Goal: Task Accomplishment & Management: Complete application form

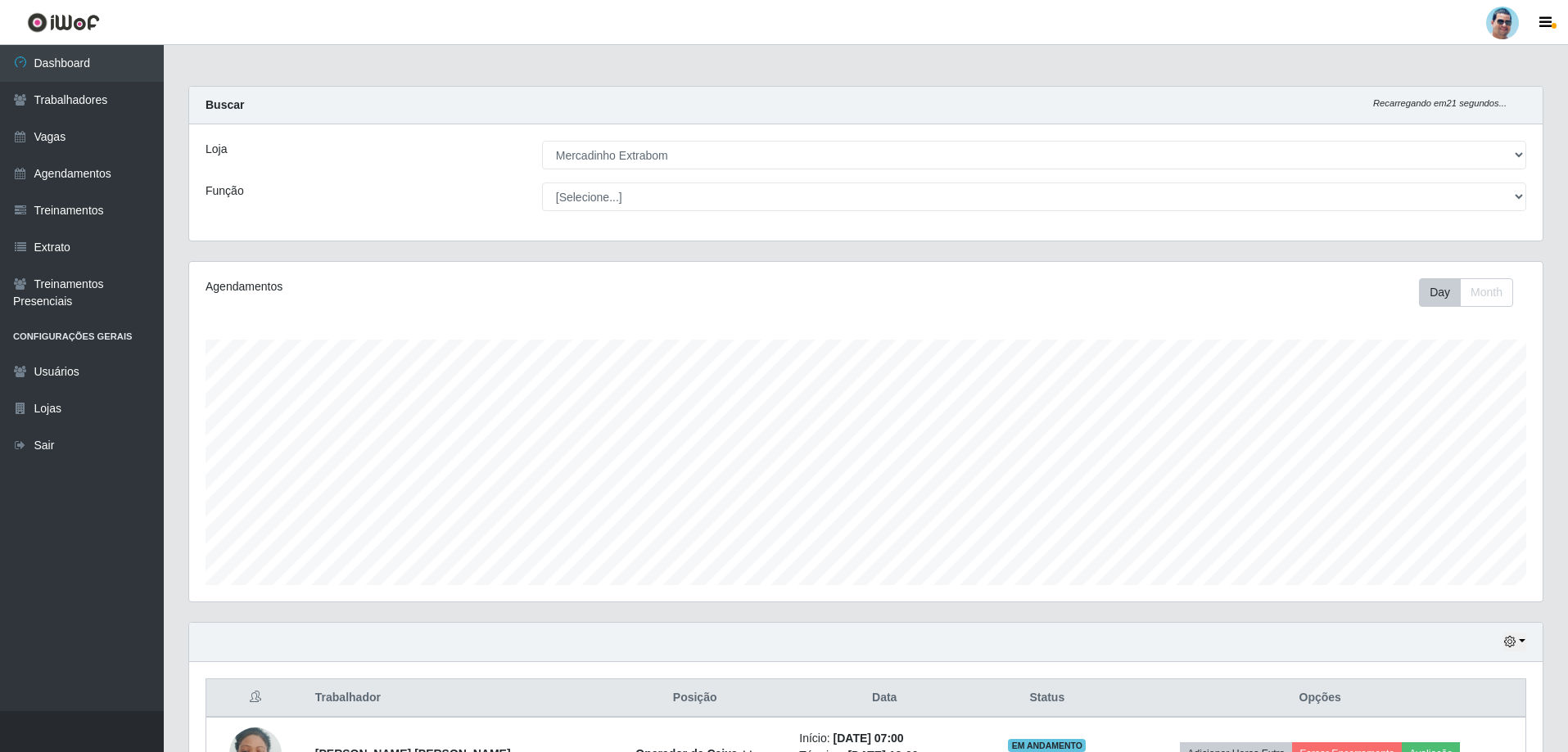
select select "175"
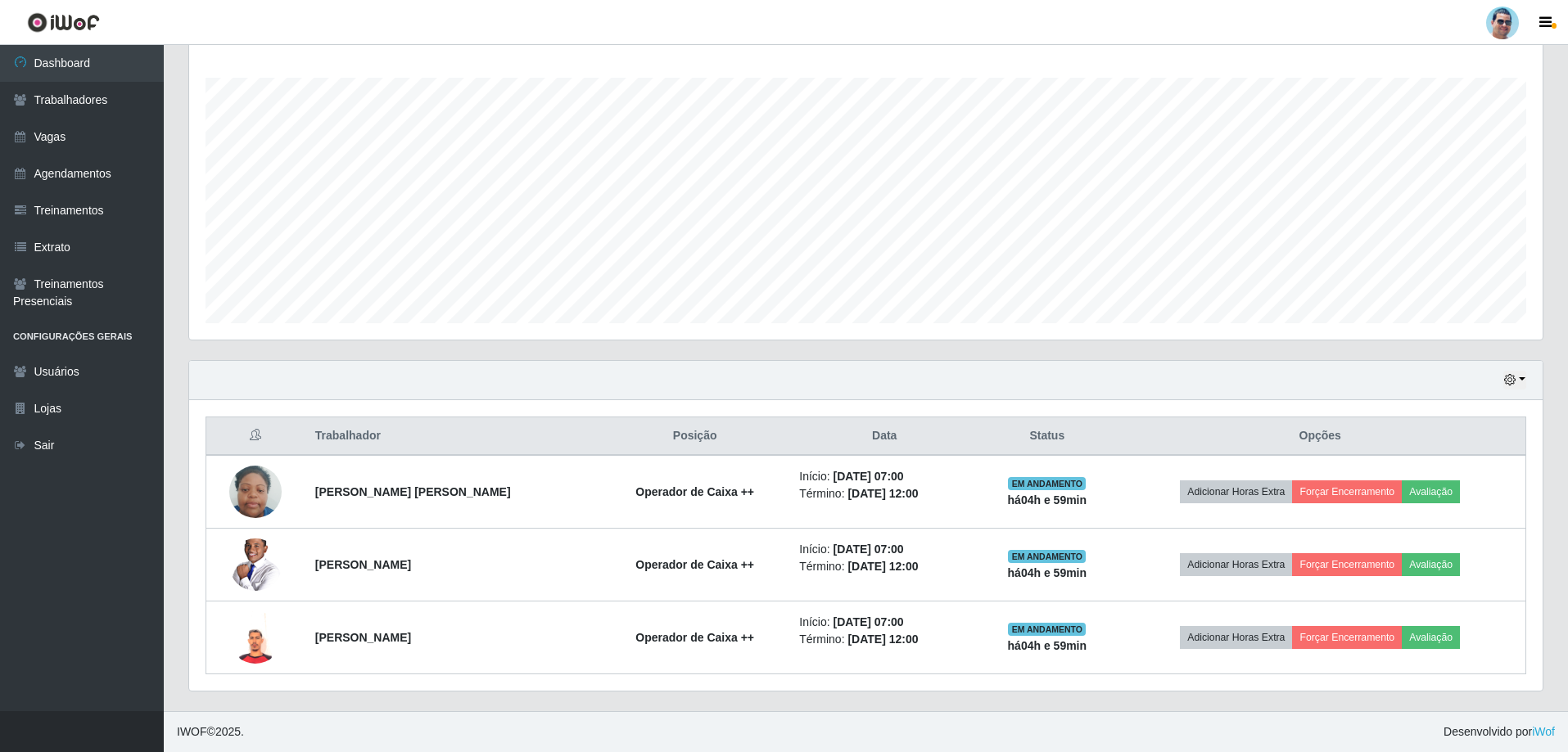
scroll to position [339, 1353]
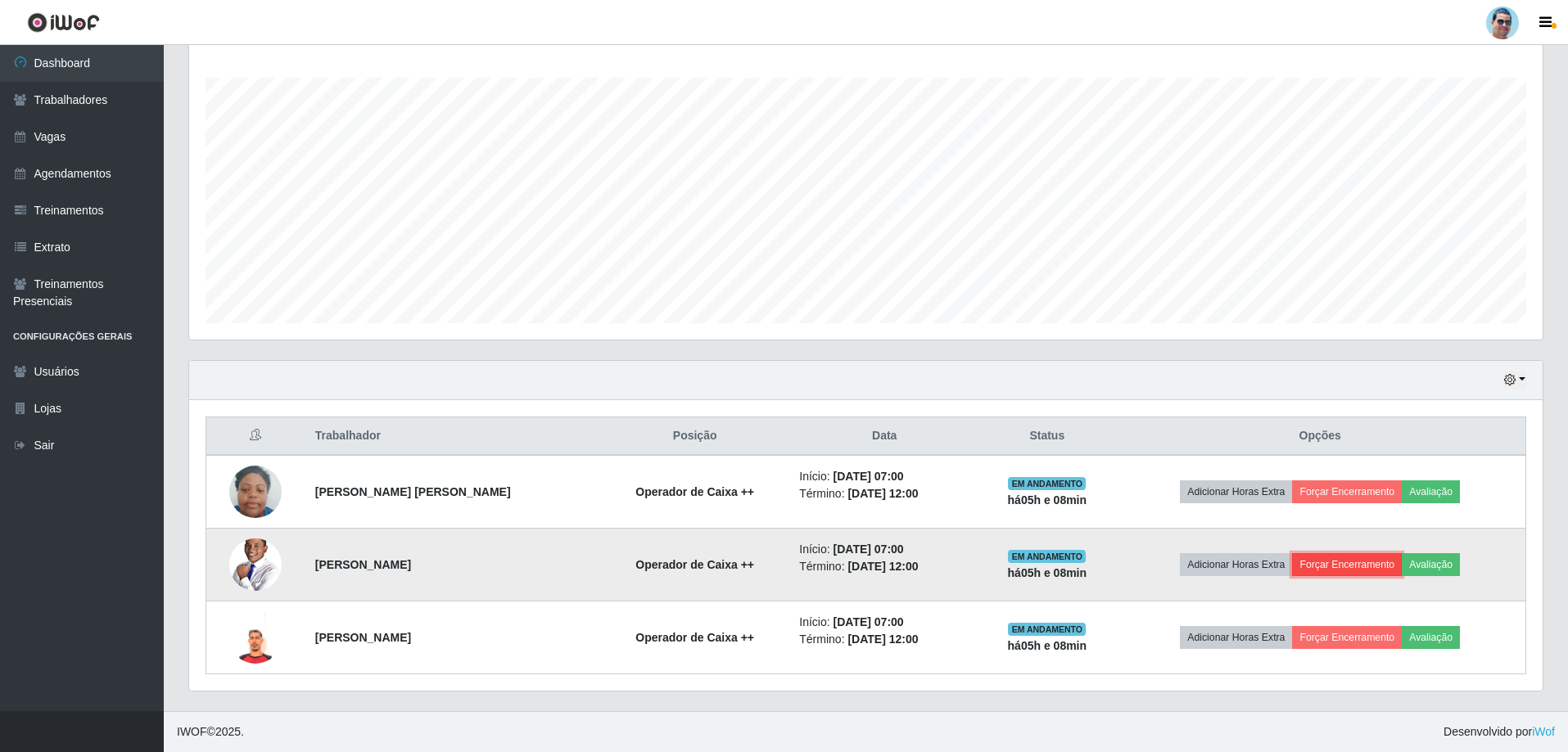
click at [1344, 569] on button "Forçar Encerramento" at bounding box center [1346, 565] width 109 height 23
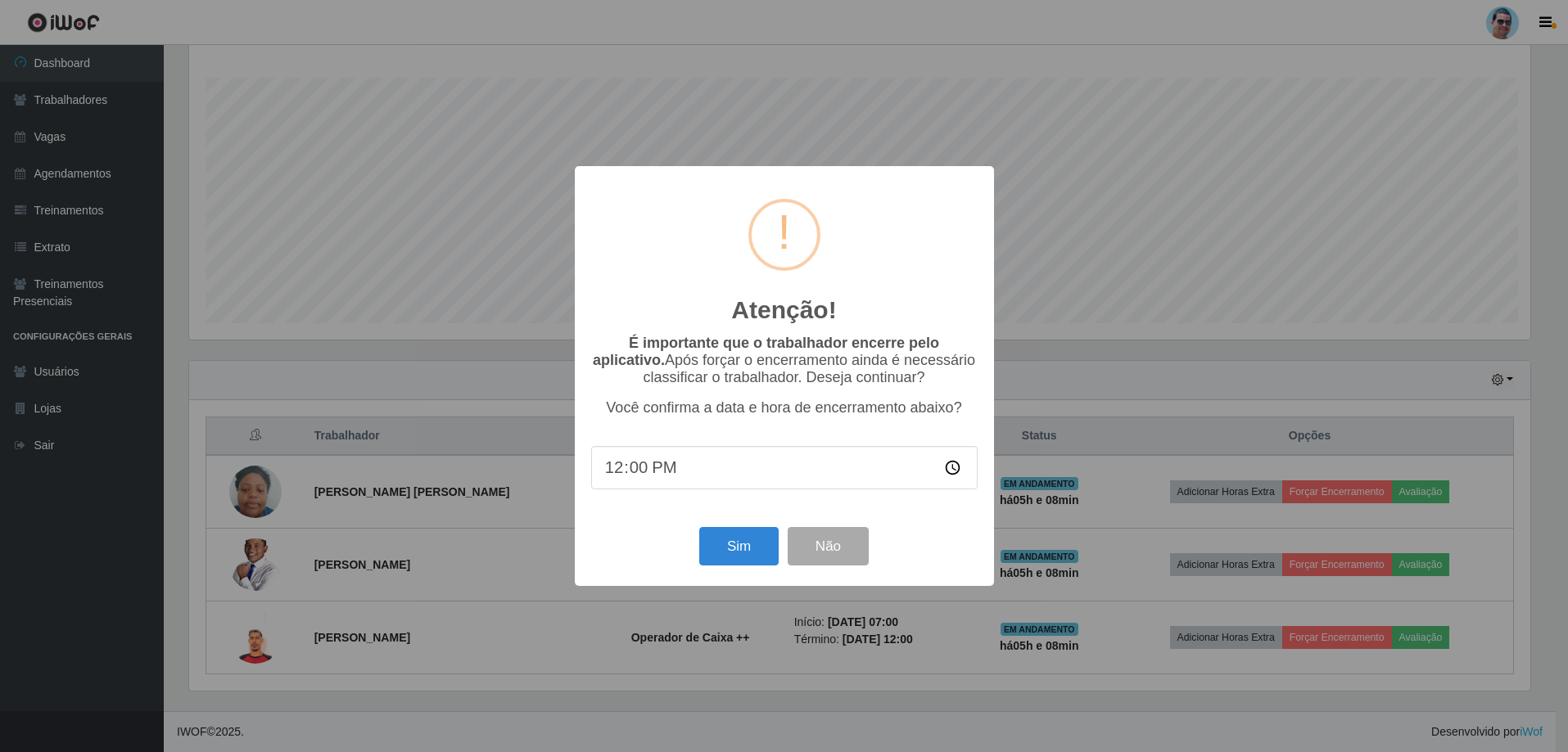
scroll to position [339, 1345]
click at [816, 551] on button "Não" at bounding box center [830, 546] width 81 height 39
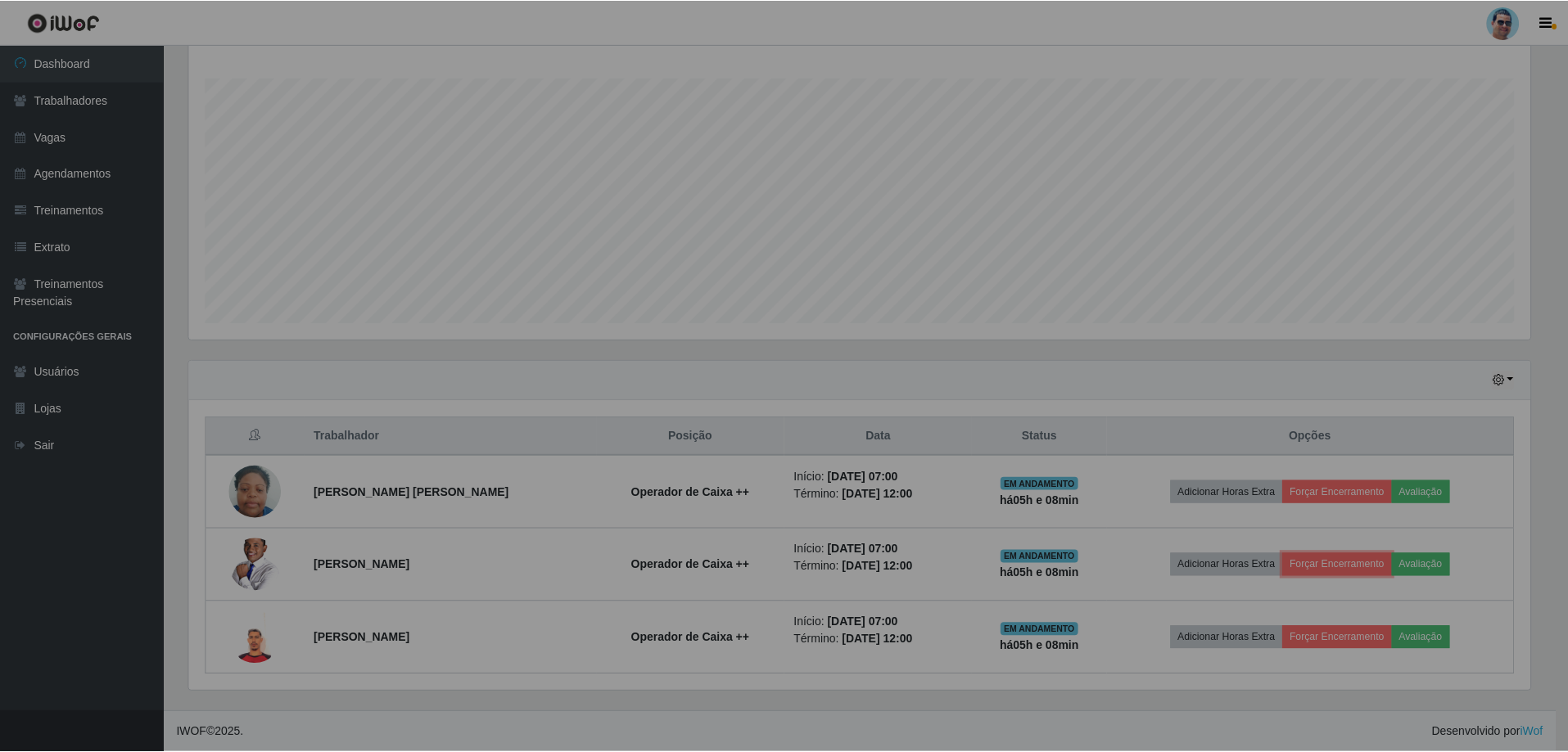
scroll to position [339, 1353]
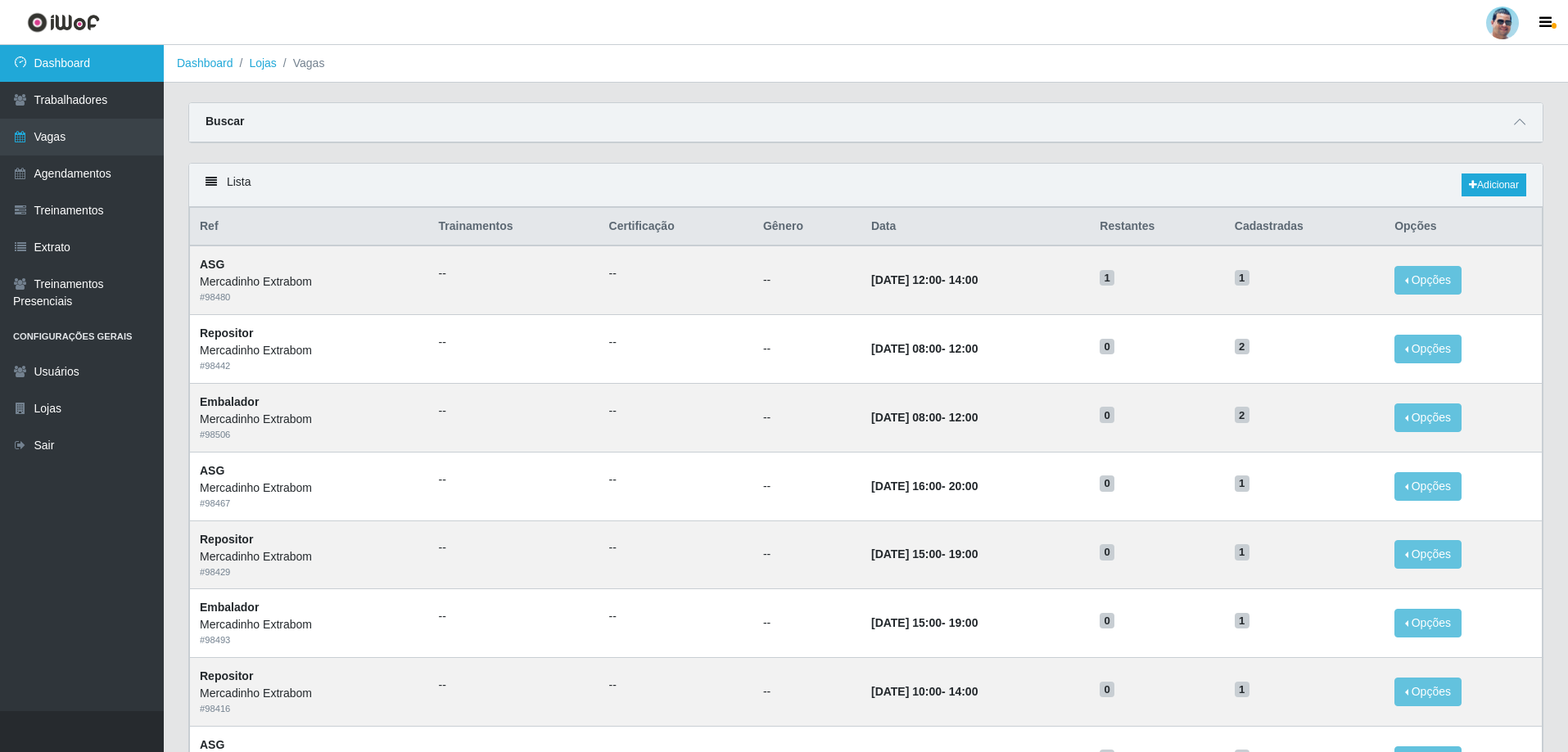
click at [71, 63] on link "Dashboard" at bounding box center [81, 63] width 164 height 37
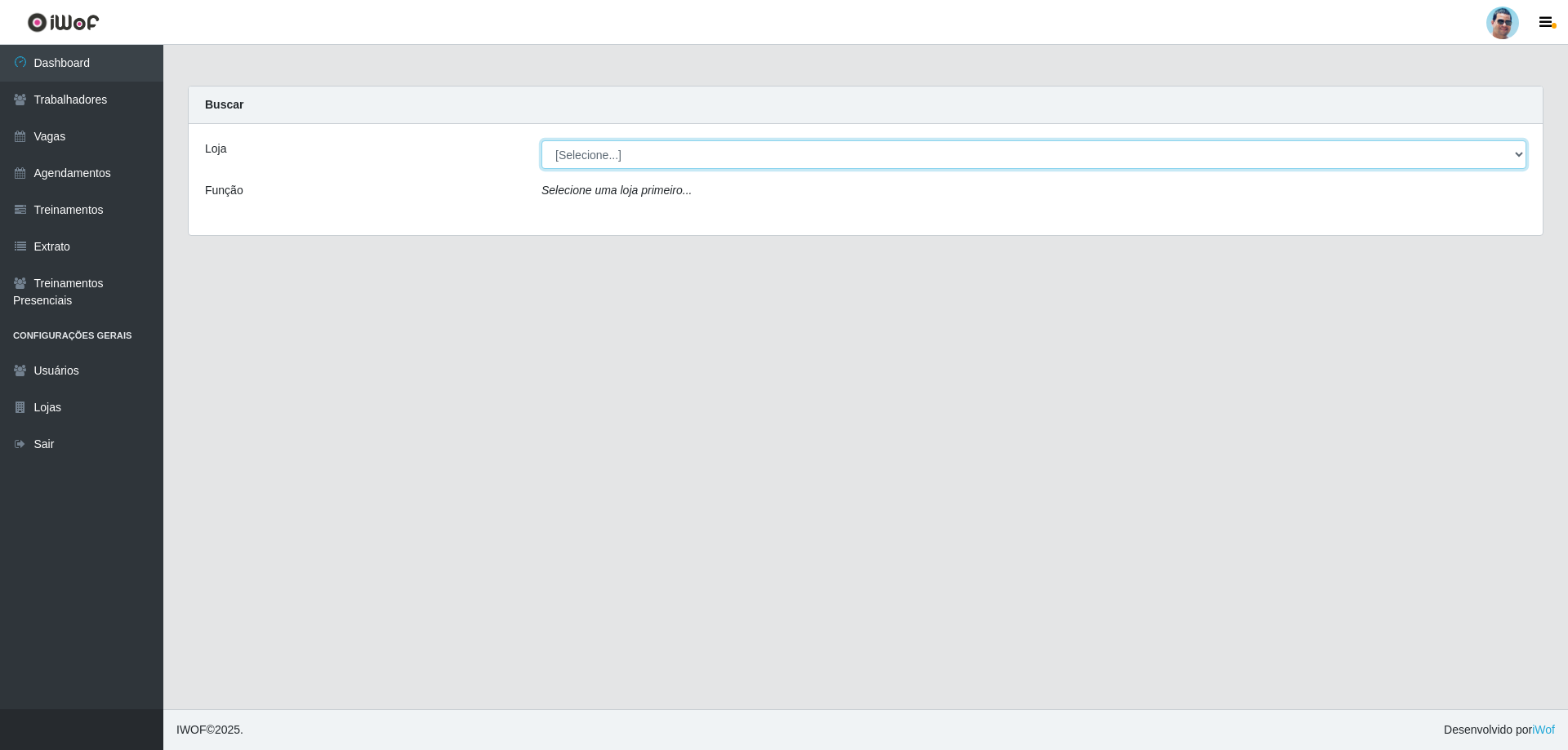
drag, startPoint x: 585, startPoint y: 142, endPoint x: 584, endPoint y: 150, distance: 8.1
click at [585, 148] on select "[Selecione...] Mercadinho Extrabom" at bounding box center [1033, 154] width 985 height 29
select select "175"
click at [541, 140] on select "[Selecione...] Mercadinho Extrabom" at bounding box center [1033, 154] width 985 height 29
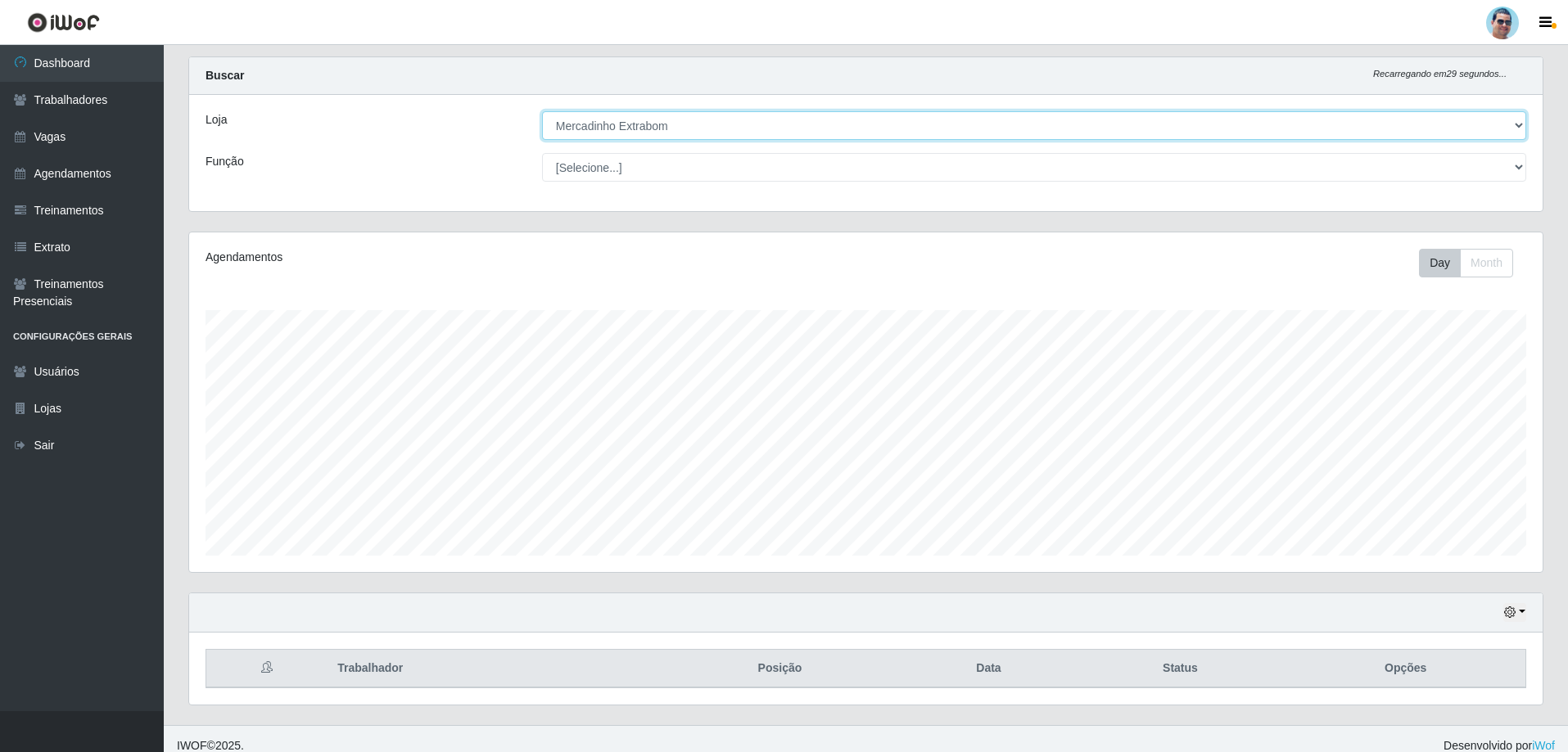
scroll to position [44, 0]
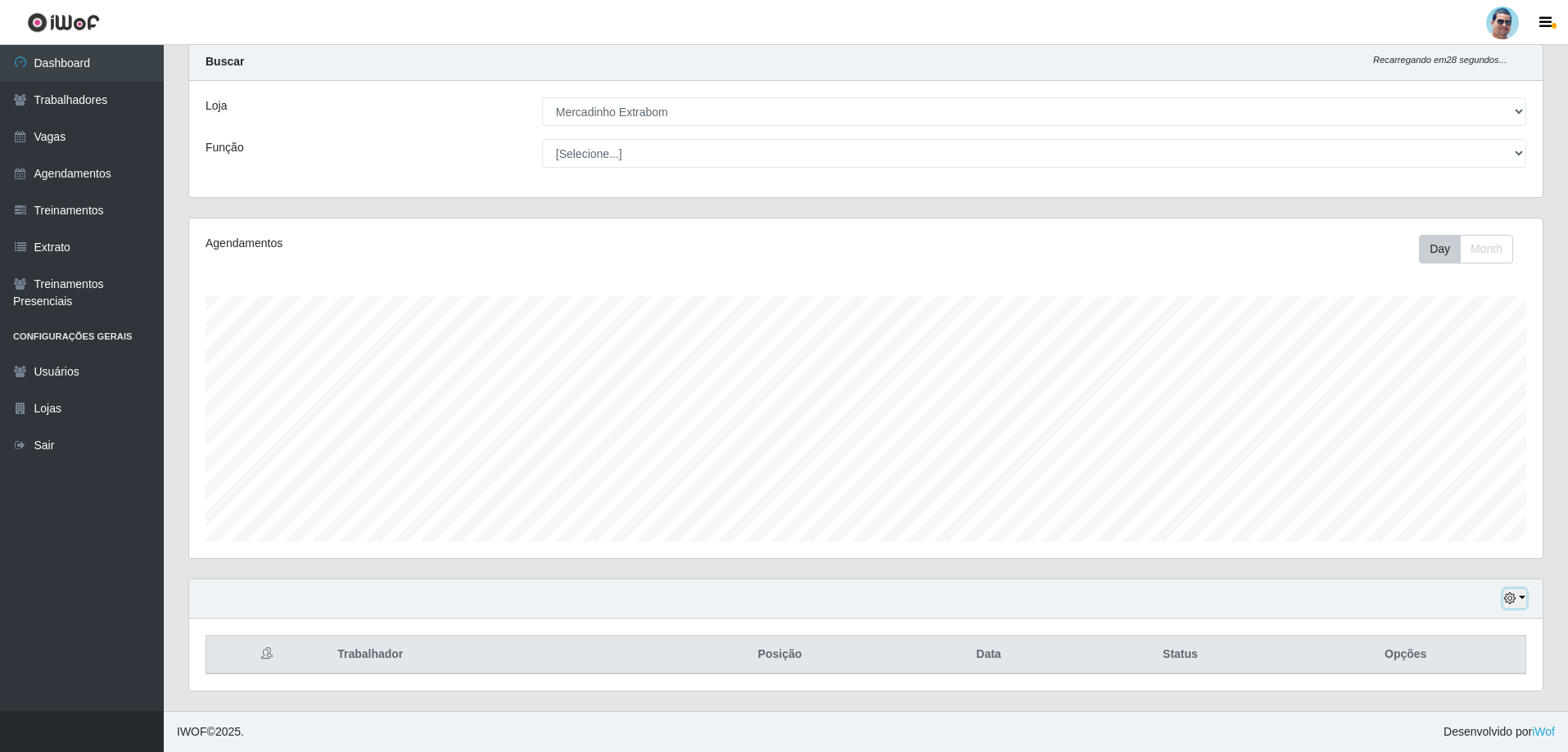
click at [1518, 597] on button "button" at bounding box center [1515, 598] width 23 height 19
click at [1418, 533] on button "1 Semana" at bounding box center [1460, 537] width 129 height 35
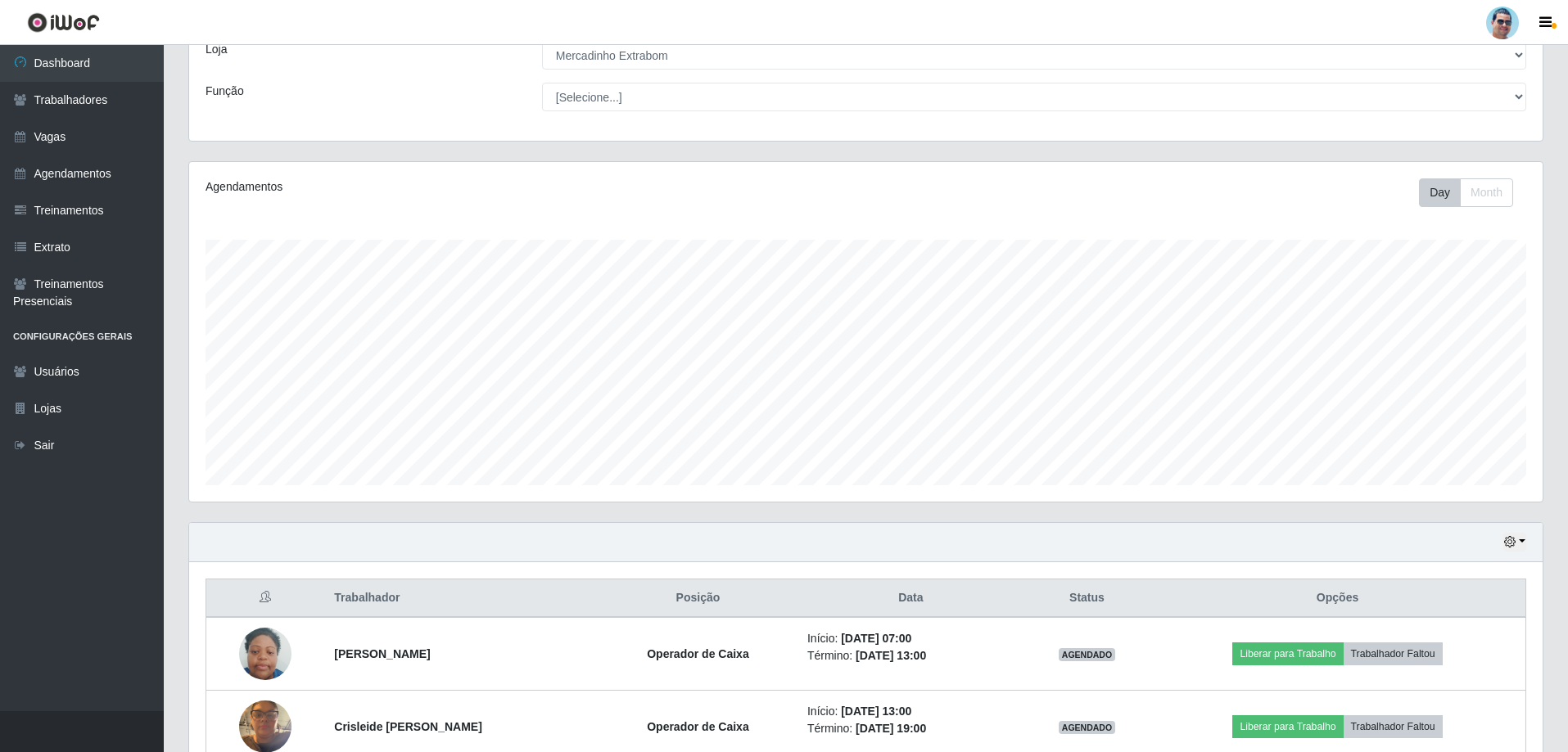
scroll to position [262, 0]
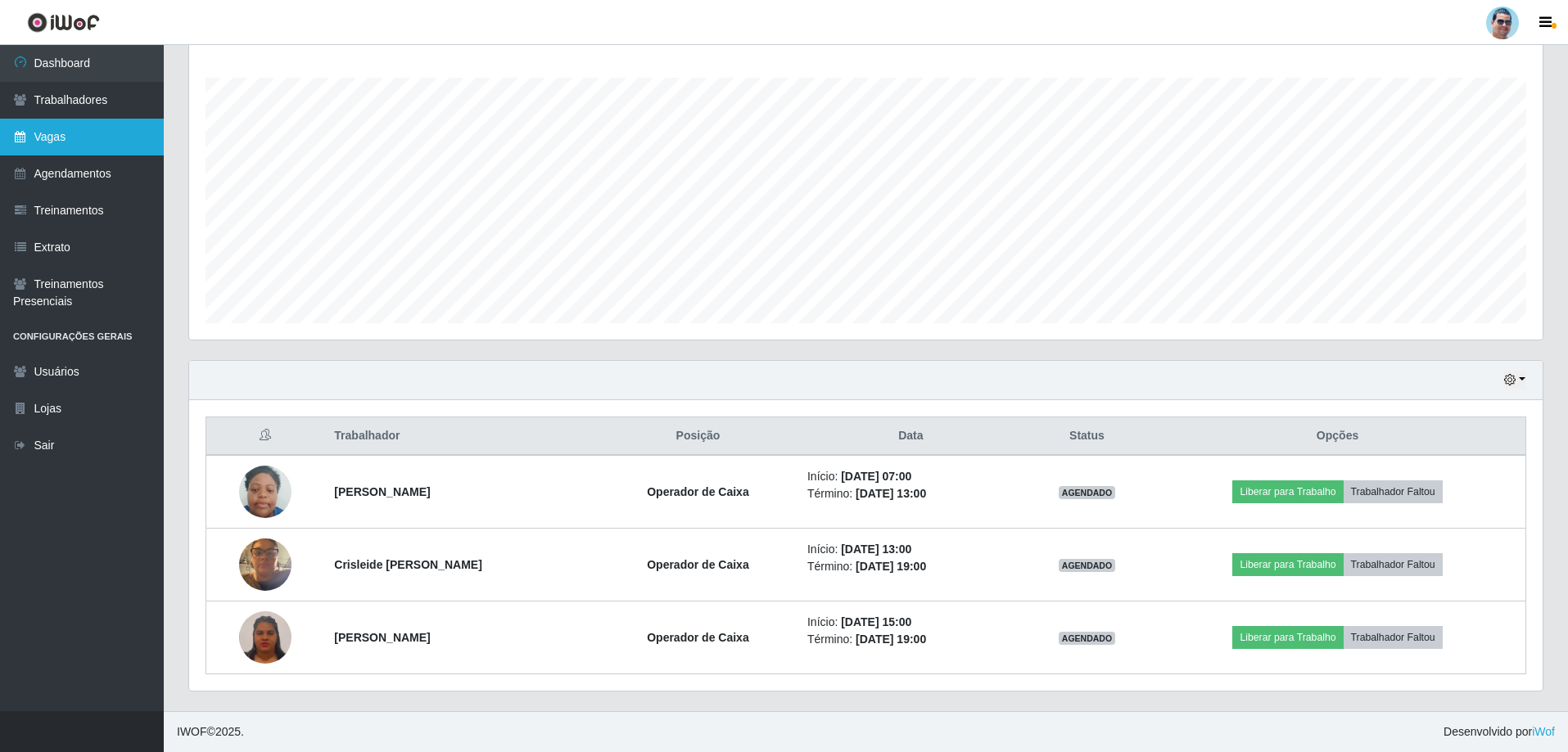
click at [62, 136] on link "Vagas" at bounding box center [81, 136] width 164 height 37
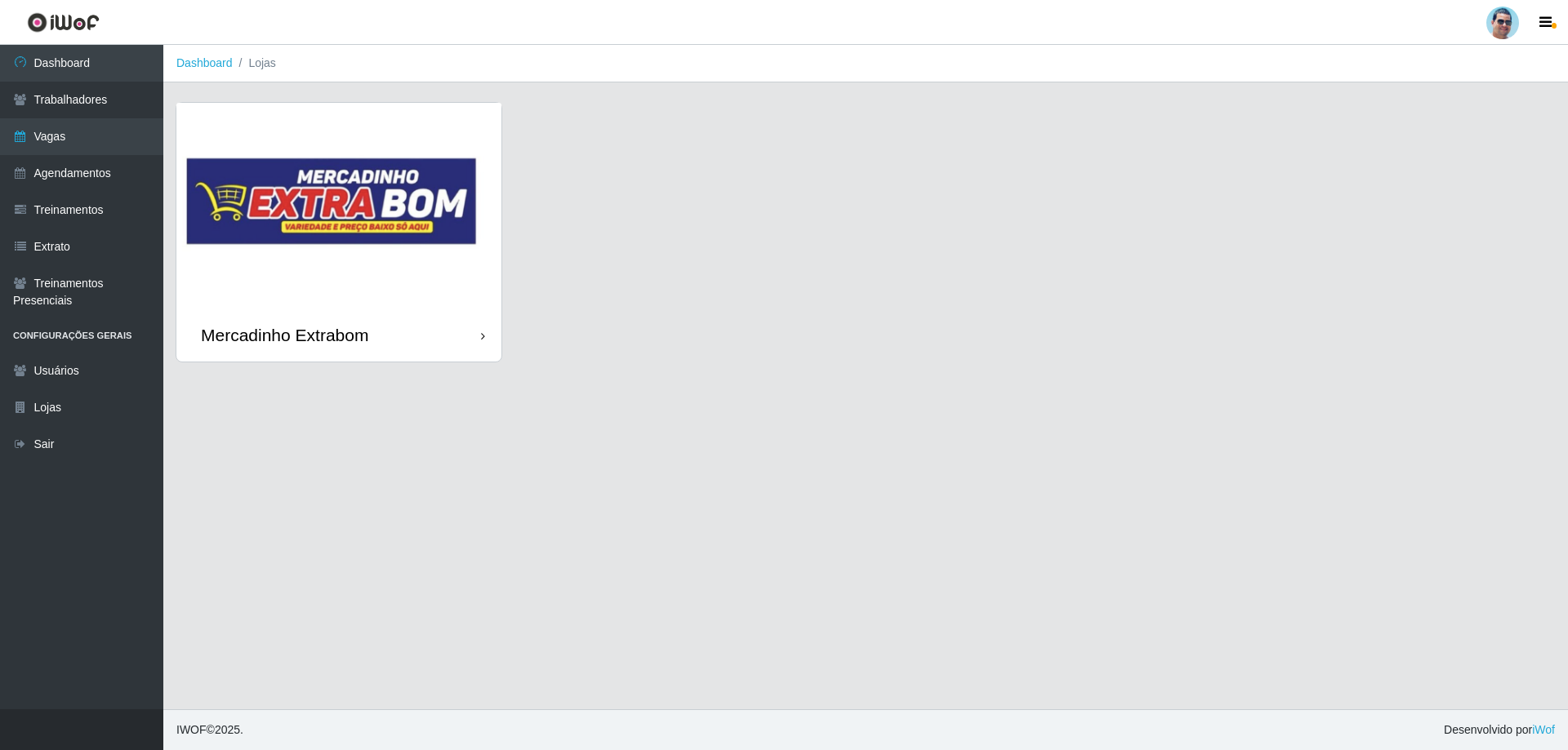
click at [378, 272] on img at bounding box center [339, 205] width 325 height 206
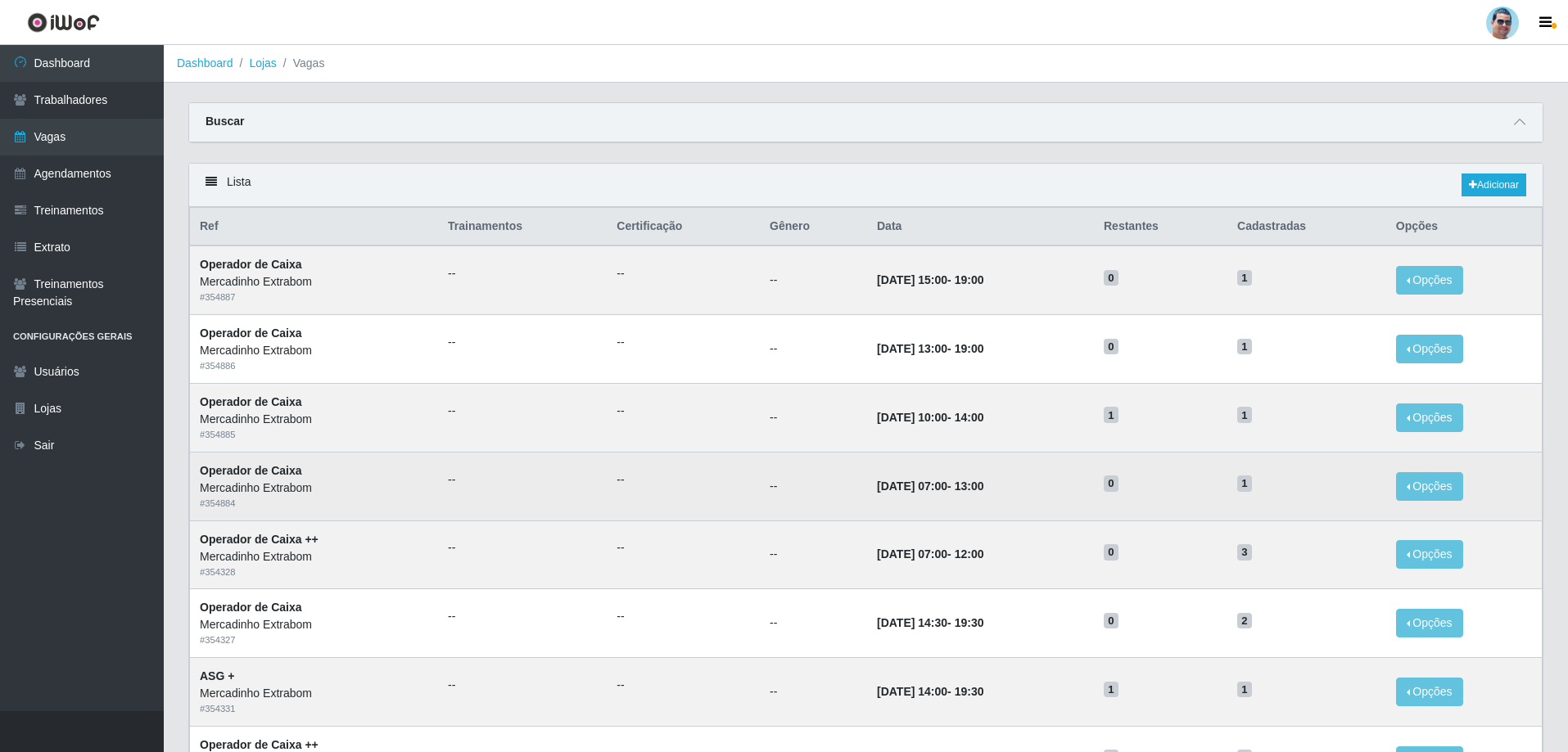
scroll to position [82, 0]
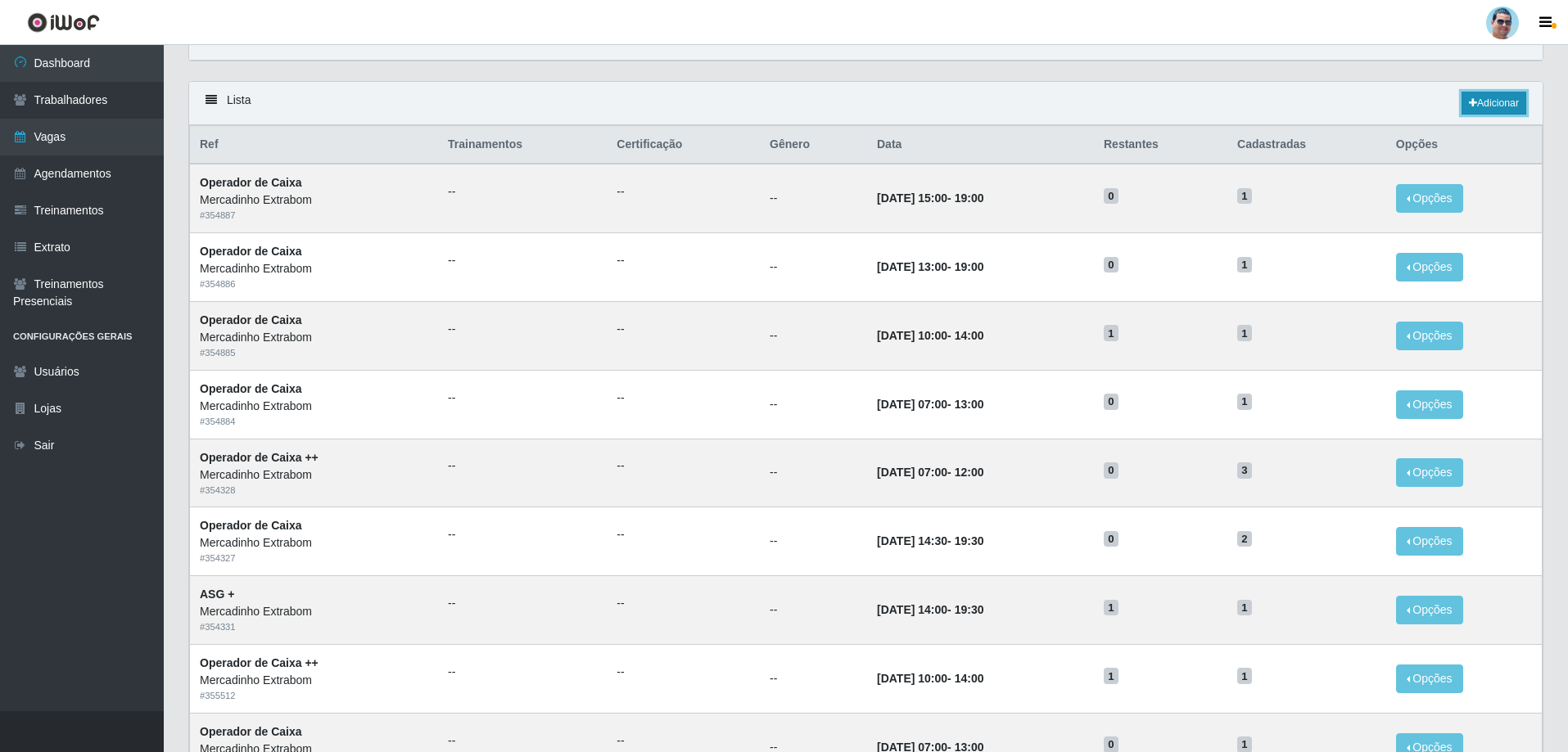
click at [1471, 99] on icon at bounding box center [1473, 104] width 8 height 10
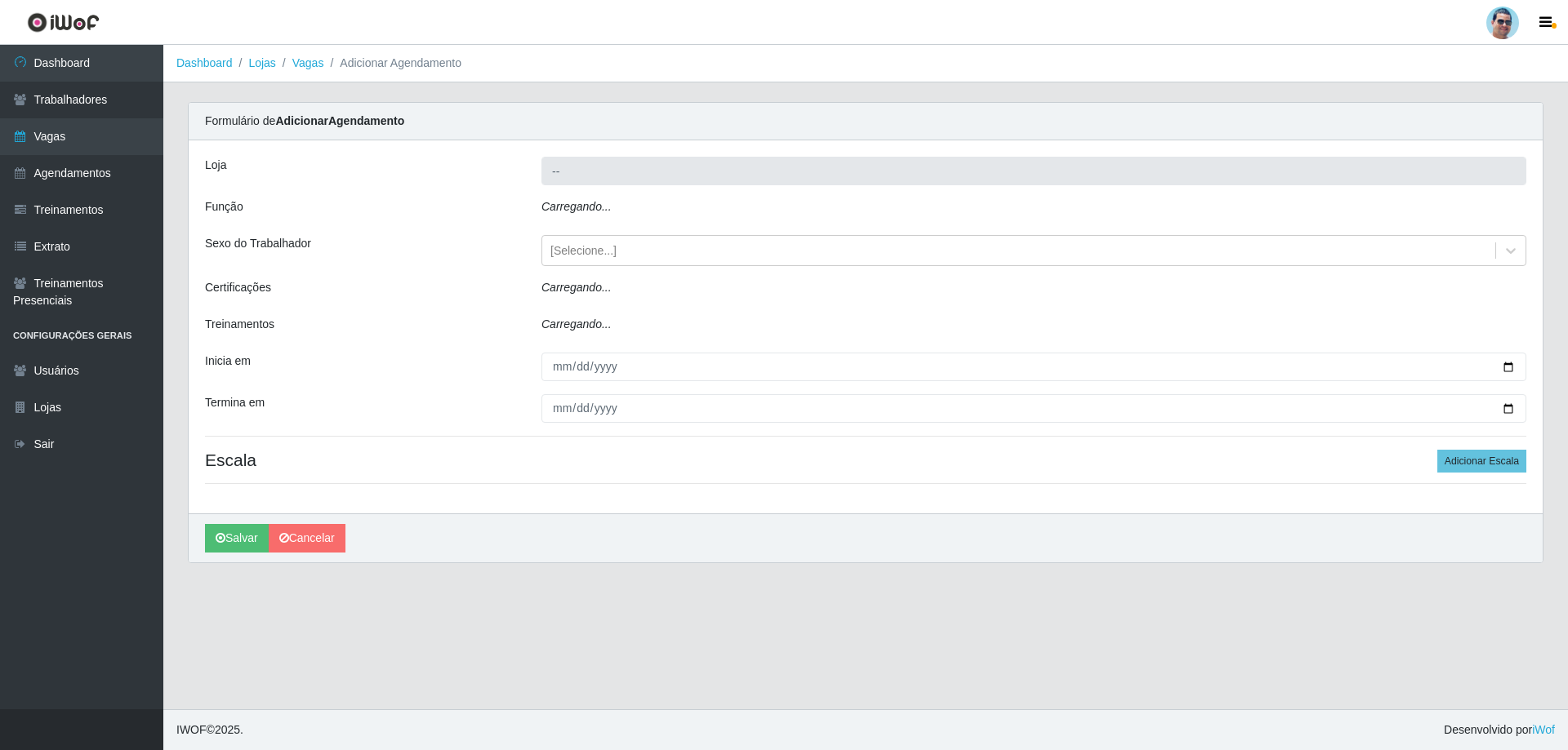
type input "Mercadinho Extrabom"
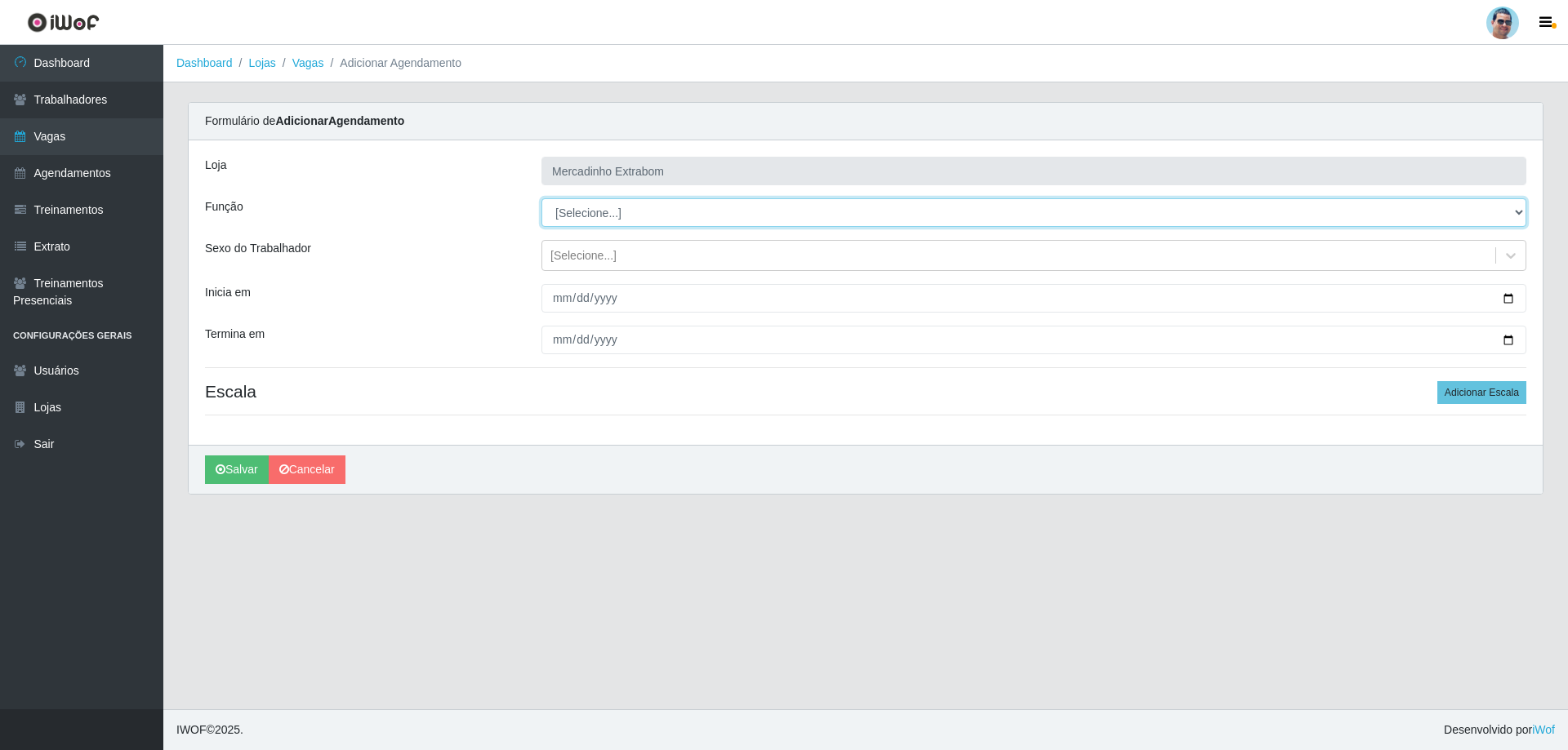
click at [621, 207] on select "[Selecione...] ASG ASG + ASG ++ Balconista Balconista + Balconista ++ Carregado…" at bounding box center [1033, 212] width 985 height 29
select select "80"
click at [541, 198] on select "[Selecione...] ASG ASG + ASG ++ Balconista Balconista + Balconista ++ Carregado…" at bounding box center [1033, 212] width 985 height 29
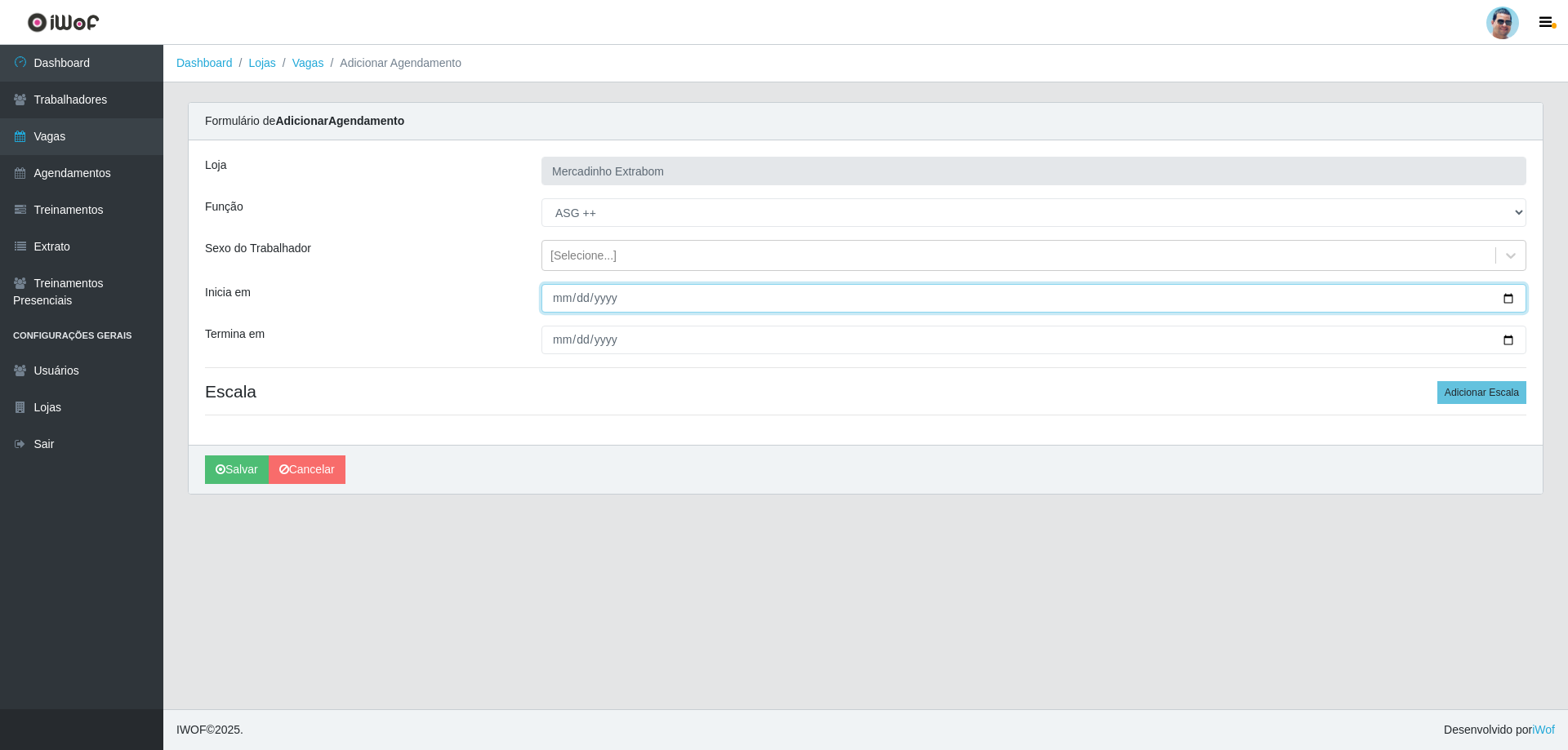
click at [556, 295] on input "Inicia em" at bounding box center [1033, 298] width 985 height 29
click at [551, 298] on input "Inicia em" at bounding box center [1033, 298] width 985 height 29
click at [550, 296] on input "Inicia em" at bounding box center [1033, 298] width 985 height 29
click at [557, 295] on input "Inicia em" at bounding box center [1033, 298] width 985 height 29
type input "[DATE]"
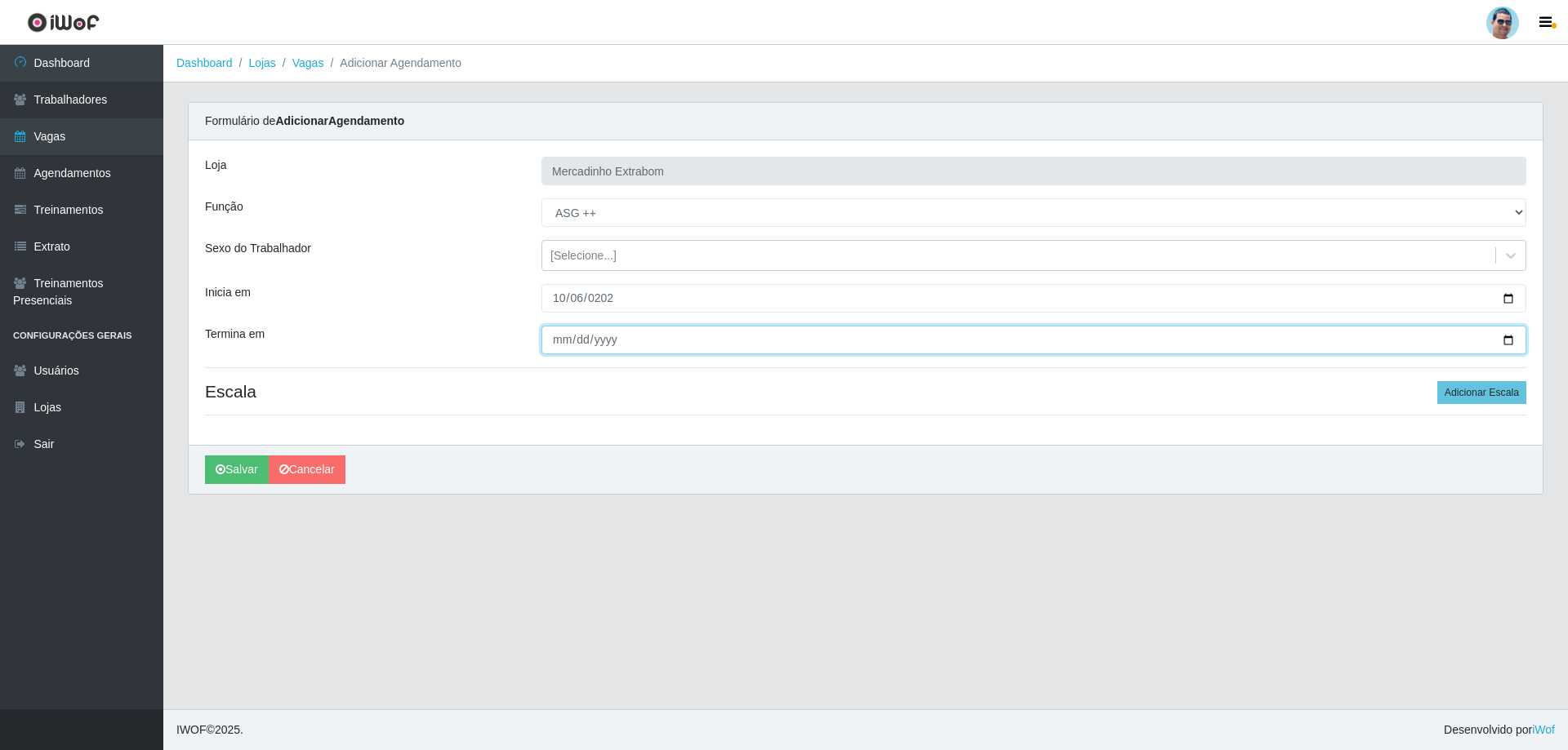
click at [563, 336] on input "Termina em" at bounding box center [1033, 339] width 985 height 29
type input "[DATE]"
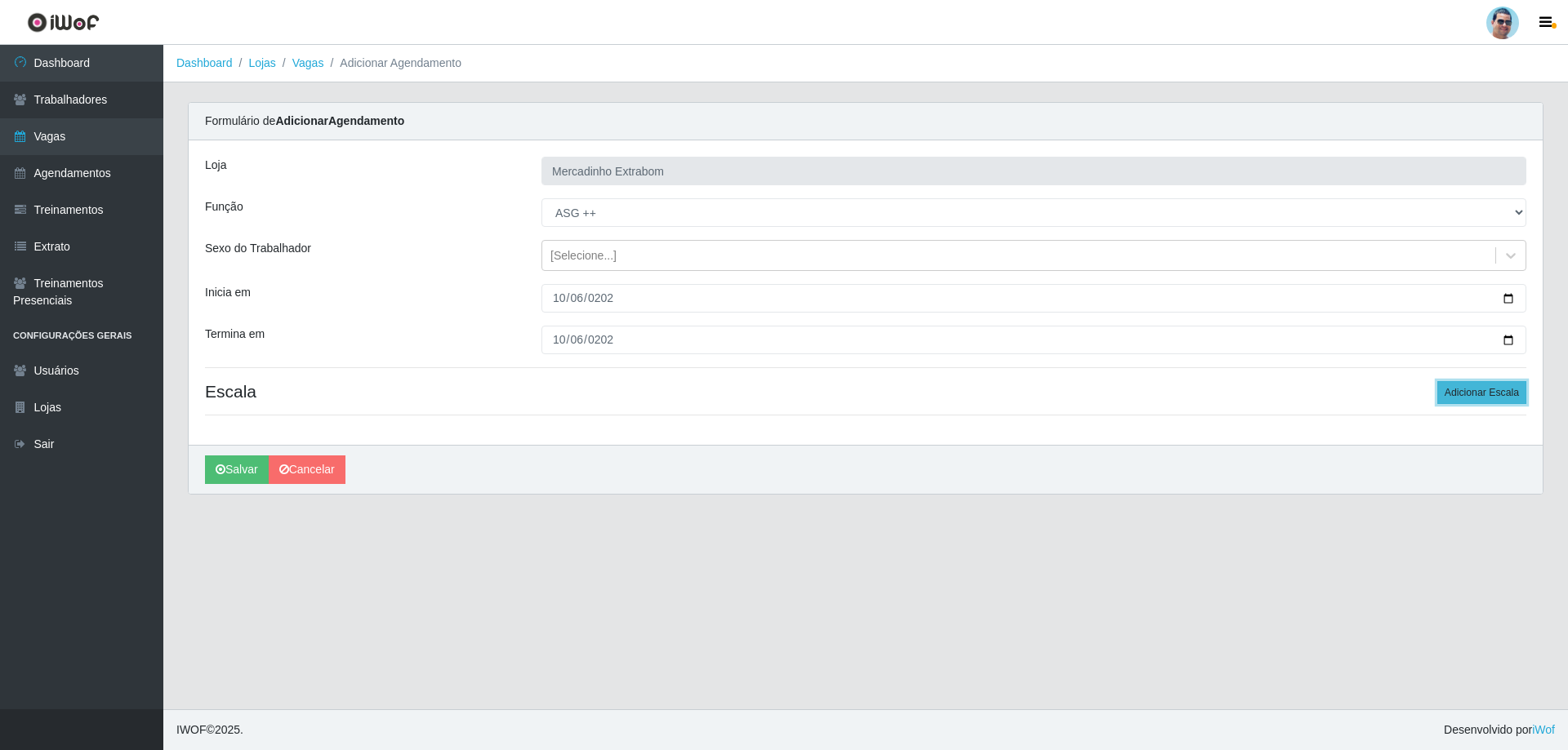
click at [1471, 390] on button "Adicionar Escala" at bounding box center [1482, 393] width 89 height 23
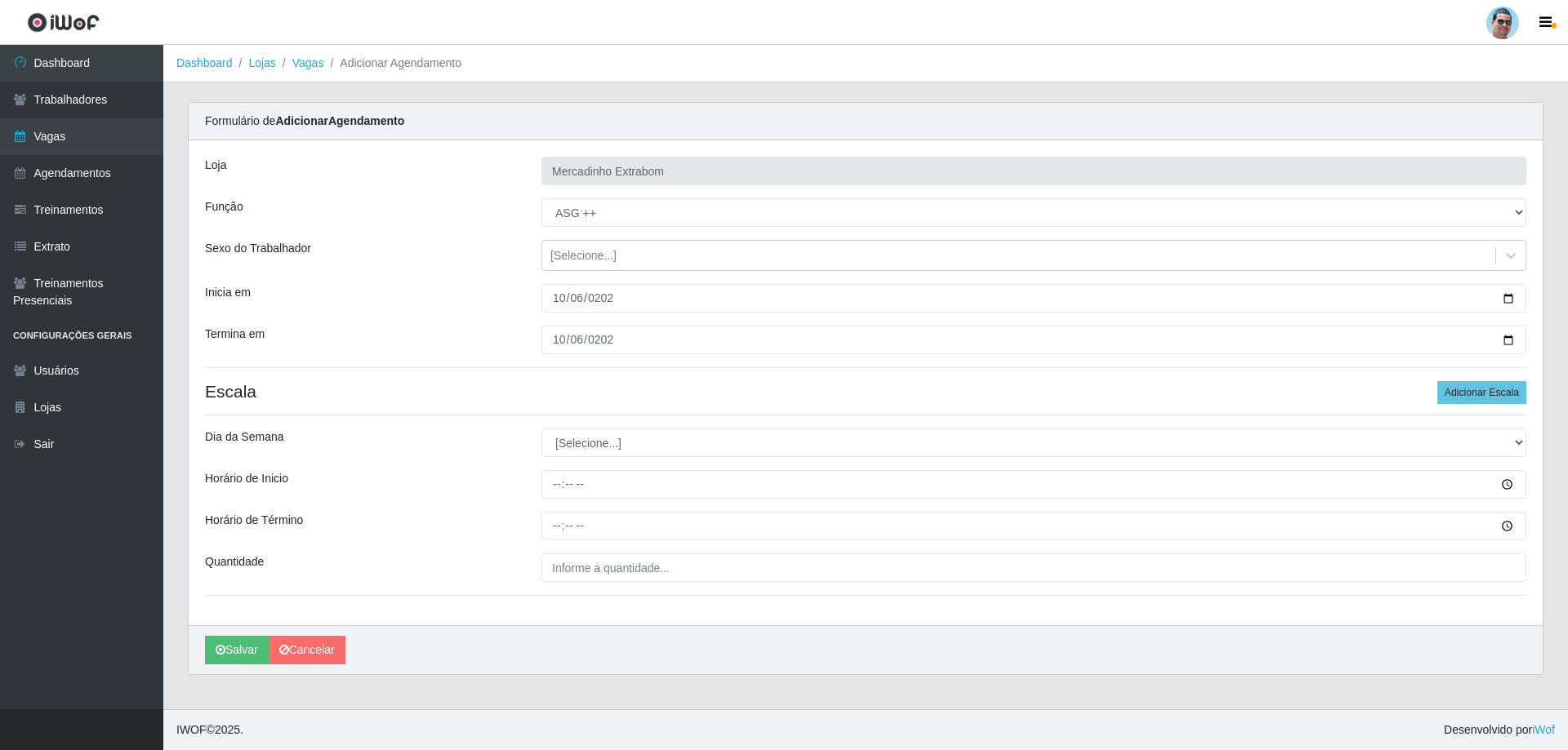
click at [573, 448] on div "[PERSON_NAME] Extrabom Função [Selecione...] ASG ASG + ASG ++ Balconista Balcon…" at bounding box center [865, 383] width 1354 height 485
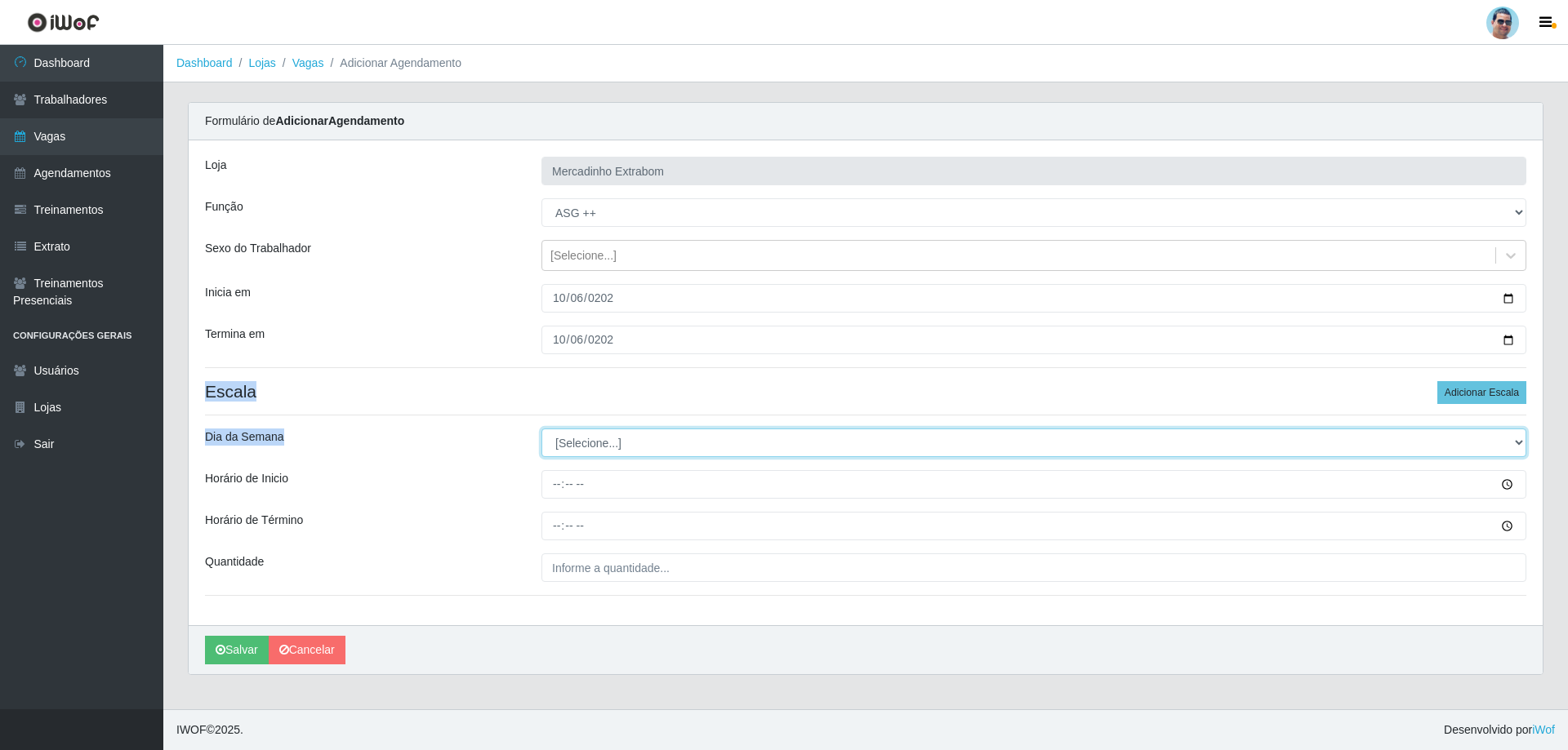
click at [595, 452] on select "[Selecione...] Segunda Terça Quarta Quinta Sexta Sábado Domingo" at bounding box center [1033, 443] width 985 height 29
select select "1"
click at [541, 429] on select "[Selecione...] Segunda Terça Quarta Quinta Sexta Sábado Domingo" at bounding box center [1033, 443] width 985 height 29
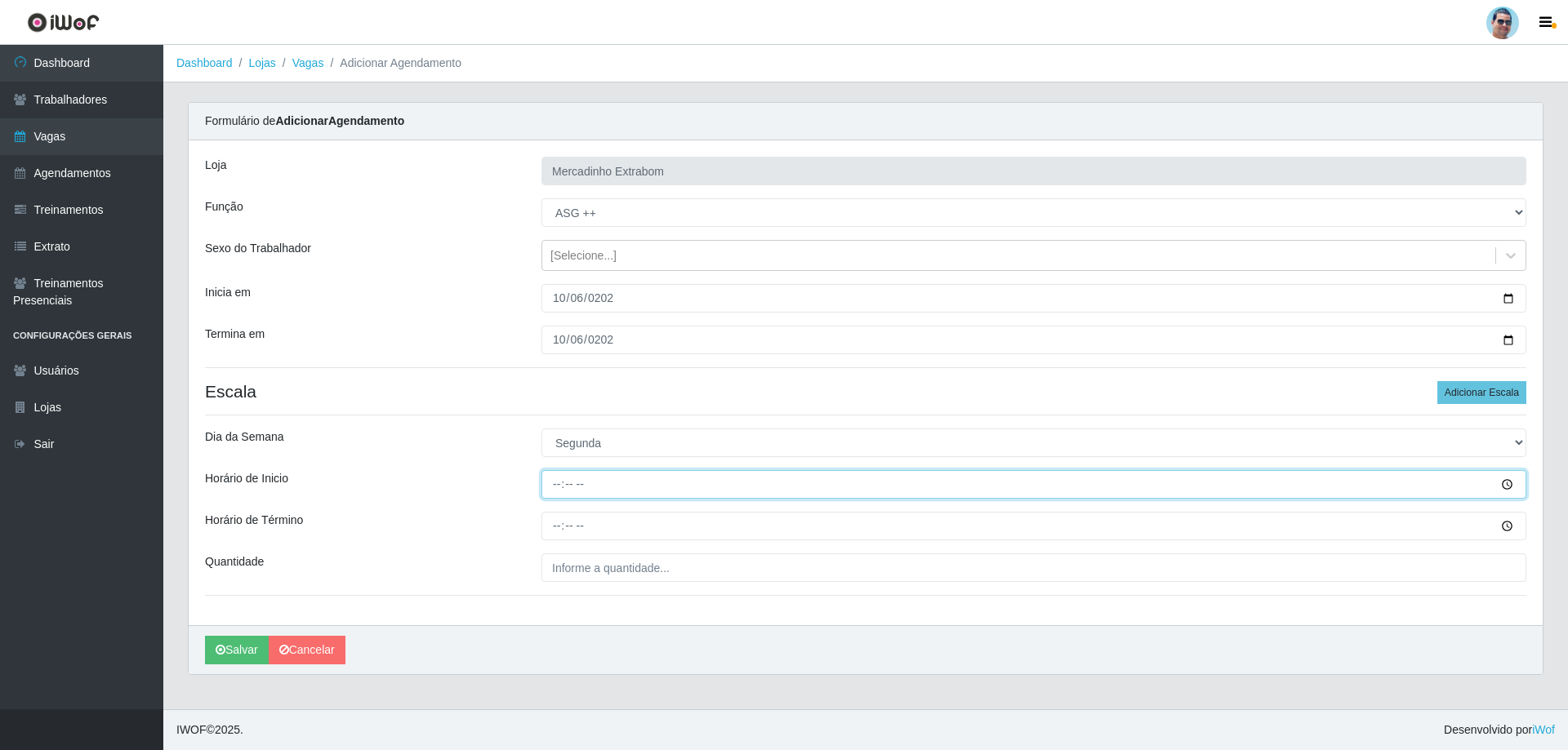
click at [559, 490] on input "Horário de Inicio" at bounding box center [1033, 484] width 985 height 29
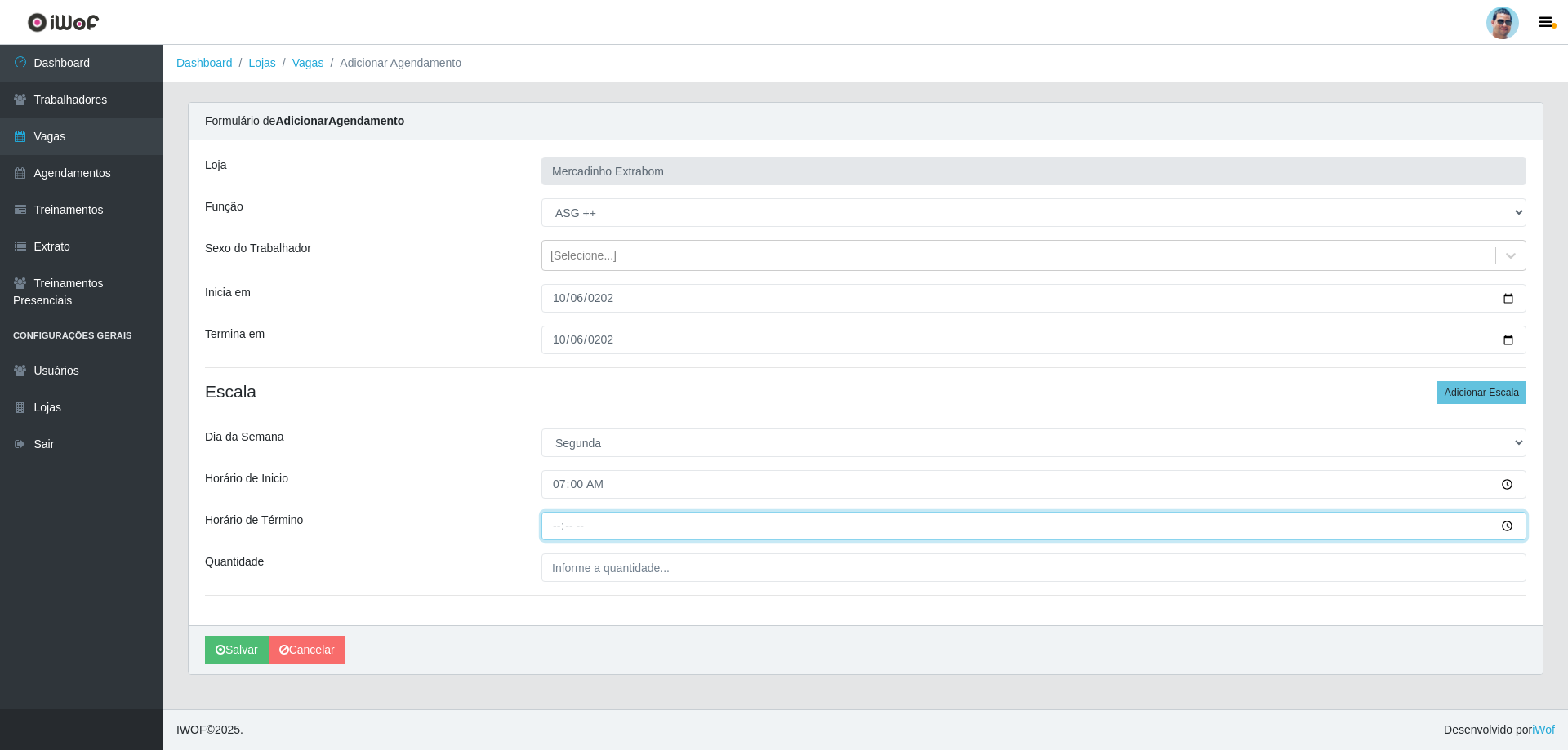
click at [557, 522] on input "Horário de Término" at bounding box center [1033, 525] width 985 height 29
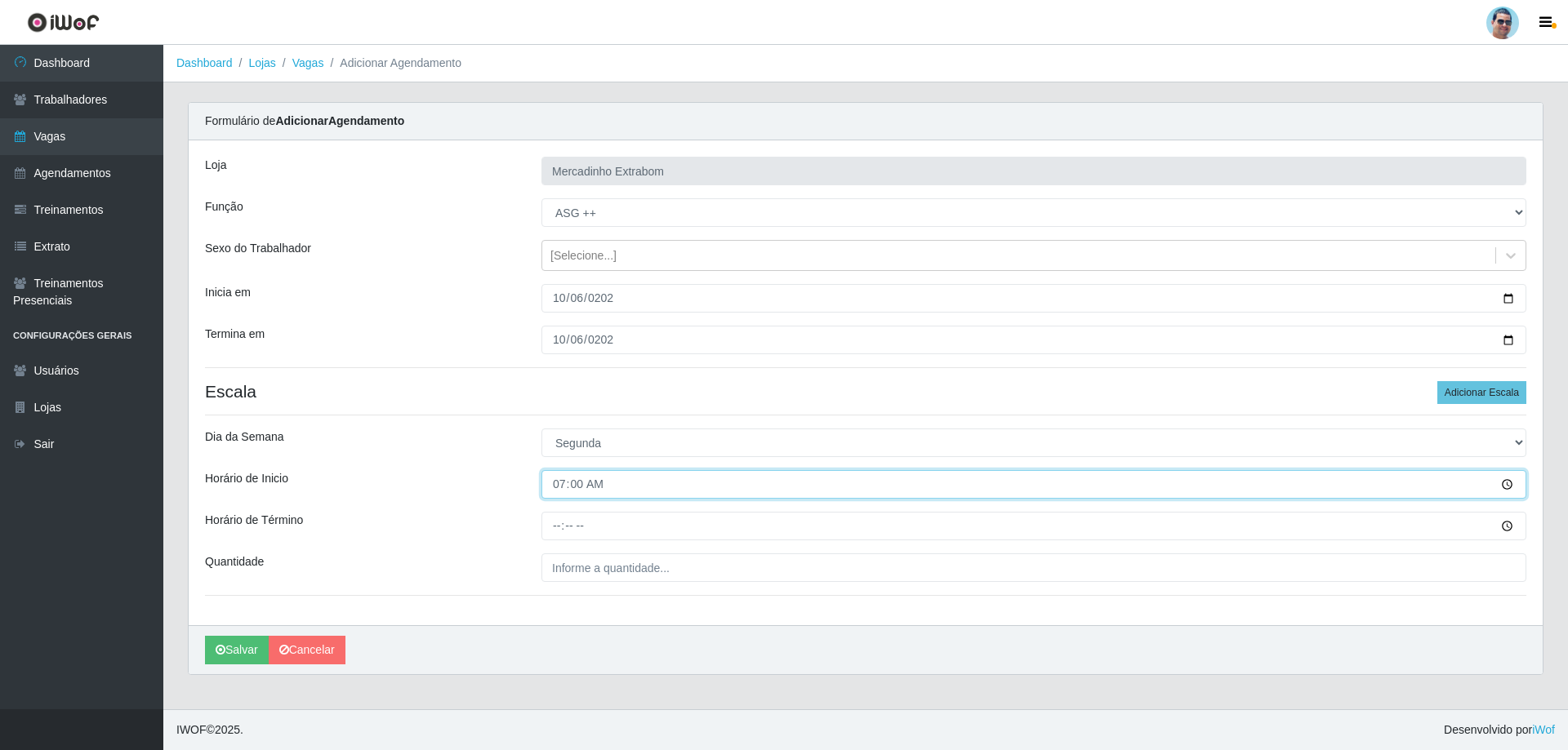
click at [561, 490] on input "07:00" at bounding box center [1033, 484] width 985 height 29
click at [556, 485] on input "07:00" at bounding box center [1033, 484] width 985 height 29
click at [572, 484] on input "07:00" at bounding box center [1033, 484] width 985 height 29
type input "07:30"
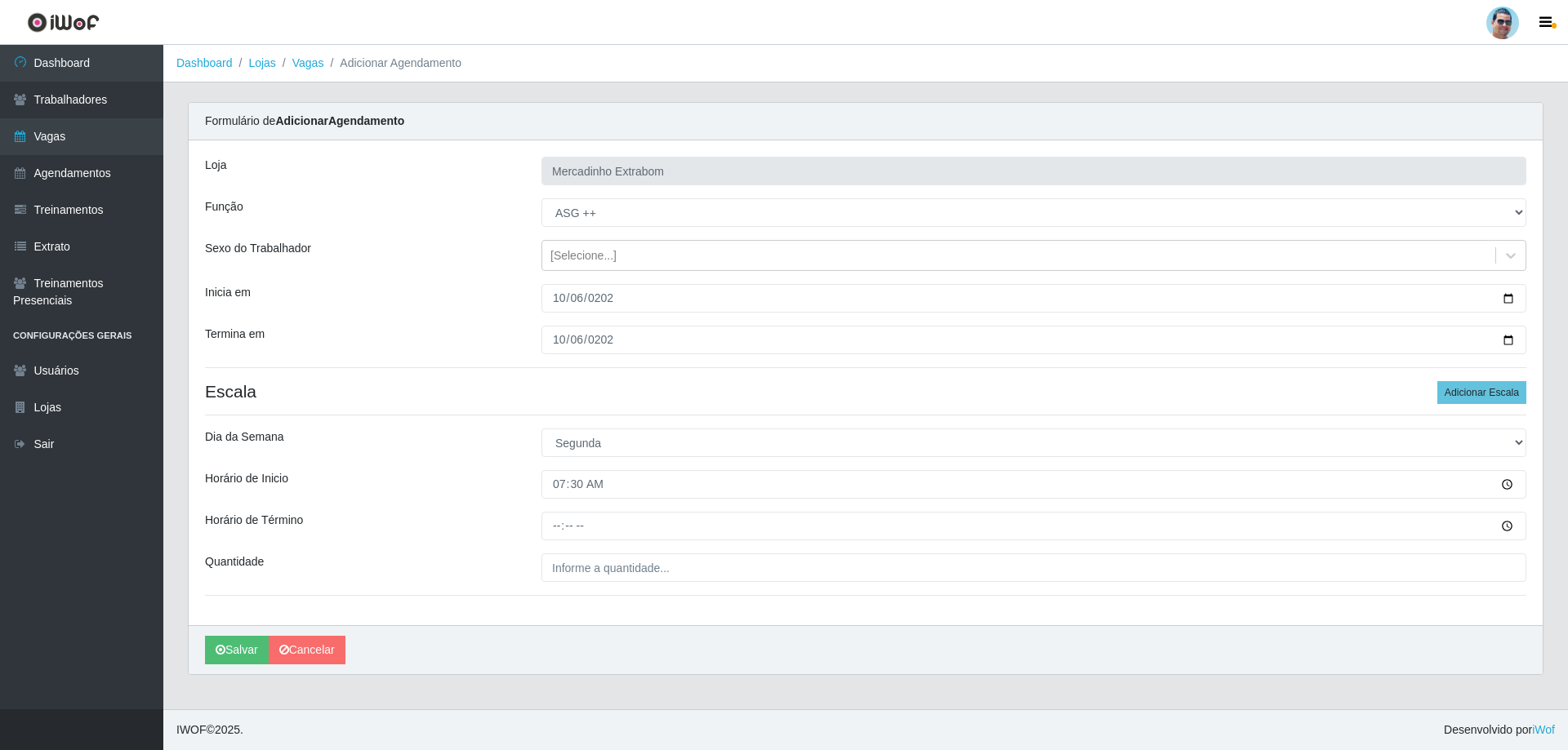
click at [540, 520] on div at bounding box center [1033, 525] width 1010 height 29
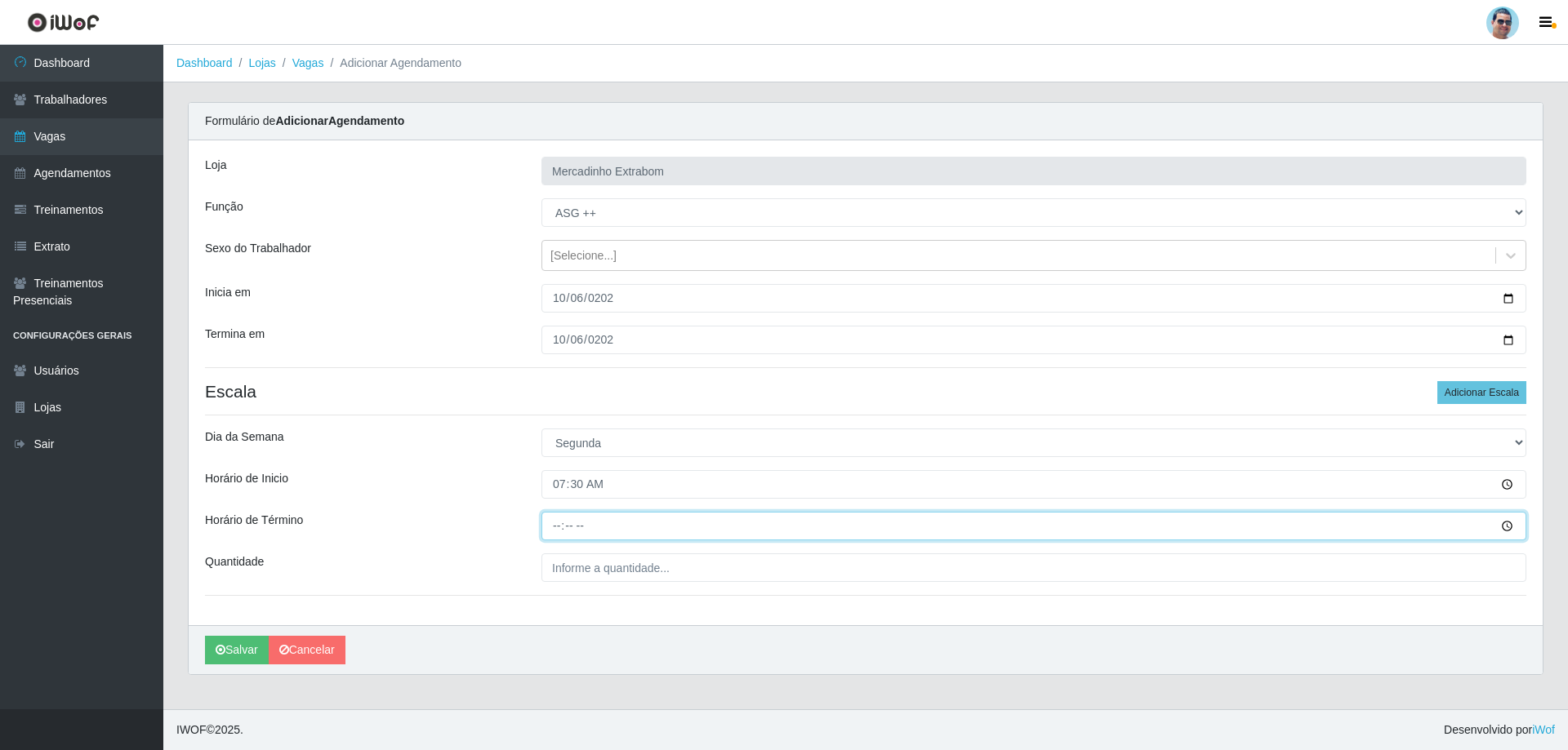
click at [570, 536] on input "Horário de Término" at bounding box center [1033, 525] width 985 height 29
type input "12:30"
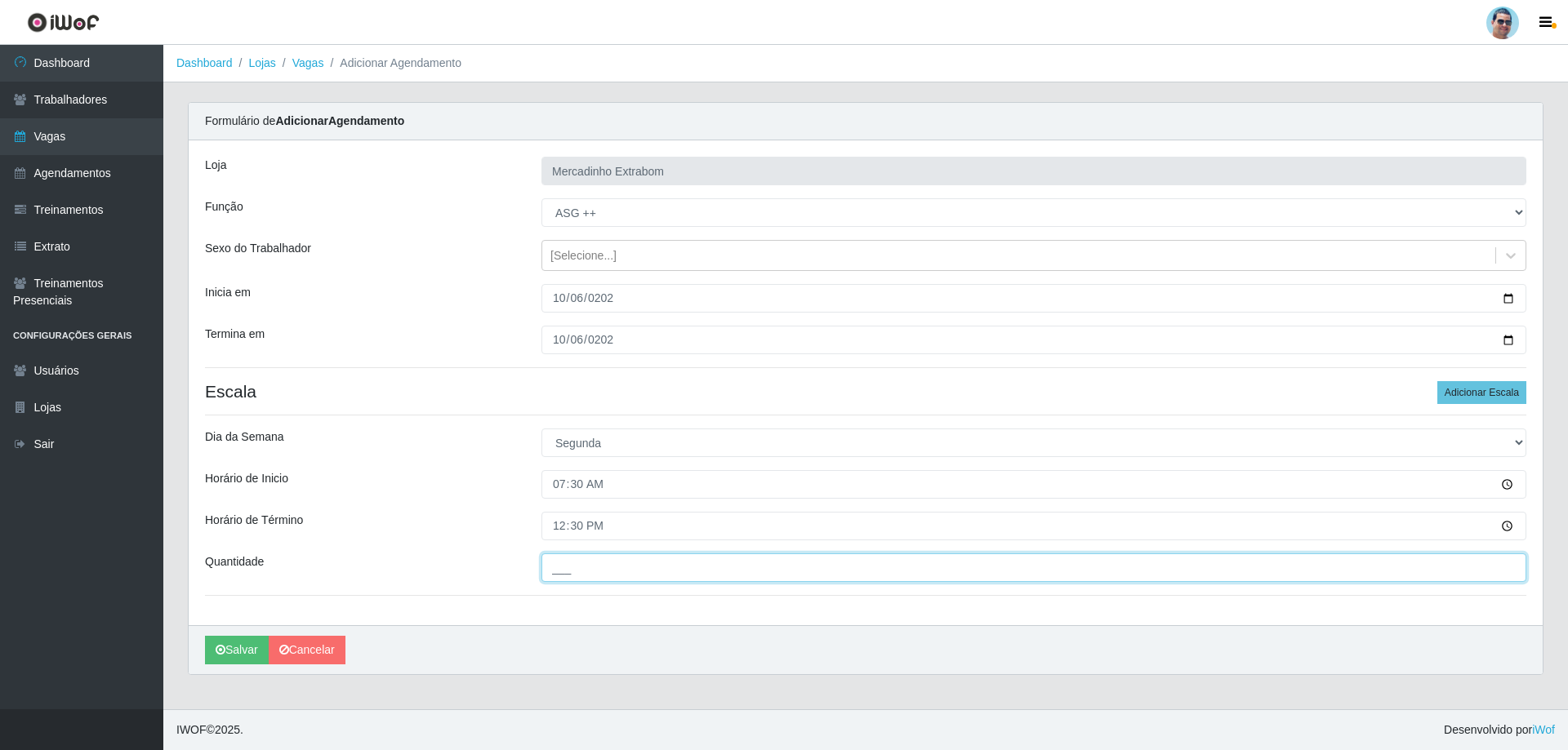
click at [576, 566] on input "___" at bounding box center [1033, 567] width 985 height 29
drag, startPoint x: 595, startPoint y: 566, endPoint x: 497, endPoint y: 553, distance: 98.9
click at [497, 553] on div "Quantidade 02_" at bounding box center [865, 567] width 1346 height 29
type input "02_"
click at [621, 594] on div "[PERSON_NAME] Extrabom Função [Selecione...] ASG ASG + ASG ++ Balconista Balcon…" at bounding box center [865, 383] width 1354 height 485
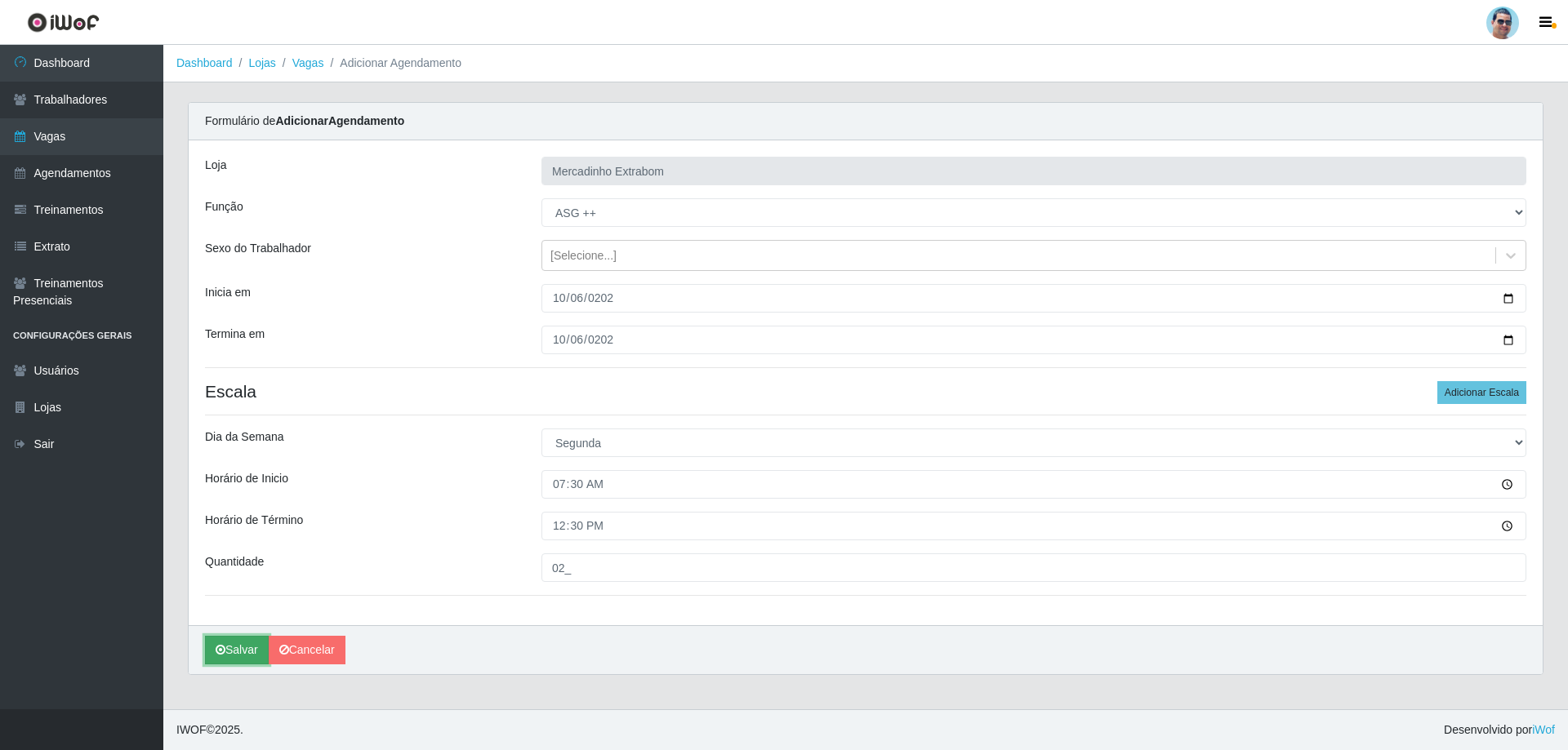
click at [246, 646] on button "Salvar" at bounding box center [237, 650] width 64 height 29
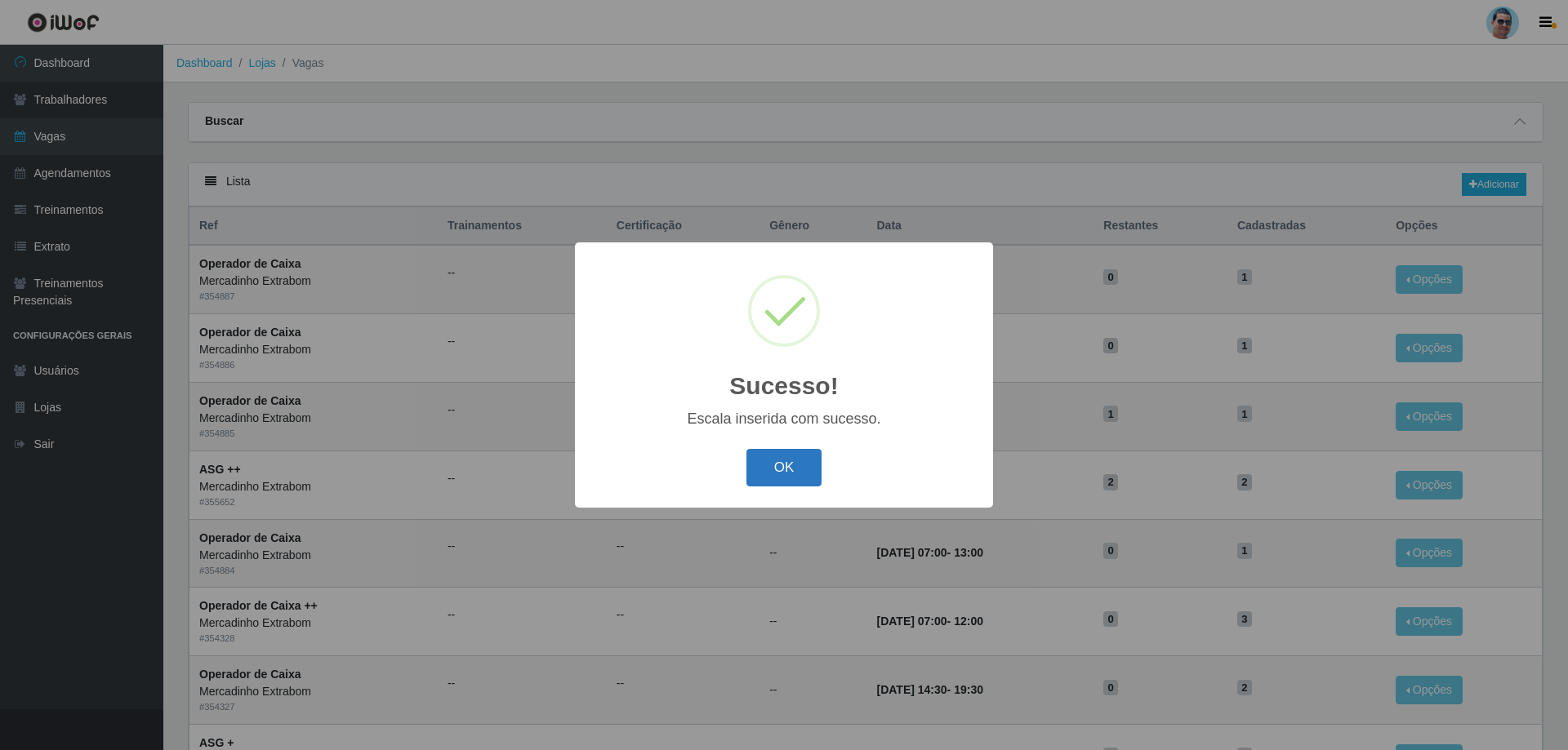
drag, startPoint x: 775, startPoint y: 463, endPoint x: 756, endPoint y: 466, distance: 19.2
click at [775, 464] on button "OK" at bounding box center [784, 468] width 76 height 39
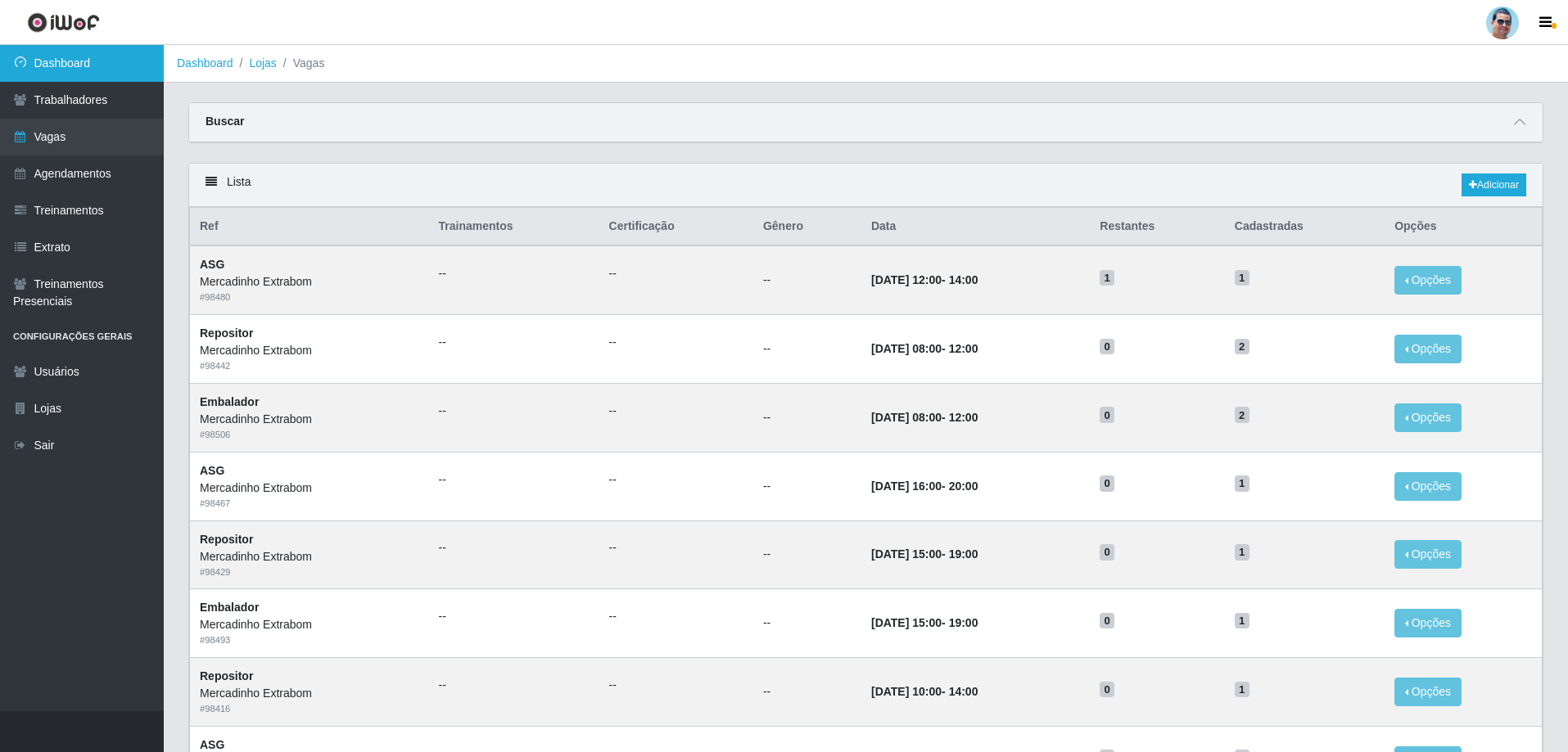
click at [104, 73] on link "Dashboard" at bounding box center [81, 63] width 164 height 37
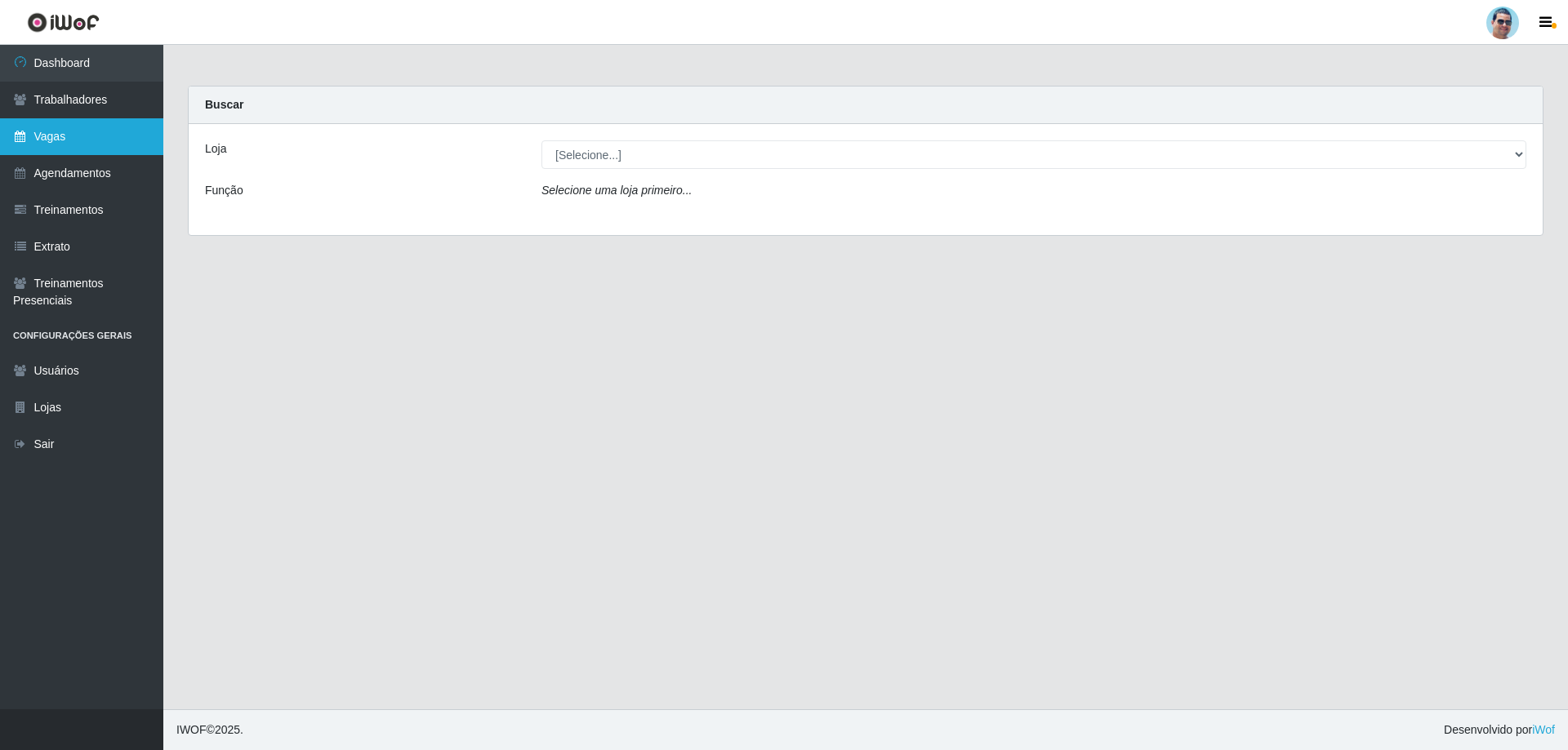
click at [95, 150] on link "Vagas" at bounding box center [81, 136] width 163 height 37
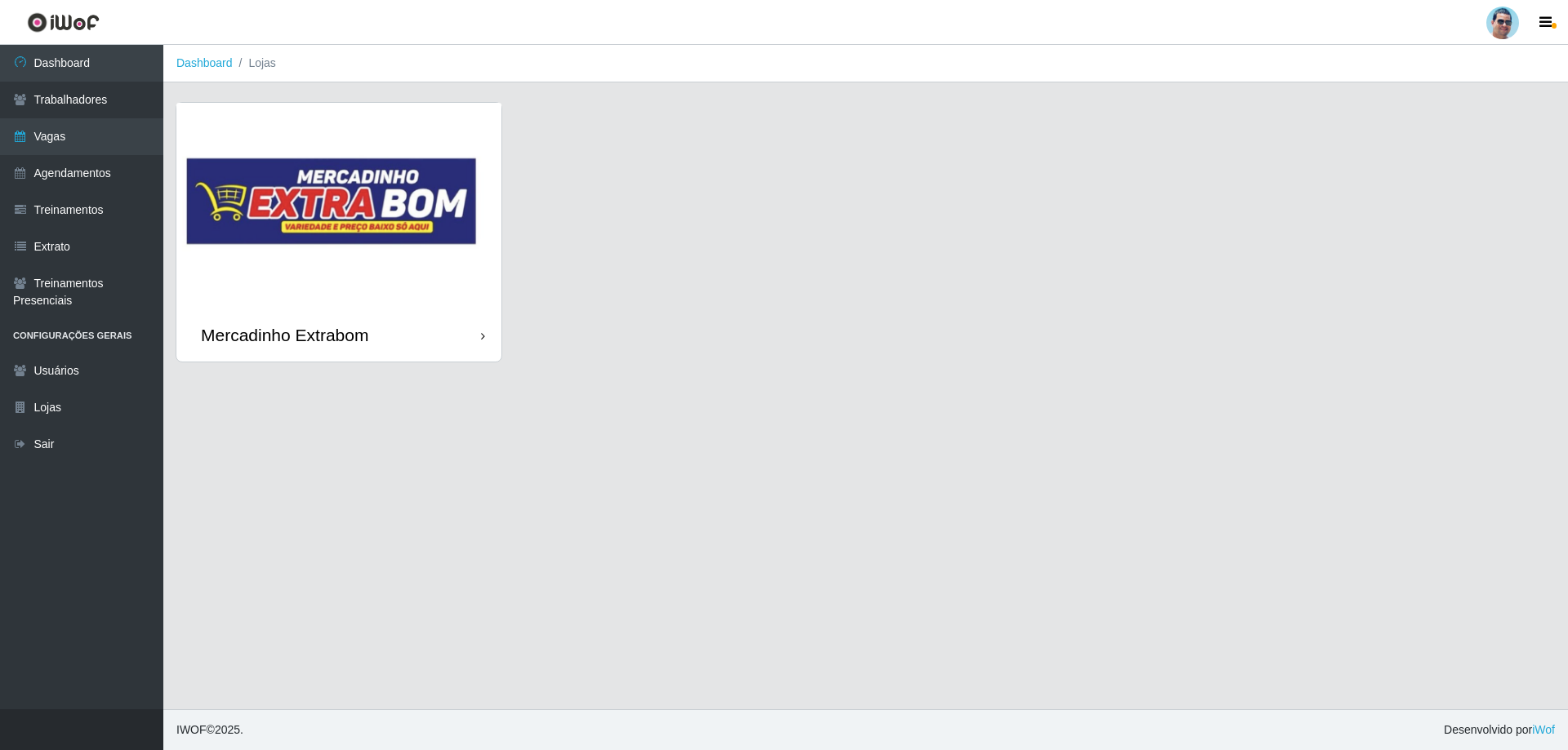
click at [296, 281] on img at bounding box center [339, 205] width 325 height 206
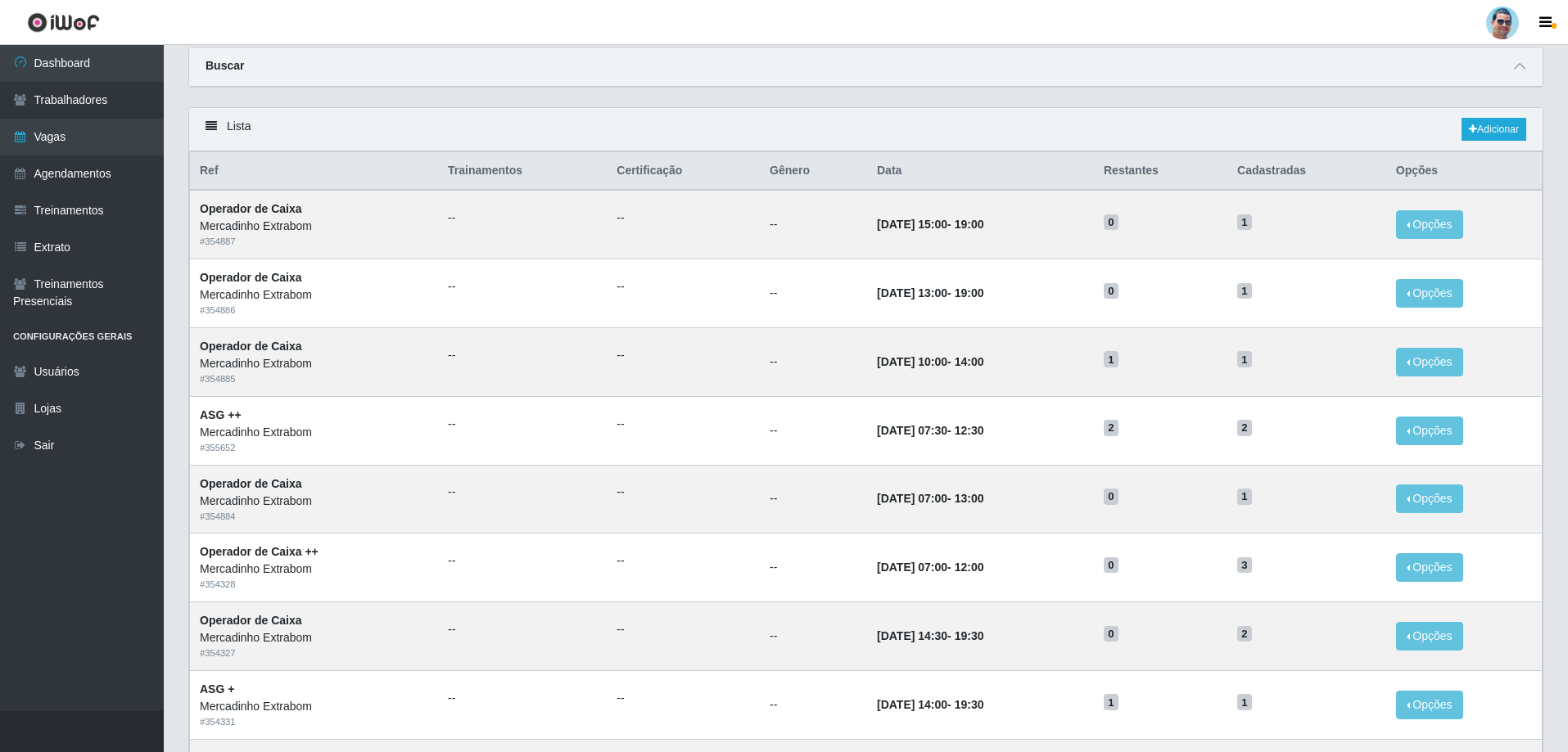
scroll to position [82, 0]
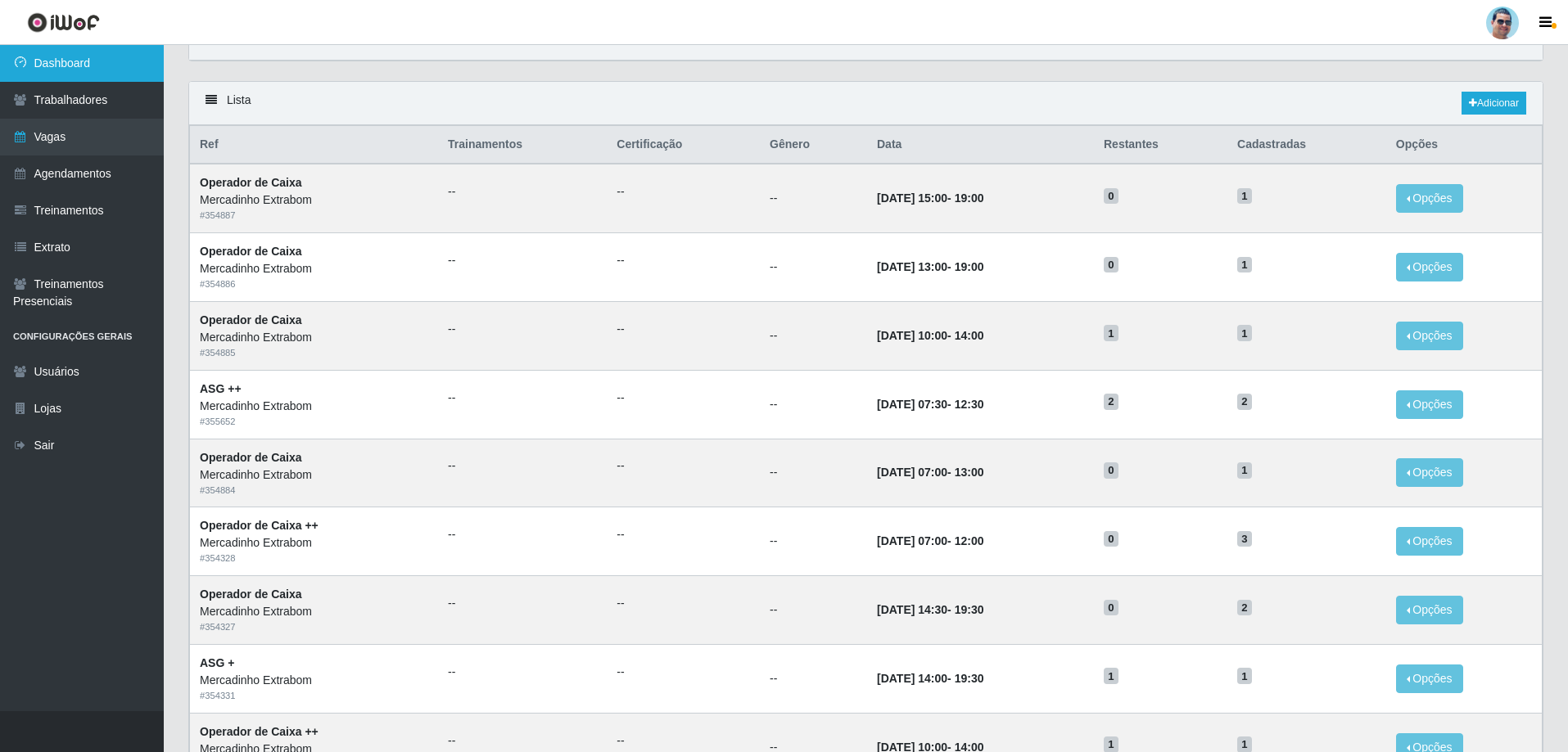
click at [68, 74] on link "Dashboard" at bounding box center [81, 63] width 164 height 37
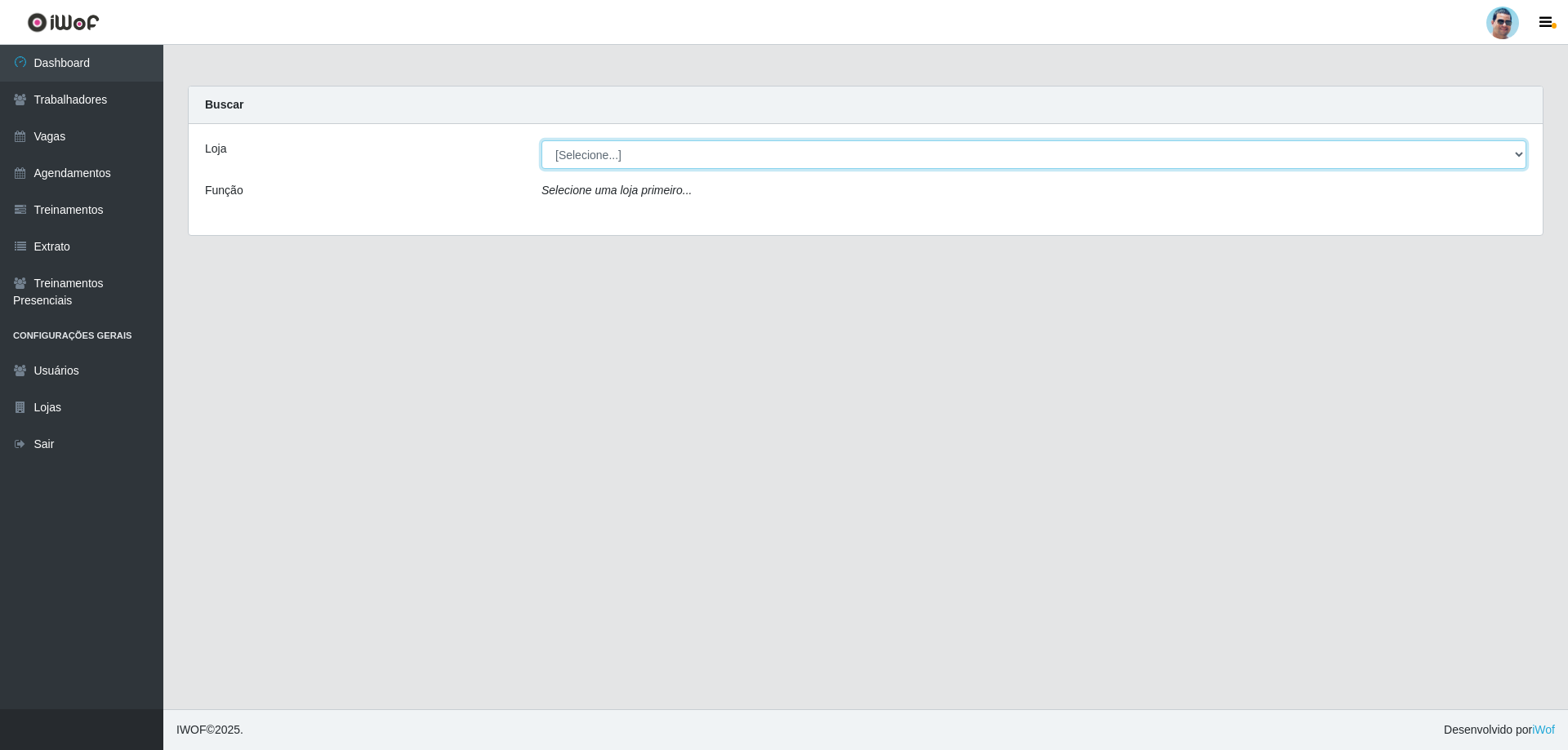
drag, startPoint x: 654, startPoint y: 166, endPoint x: 638, endPoint y: 168, distance: 16.1
click at [654, 166] on select "[Selecione...] Mercadinho Extrabom" at bounding box center [1033, 154] width 985 height 29
select select "175"
click at [541, 140] on select "[Selecione...] Mercadinho Extrabom" at bounding box center [1033, 154] width 985 height 29
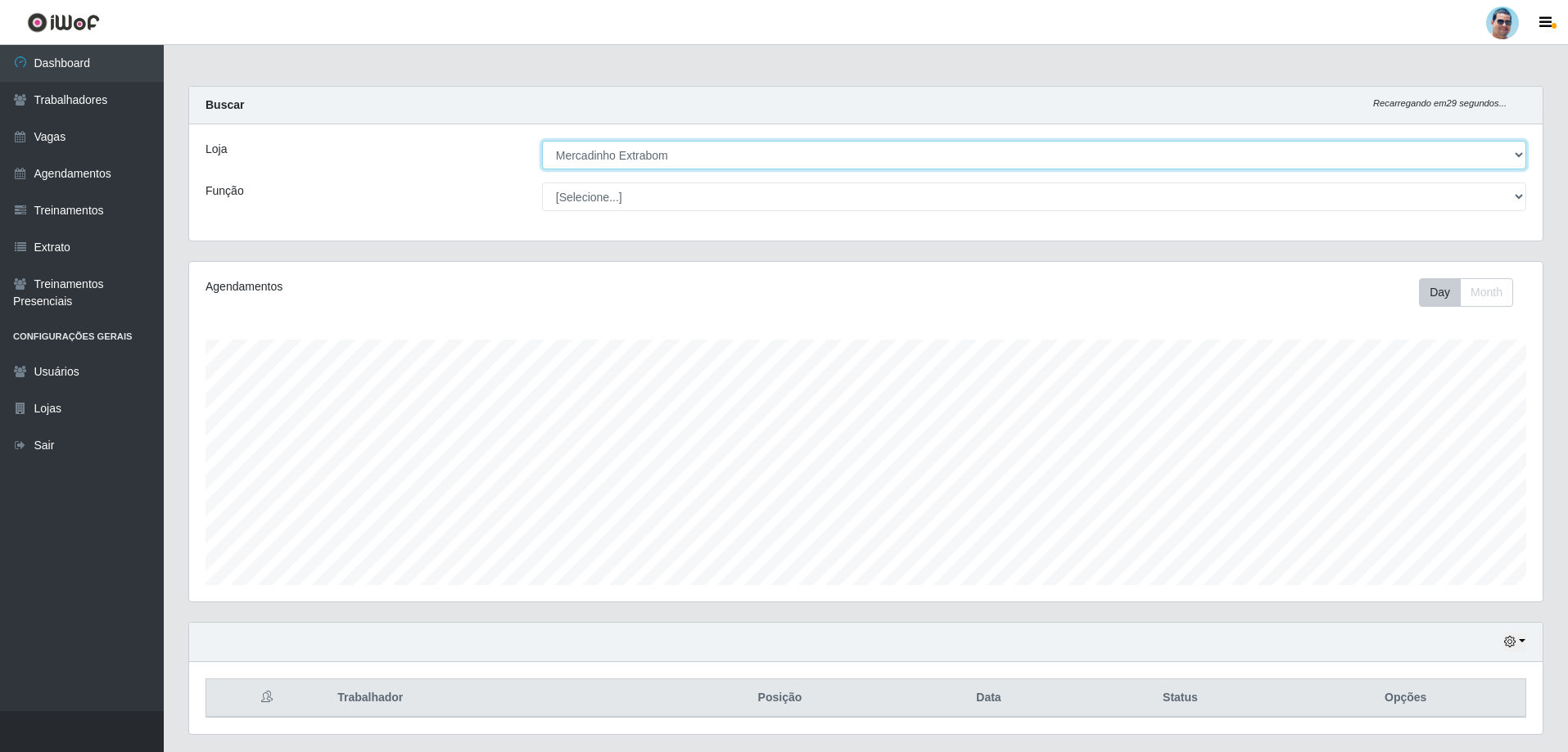
scroll to position [44, 0]
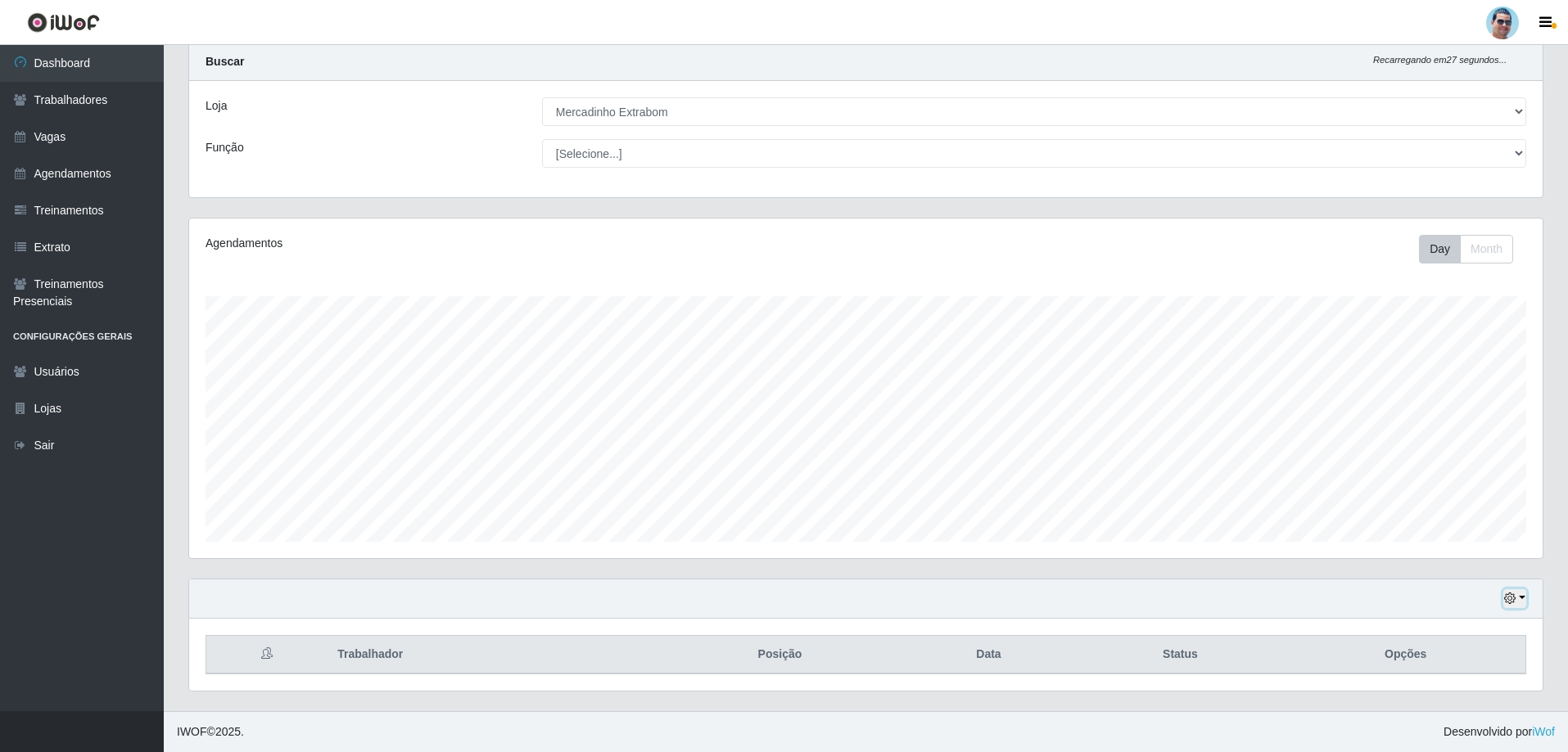
click at [1507, 599] on button "button" at bounding box center [1515, 598] width 23 height 19
click at [1409, 542] on button "1 Semana" at bounding box center [1460, 537] width 129 height 35
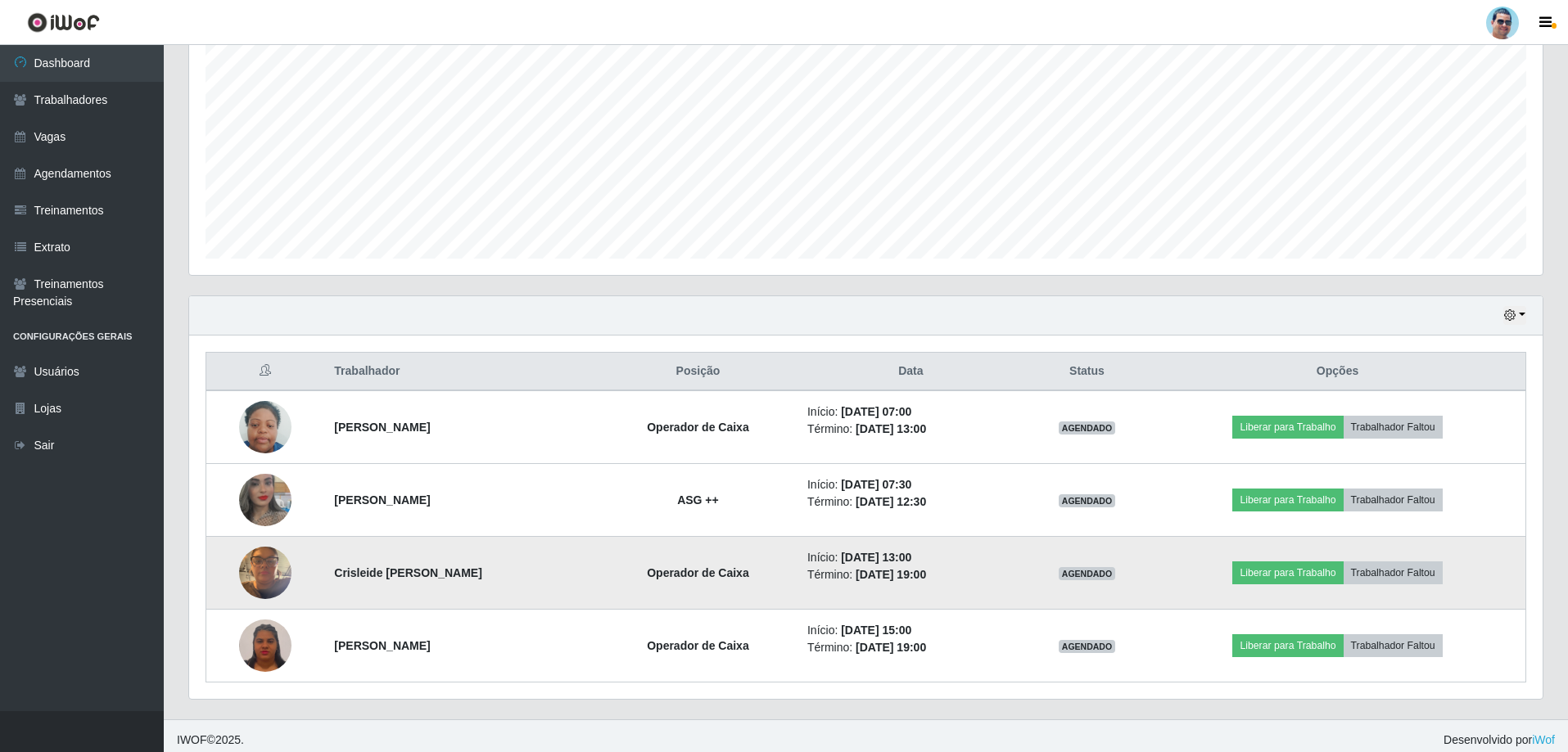
scroll to position [334, 0]
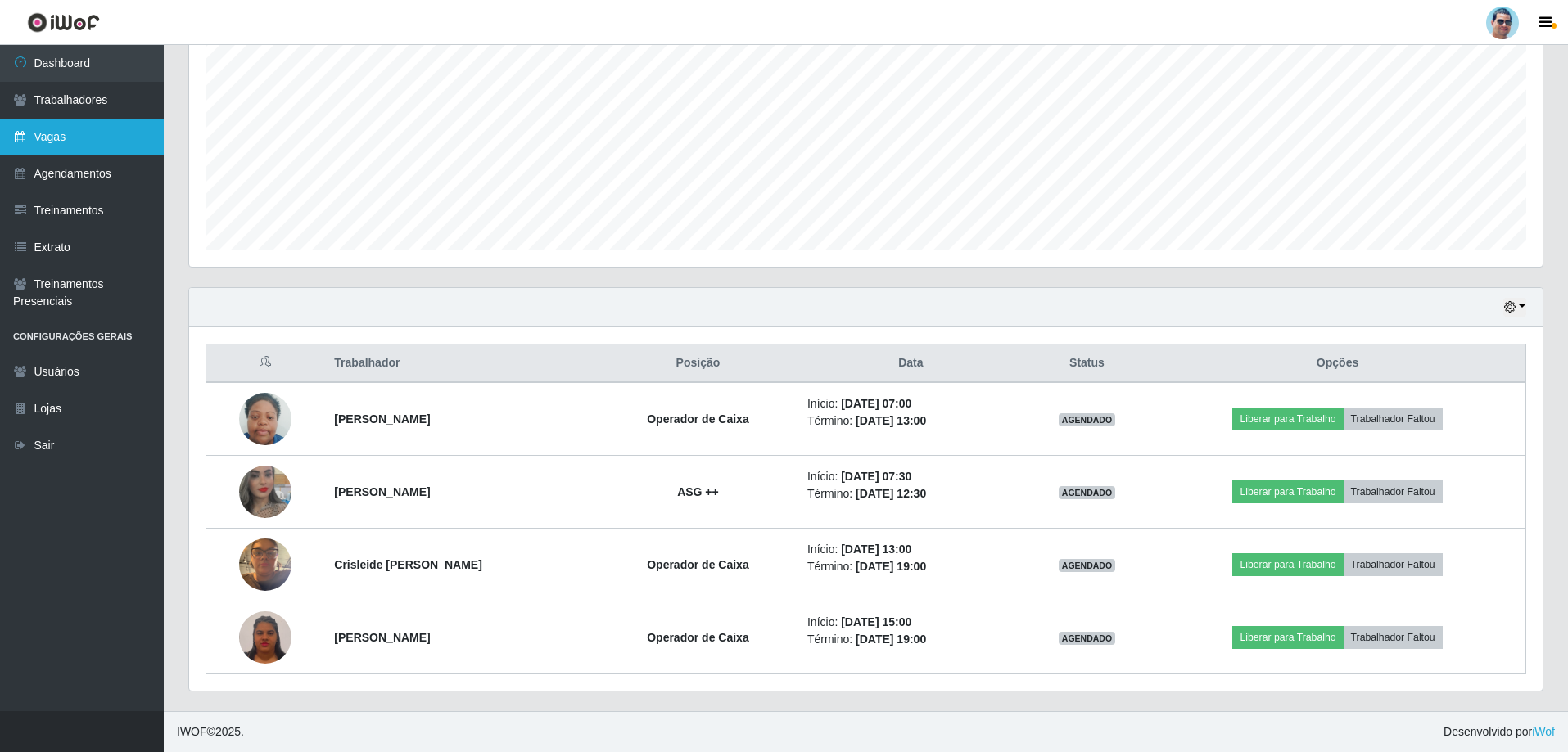
click at [107, 152] on link "Vagas" at bounding box center [81, 136] width 164 height 37
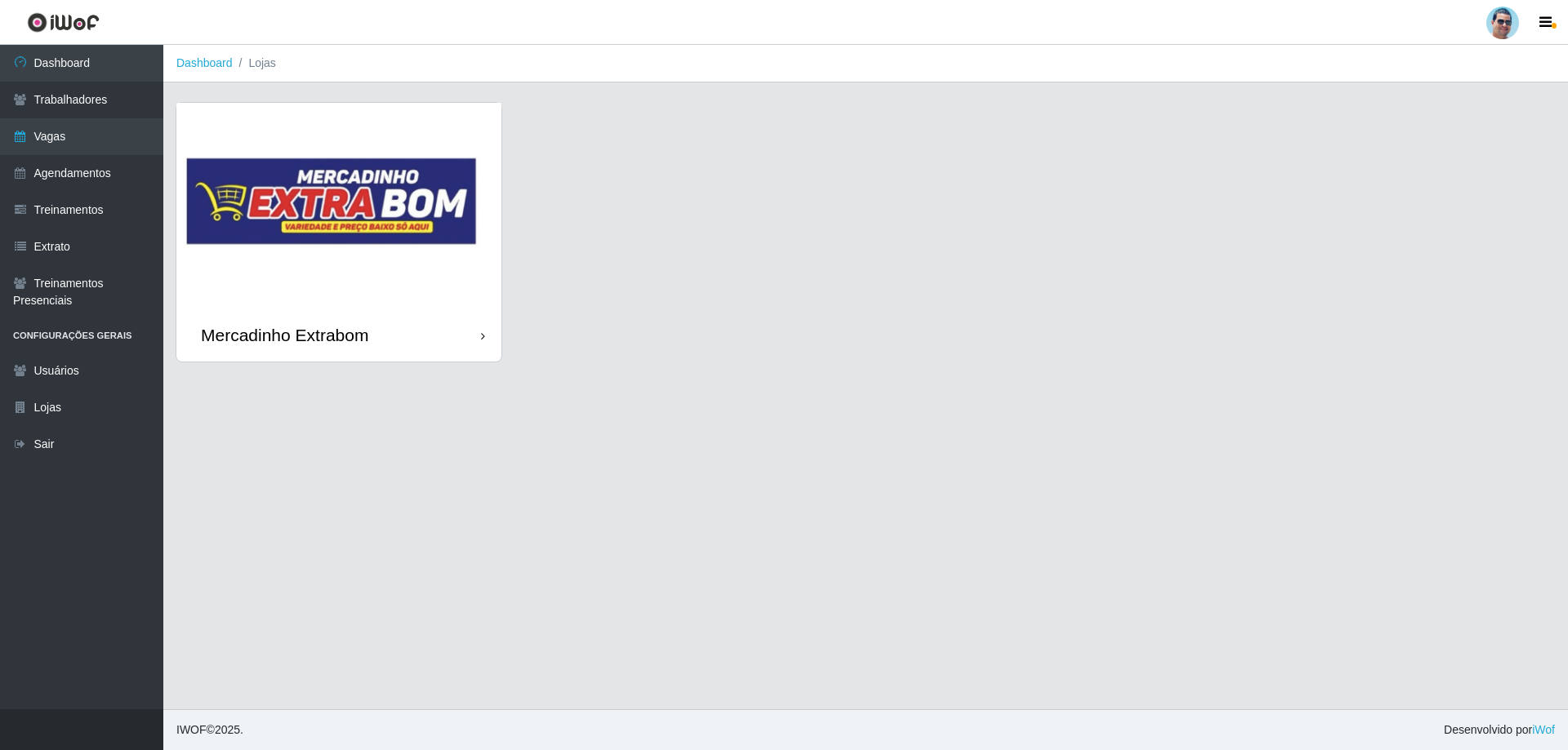
click at [405, 333] on div "Mercadinho Extrabom" at bounding box center [339, 334] width 325 height 53
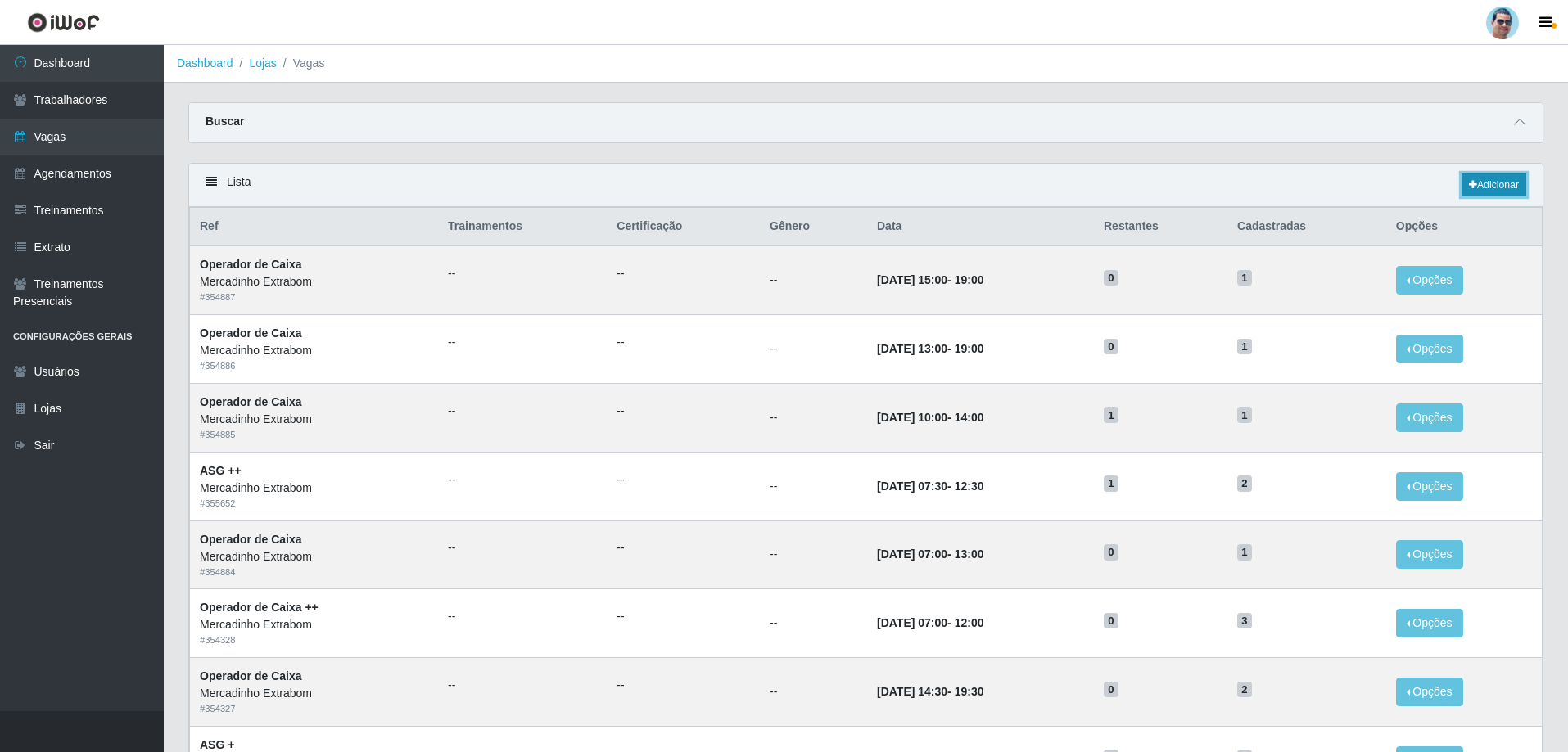
click at [1507, 181] on link "Adicionar" at bounding box center [1494, 185] width 65 height 23
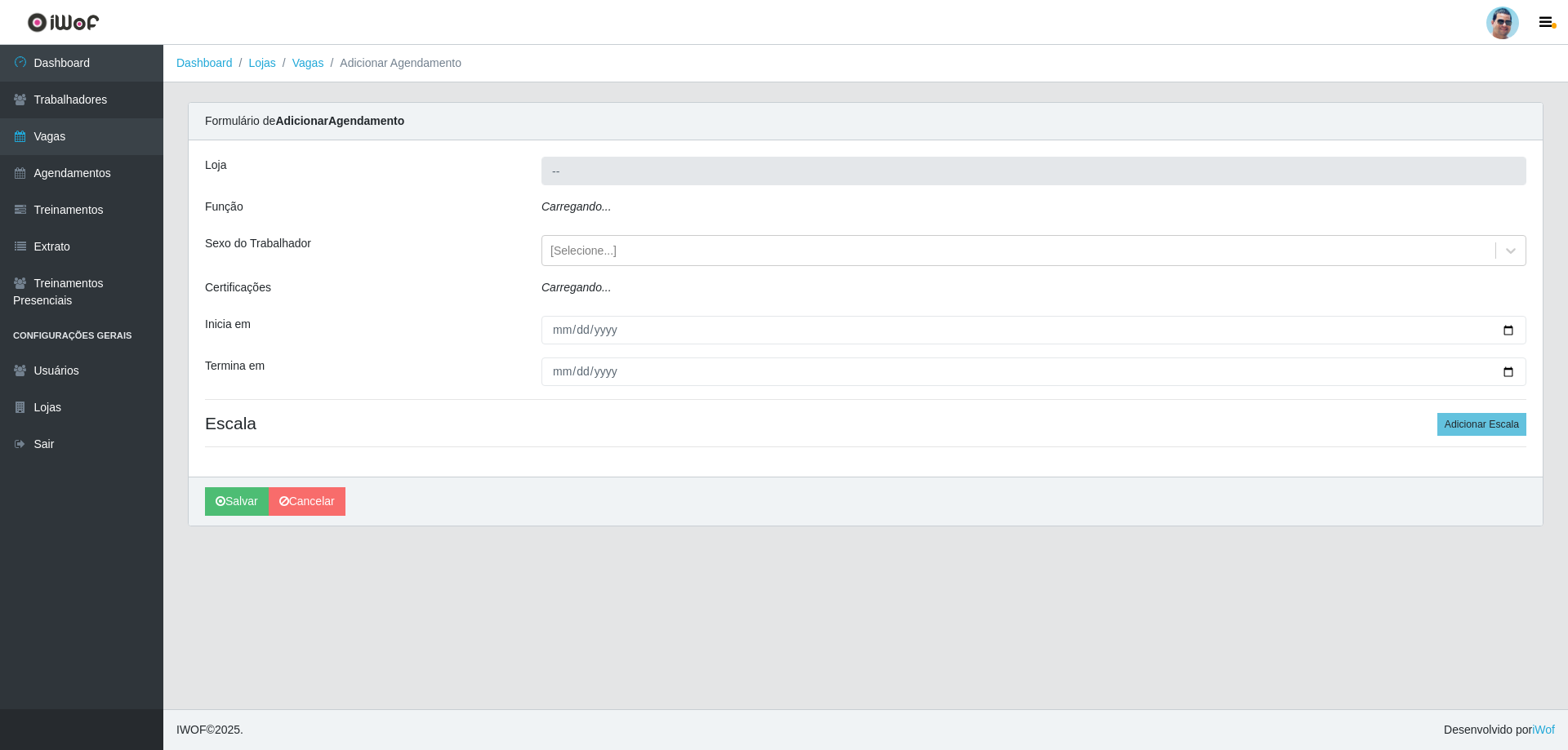
type input "Mercadinho Extrabom"
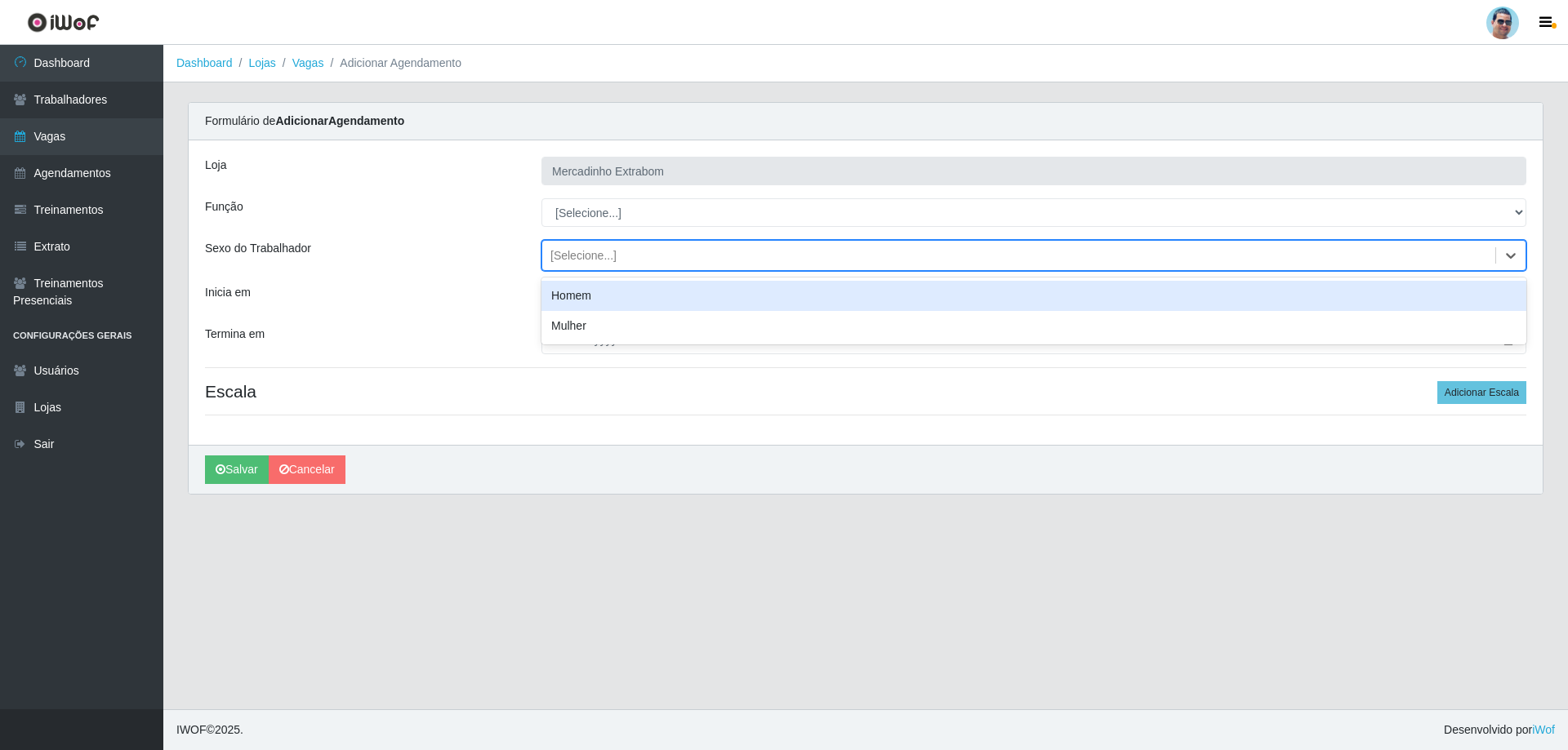
click at [612, 244] on div "[Selecione...]" at bounding box center [1019, 256] width 953 height 27
drag, startPoint x: 494, startPoint y: 248, endPoint x: 546, endPoint y: 216, distance: 61.1
click at [494, 247] on div "Sexo do Trabalhador" at bounding box center [361, 256] width 336 height 31
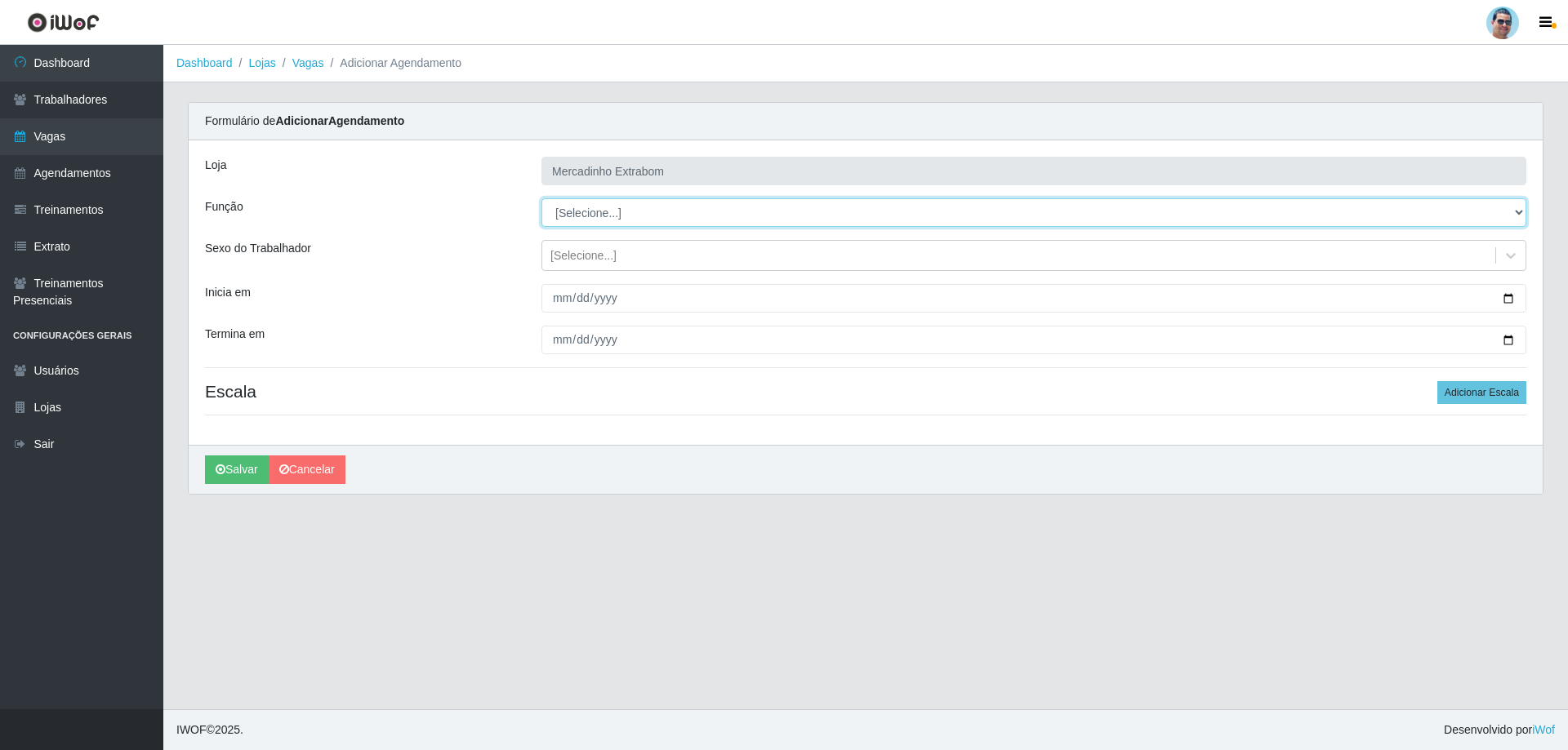
click at [572, 199] on select "[Selecione...] ASG ASG + ASG ++ Balconista Balconista + Balconista ++ Carregado…" at bounding box center [1033, 212] width 985 height 29
select select "22"
click at [541, 198] on select "[Selecione...] ASG ASG + ASG ++ Balconista Balconista + Balconista ++ Carregado…" at bounding box center [1033, 212] width 985 height 29
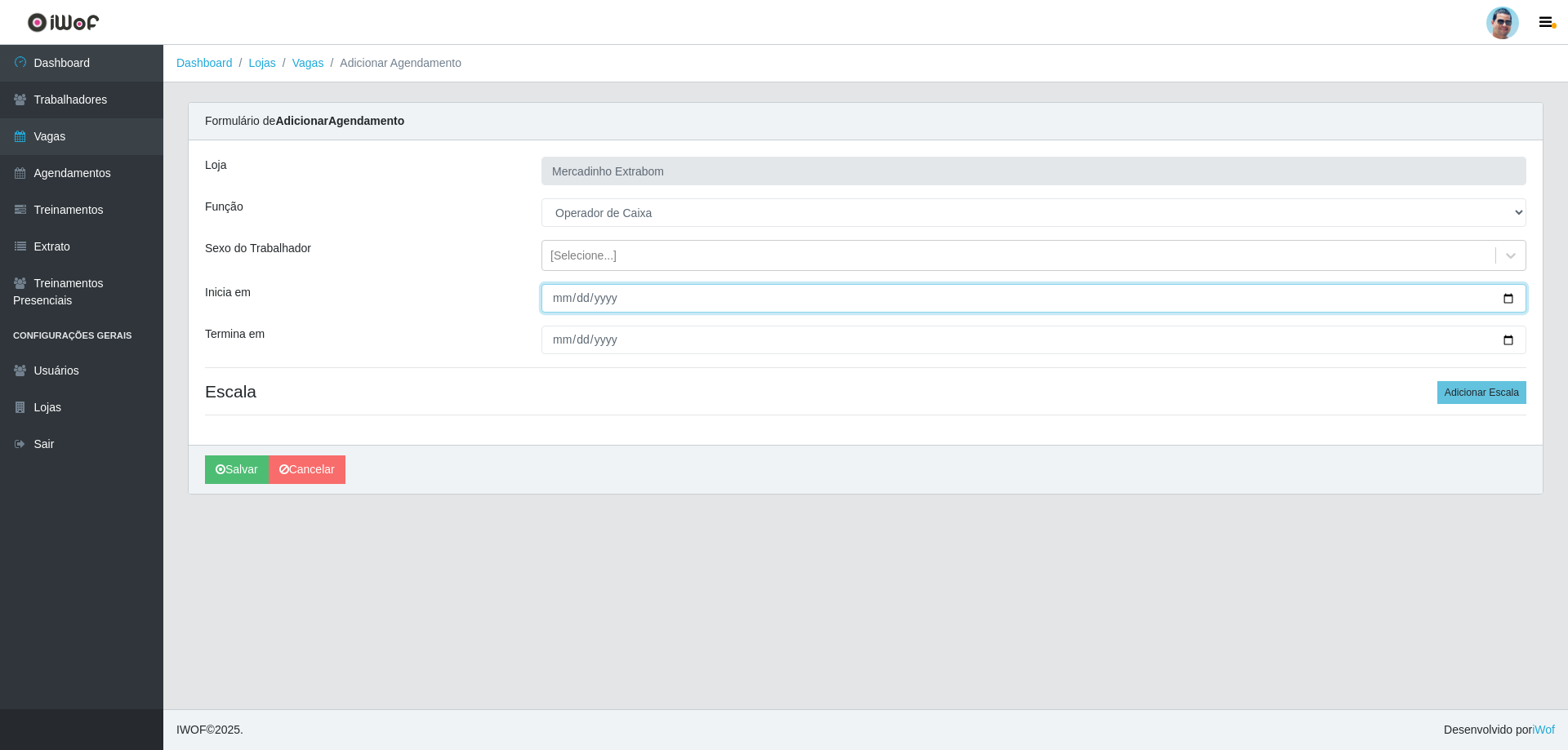
click at [569, 288] on input "Inicia em" at bounding box center [1033, 298] width 985 height 29
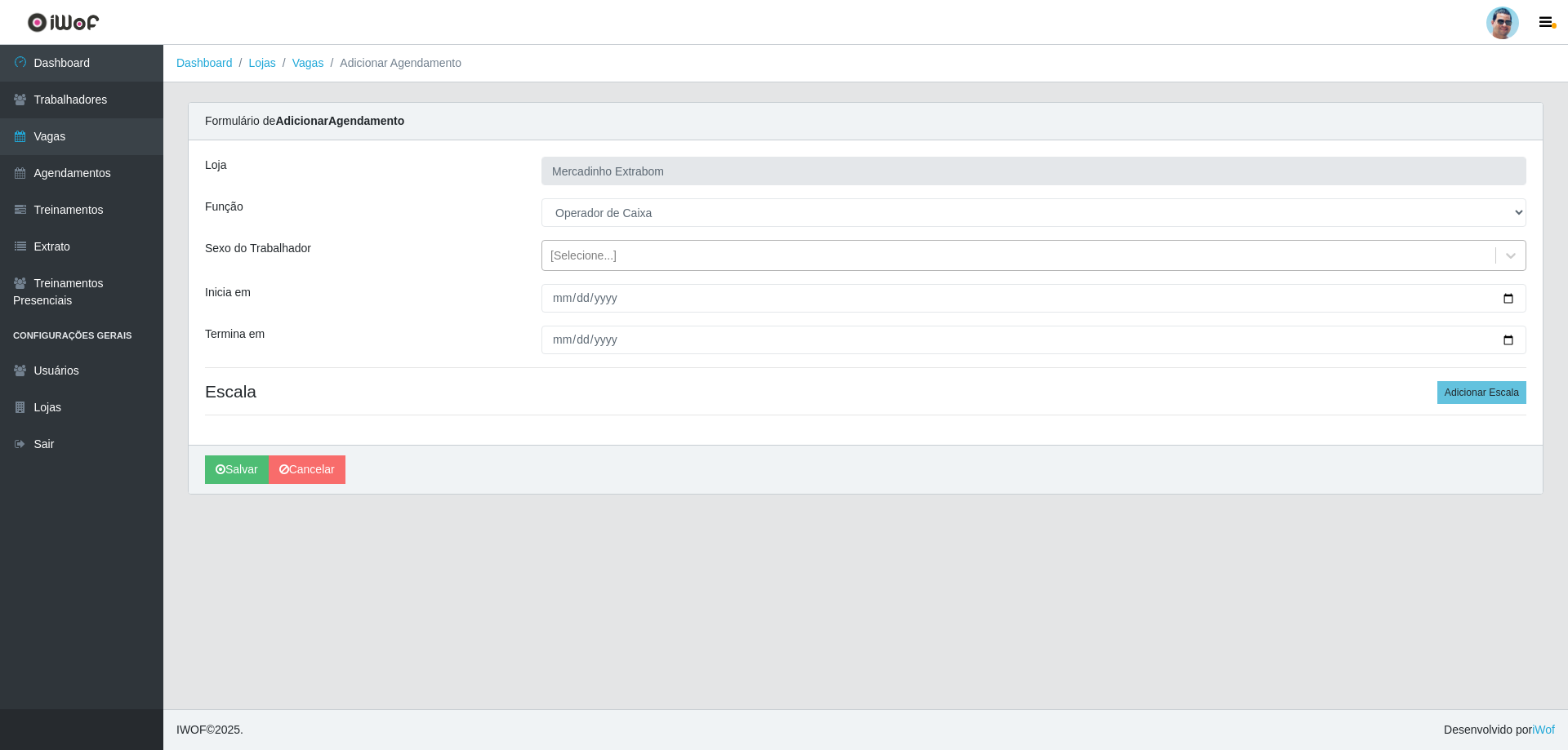
click at [567, 264] on div "[Selecione...]" at bounding box center [583, 256] width 66 height 17
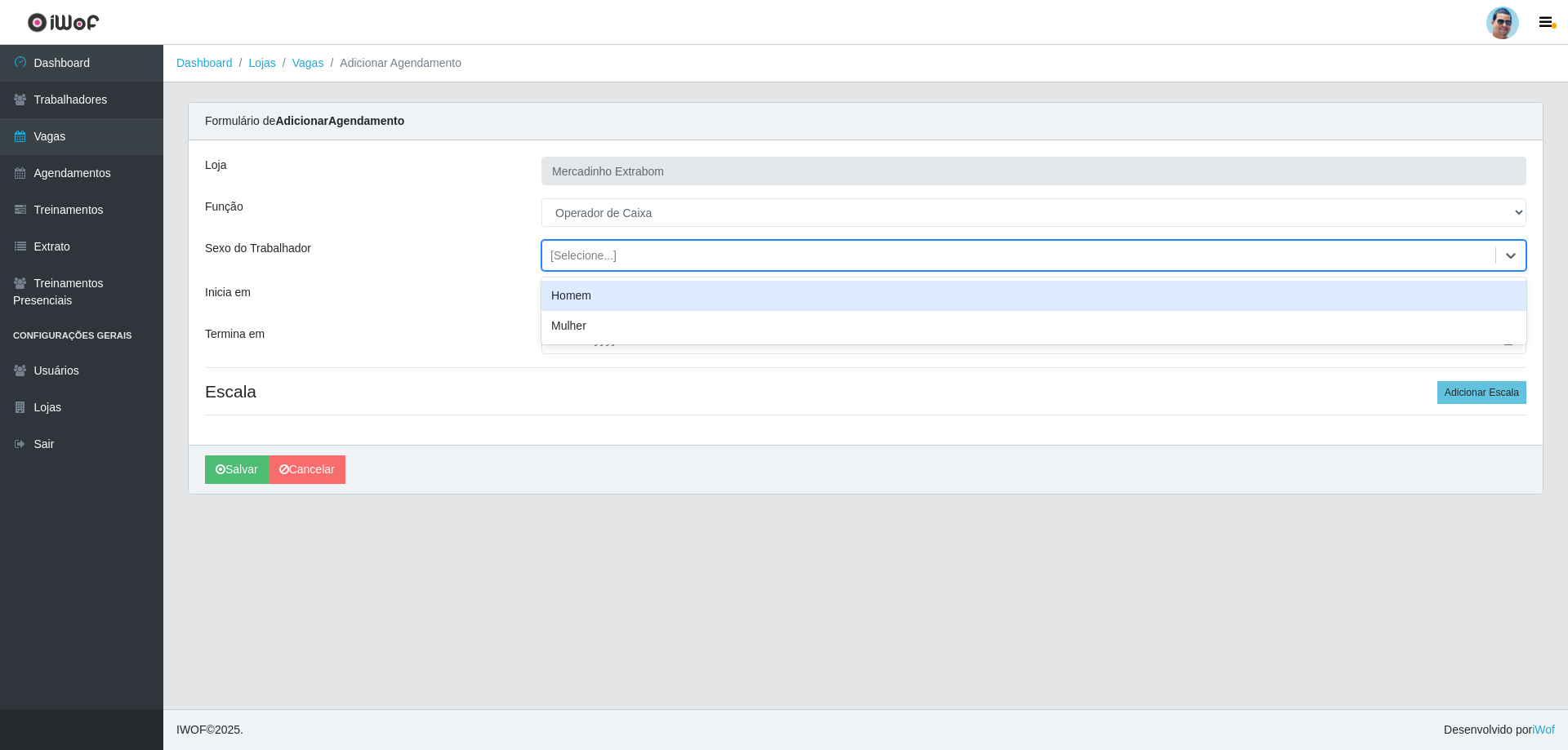
click at [481, 253] on div "Sexo do Trabalhador" at bounding box center [361, 256] width 336 height 31
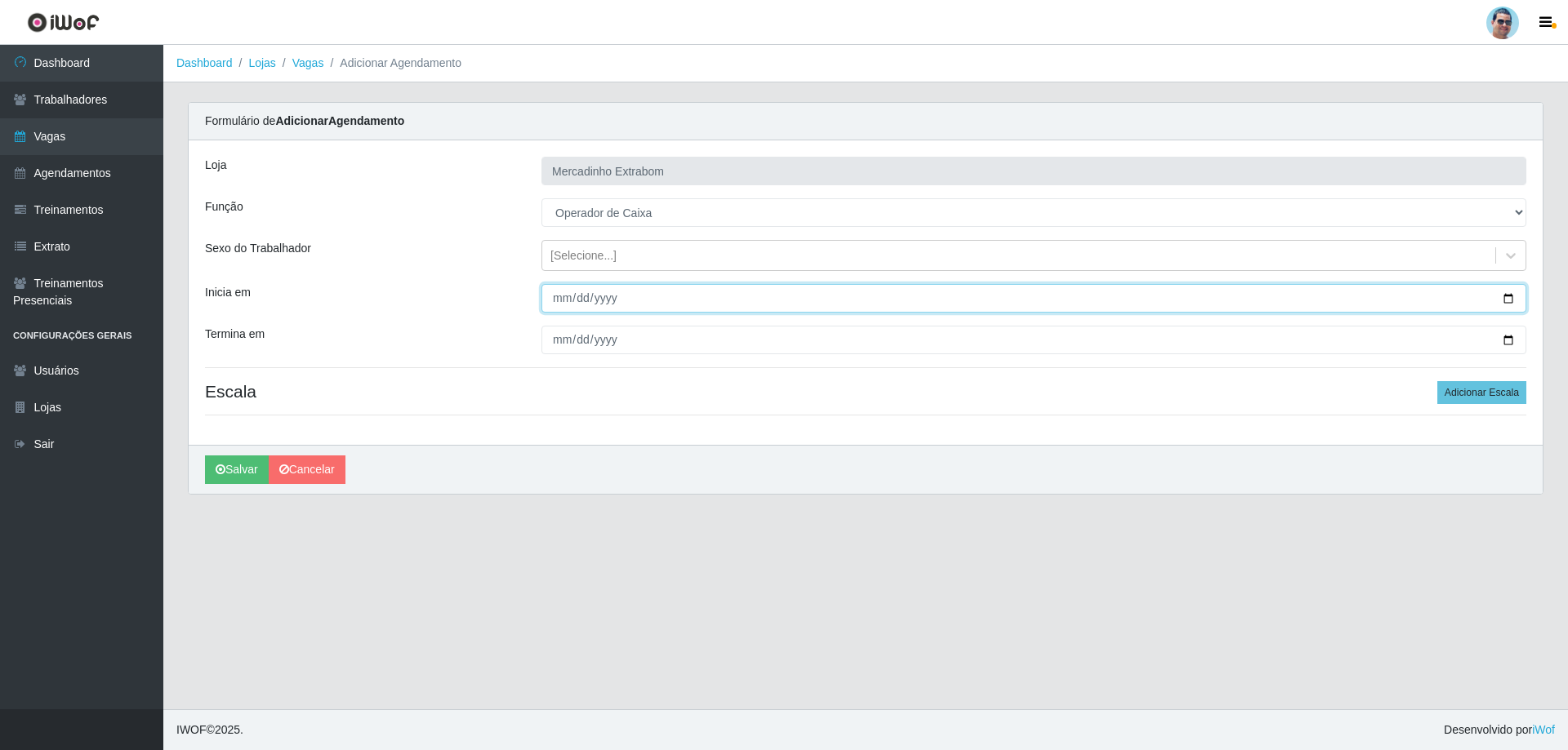
click at [559, 297] on input "Inicia em" at bounding box center [1033, 298] width 985 height 29
type input "[DATE]"
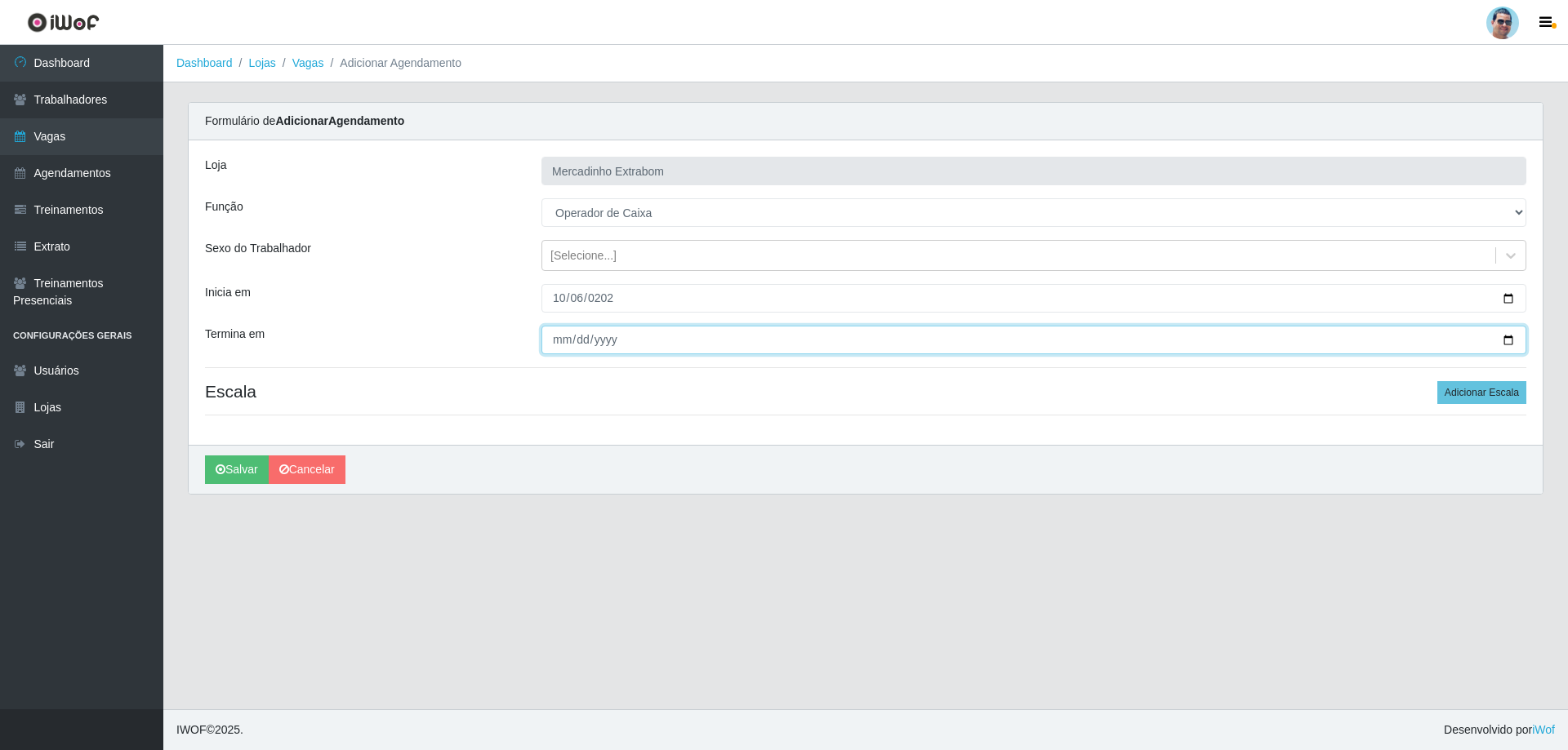
click at [559, 339] on input "Termina em" at bounding box center [1033, 339] width 985 height 29
type input "[DATE]"
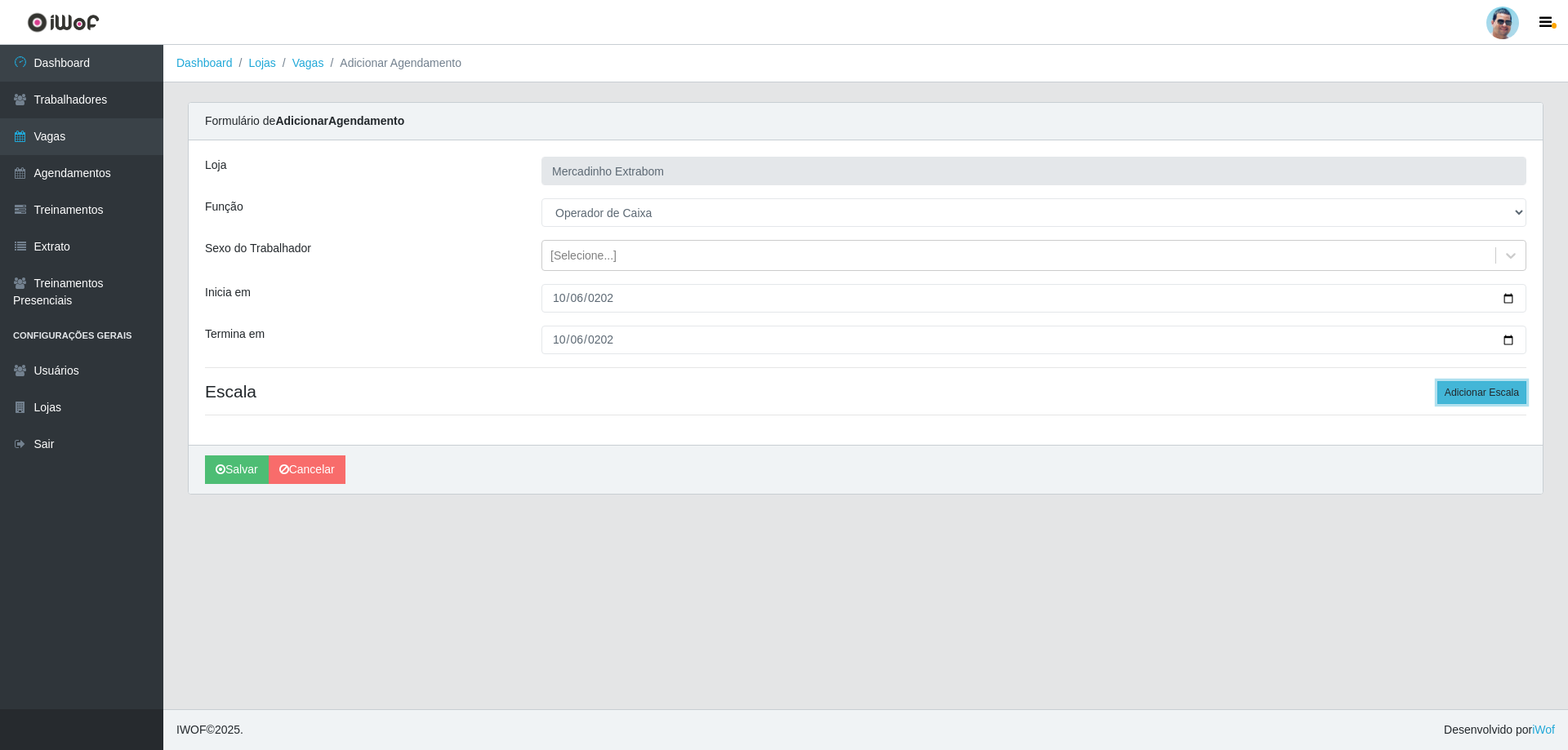
click at [1479, 382] on button "Adicionar Escala" at bounding box center [1482, 393] width 89 height 23
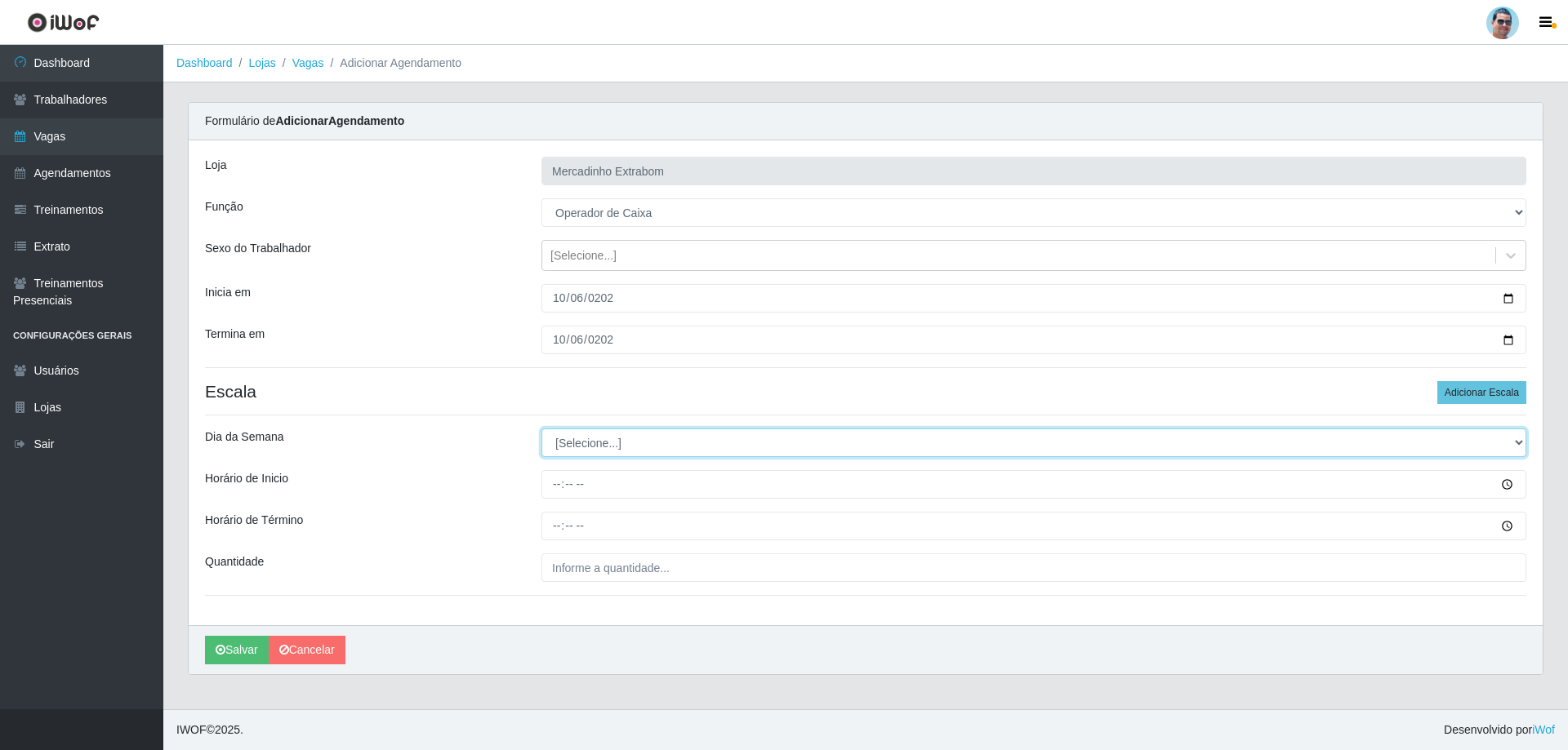
click at [570, 452] on select "[Selecione...] Segunda Terça Quarta Quinta Sexta Sábado Domingo" at bounding box center [1033, 443] width 985 height 29
select select "1"
click at [541, 429] on select "[Selecione...] Segunda Terça Quarta Quinta Sexta Sábado Domingo" at bounding box center [1033, 443] width 985 height 29
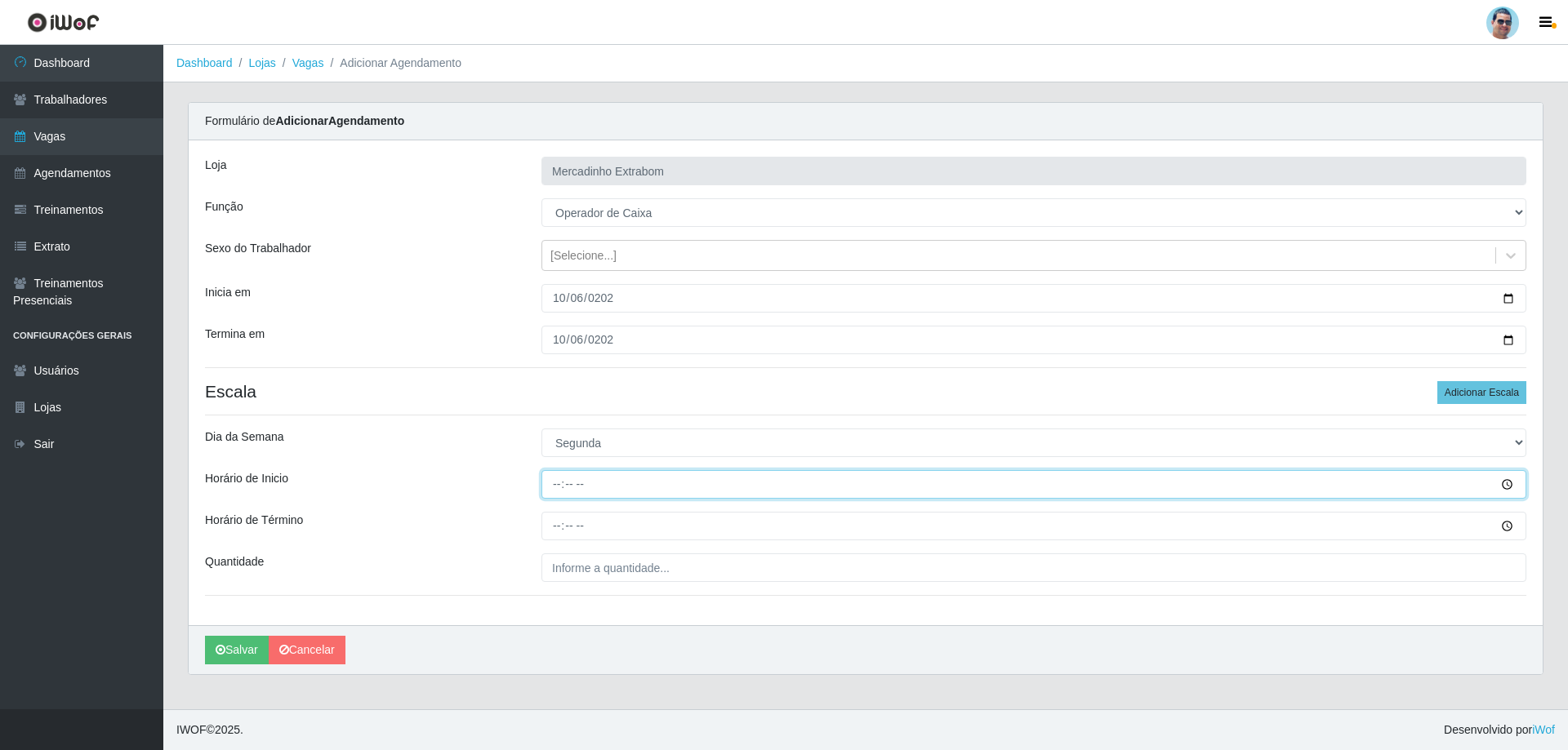
click at [555, 490] on input "Horário de Inicio" at bounding box center [1033, 484] width 985 height 29
type input "14:00"
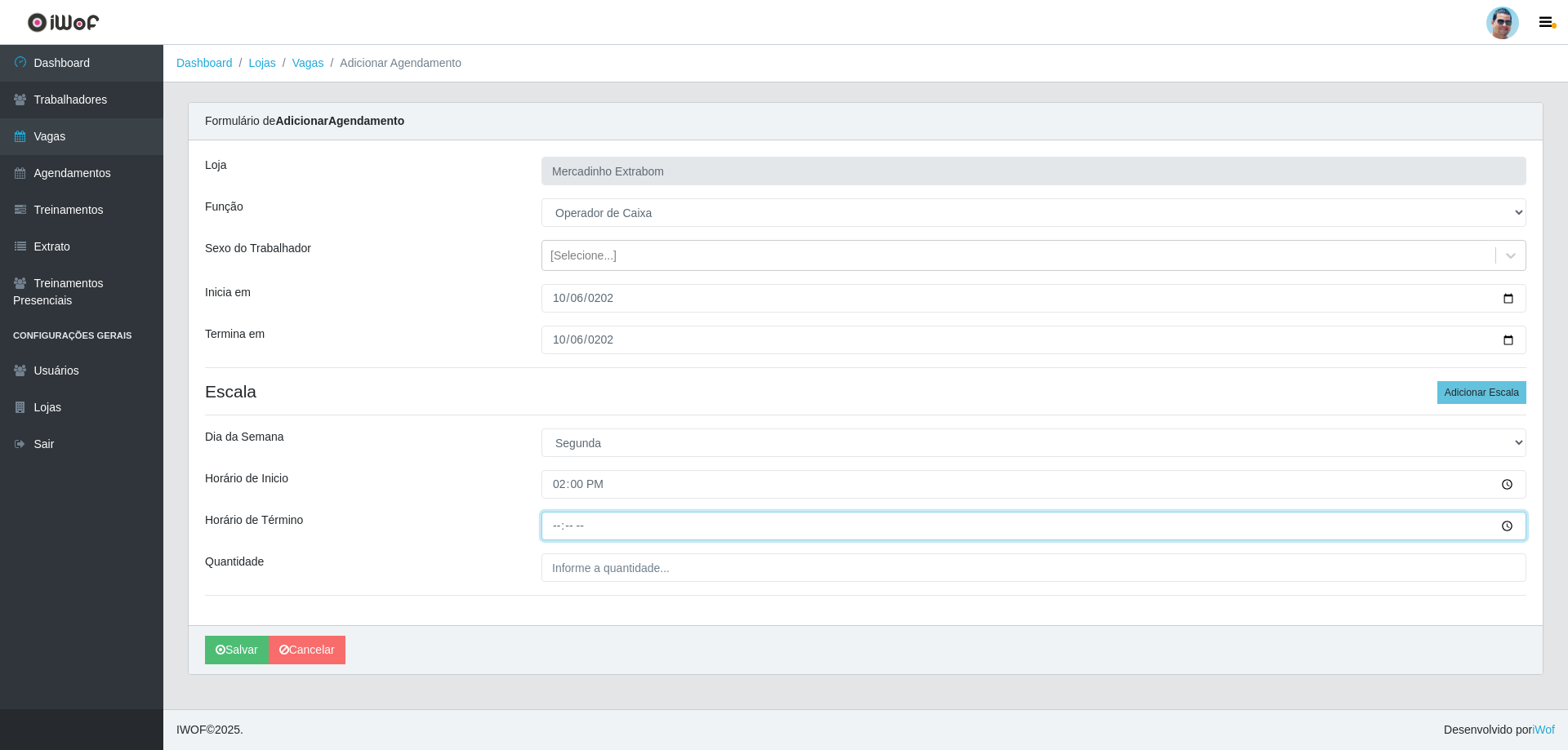
click at [557, 527] on input "Horário de Término" at bounding box center [1033, 525] width 985 height 29
type input "19:00"
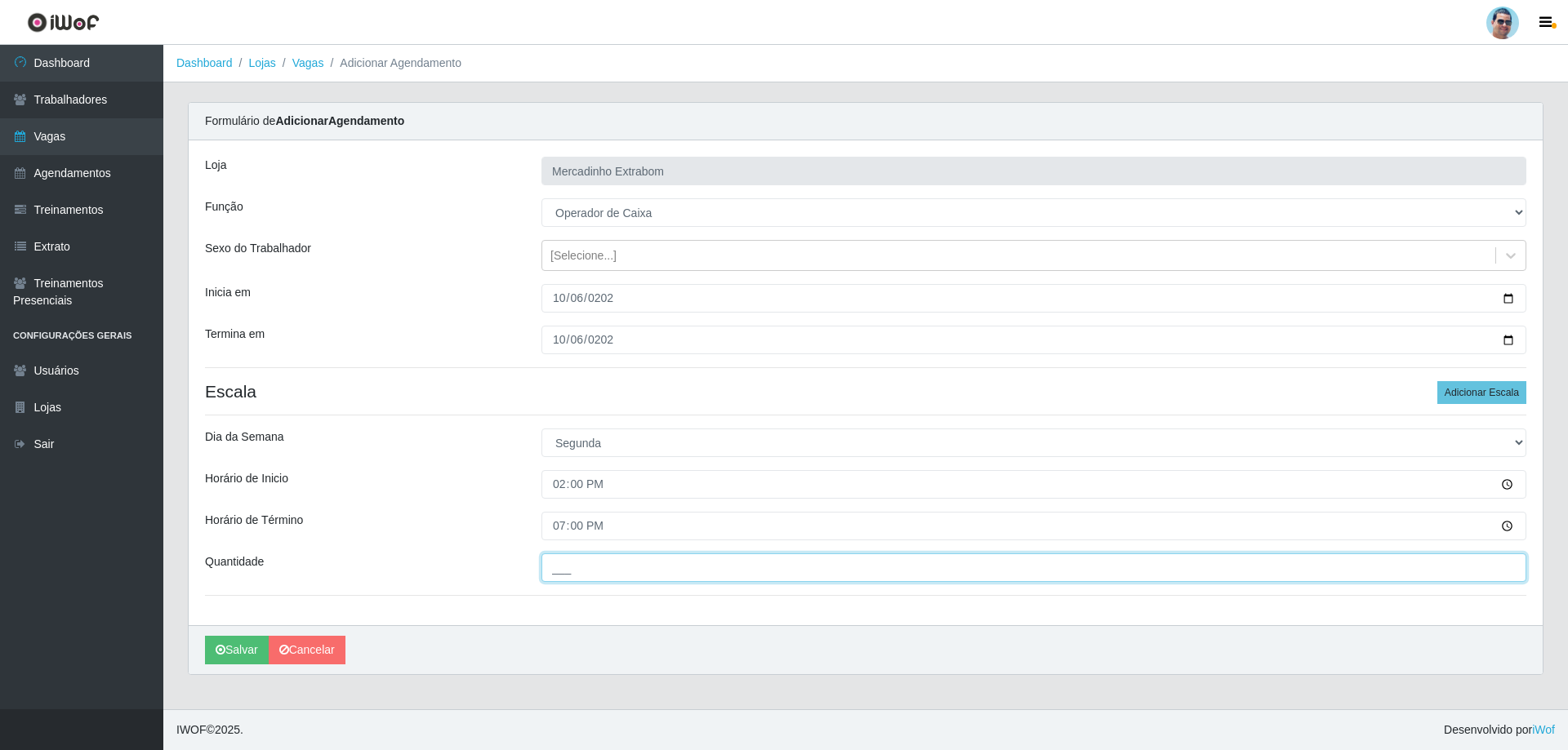
click at [572, 573] on input "___" at bounding box center [1033, 567] width 985 height 29
type input "01_"
drag, startPoint x: 597, startPoint y: 552, endPoint x: 565, endPoint y: 562, distance: 33.5
click at [565, 562] on div "Loja Mercadinho Extrabom Função [Selecione...] ASG ASG + ASG ++ Balconista Balc…" at bounding box center [865, 383] width 1354 height 485
drag, startPoint x: 618, startPoint y: 570, endPoint x: 525, endPoint y: 592, distance: 95.6
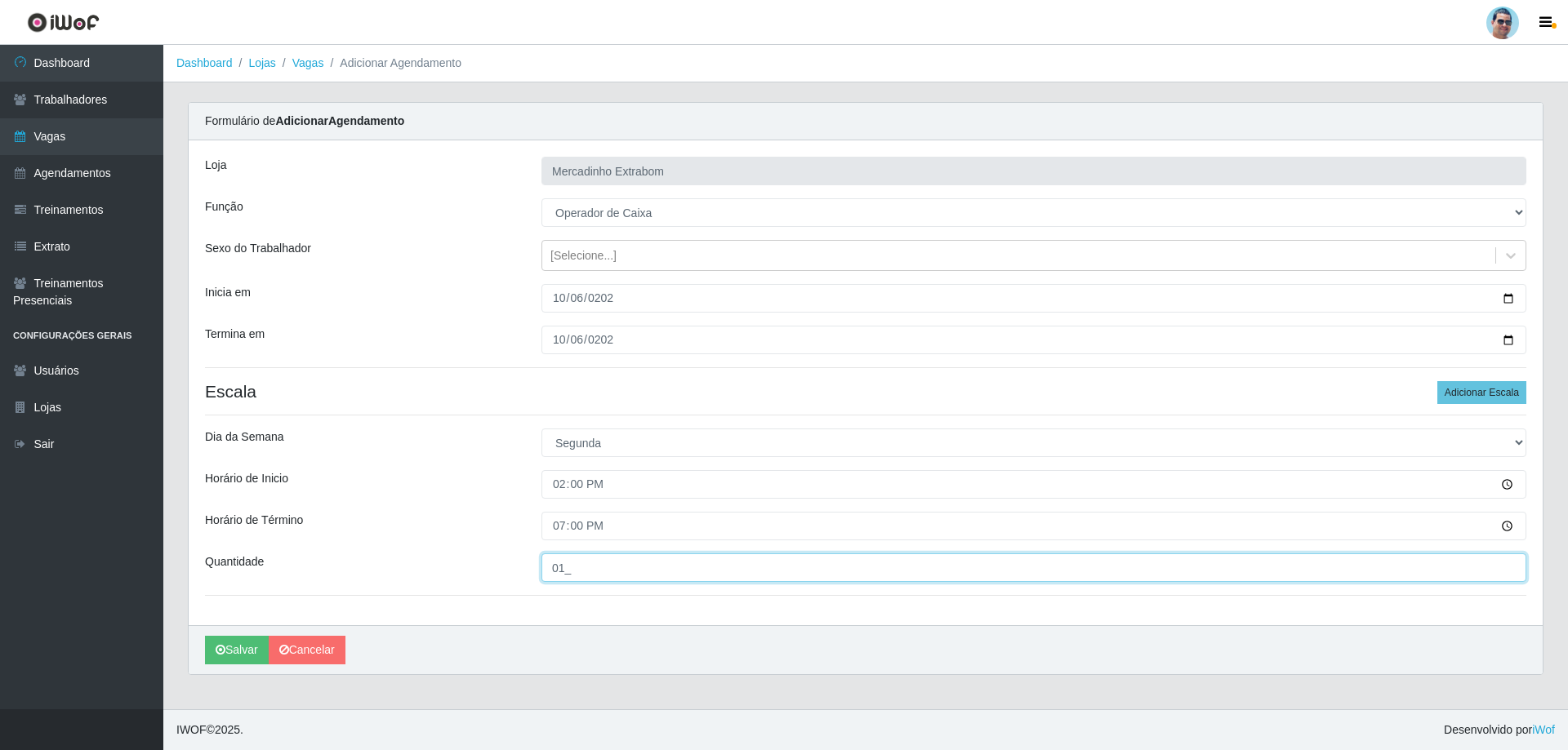
click at [525, 592] on div "Loja Mercadinho Extrabom Função [Selecione...] ASG ASG + ASG ++ Balconista Balc…" at bounding box center [865, 383] width 1354 height 485
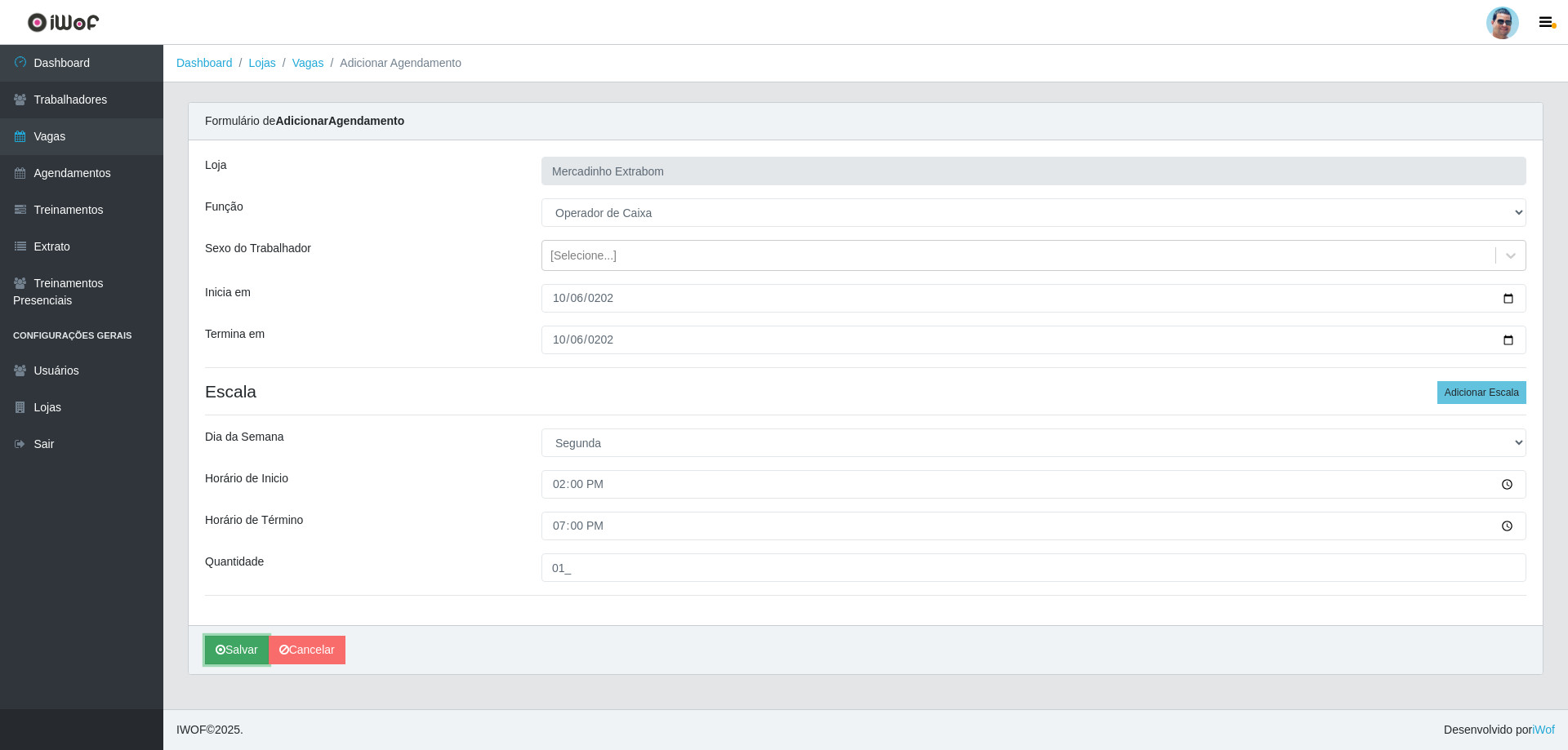
click at [237, 639] on button "Salvar" at bounding box center [237, 650] width 64 height 29
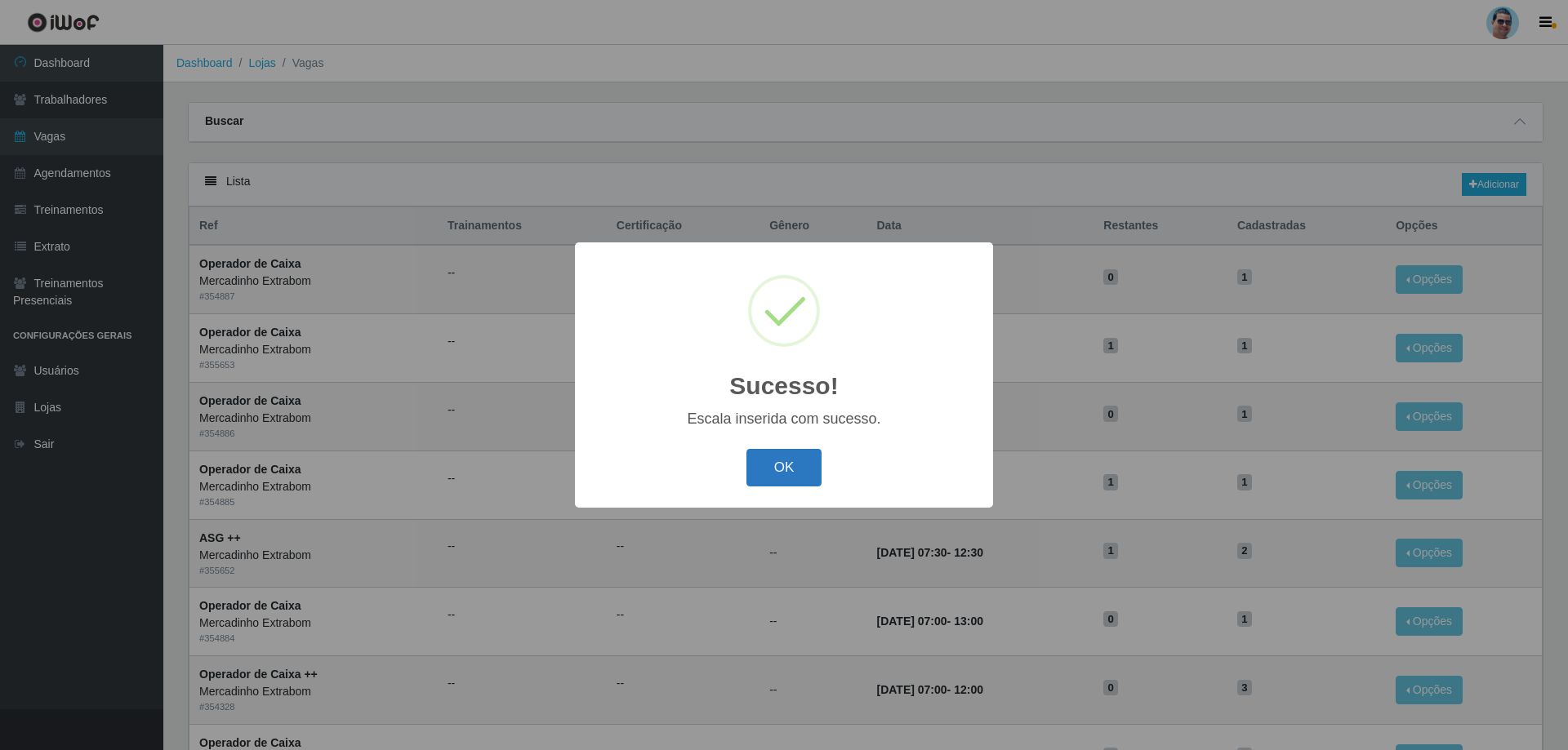
click at [781, 459] on button "OK" at bounding box center [784, 468] width 76 height 39
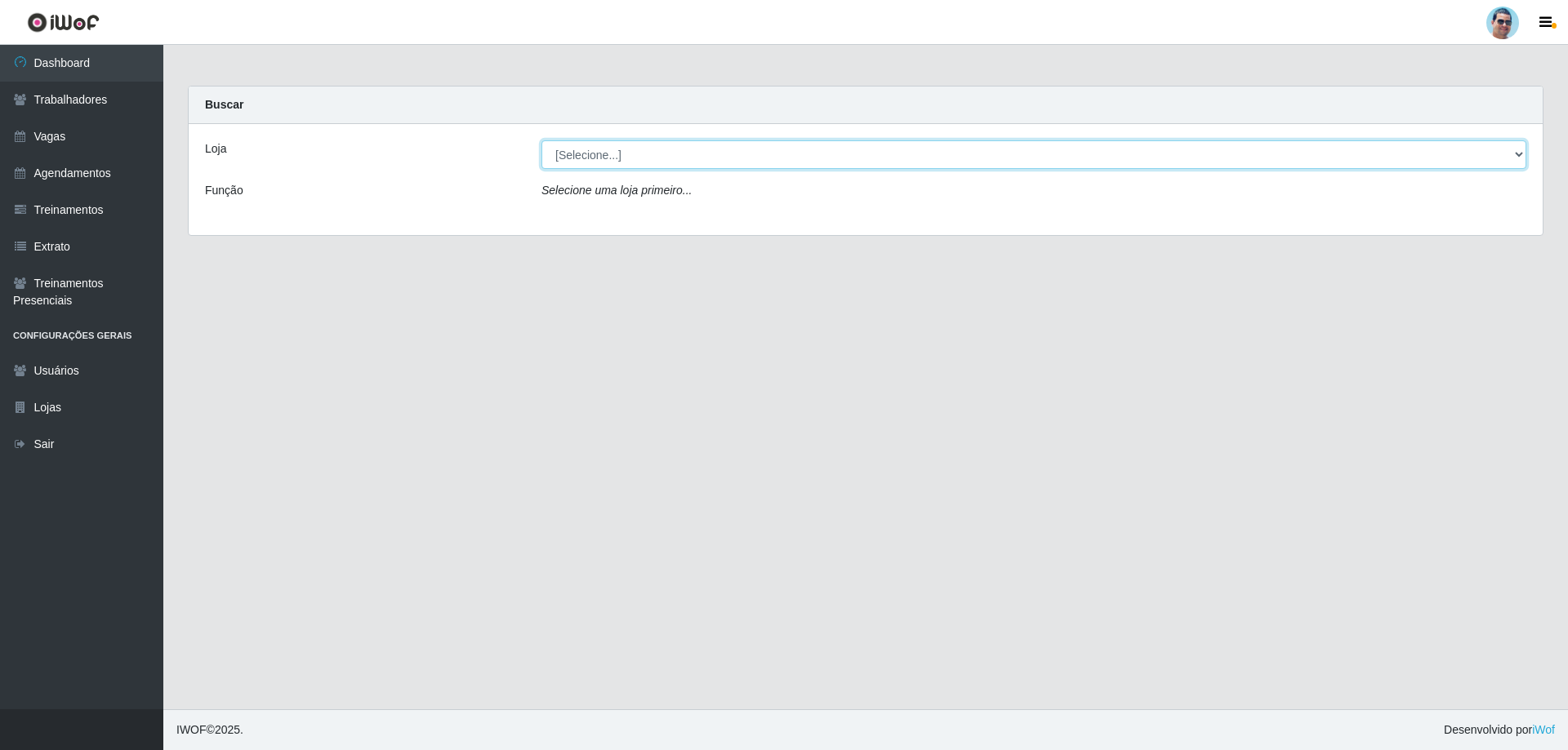
click at [613, 155] on select "[Selecione...] Mercadinho Extrabom" at bounding box center [1033, 154] width 985 height 29
select select "175"
click at [541, 140] on select "[Selecione...] Mercadinho Extrabom" at bounding box center [1033, 154] width 985 height 29
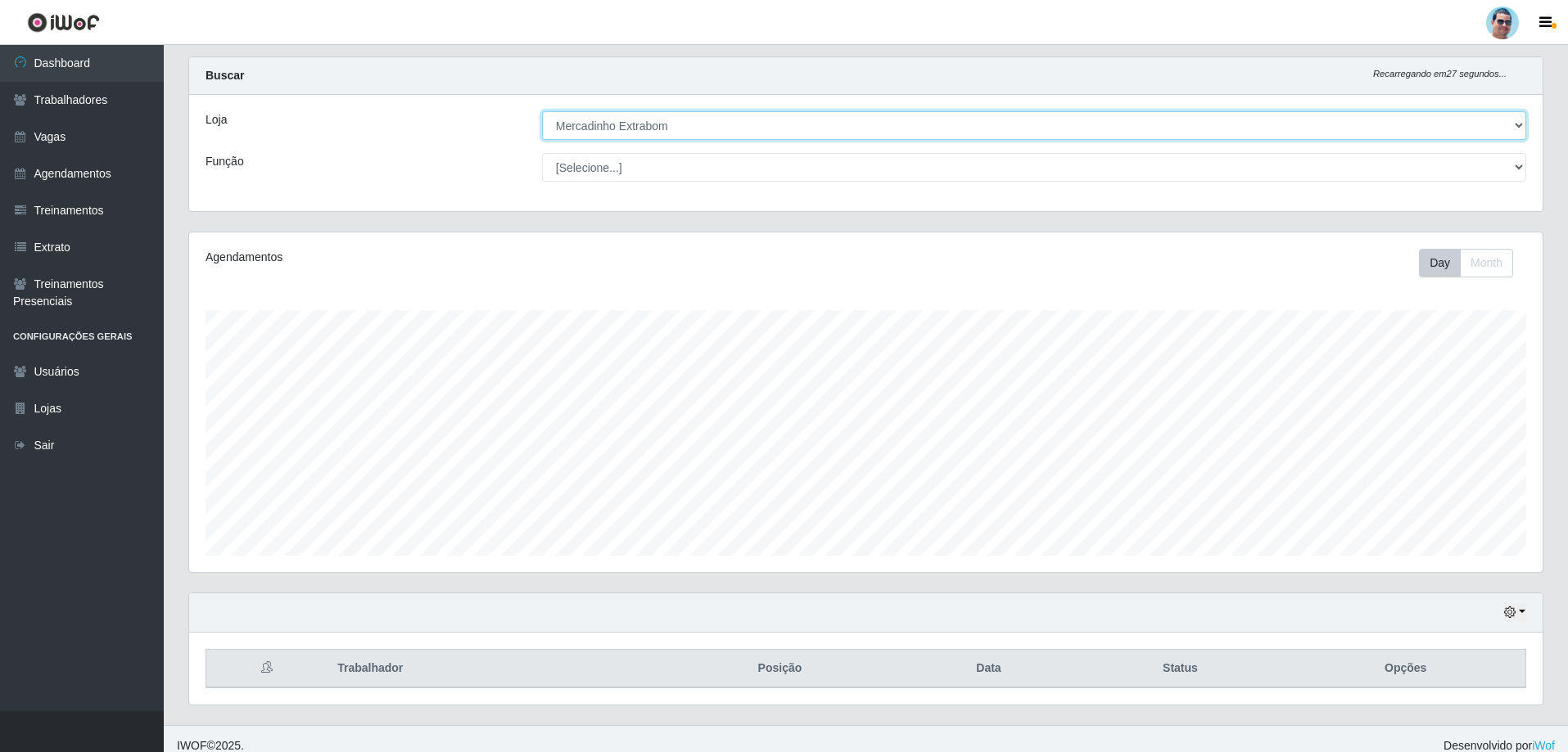
scroll to position [44, 0]
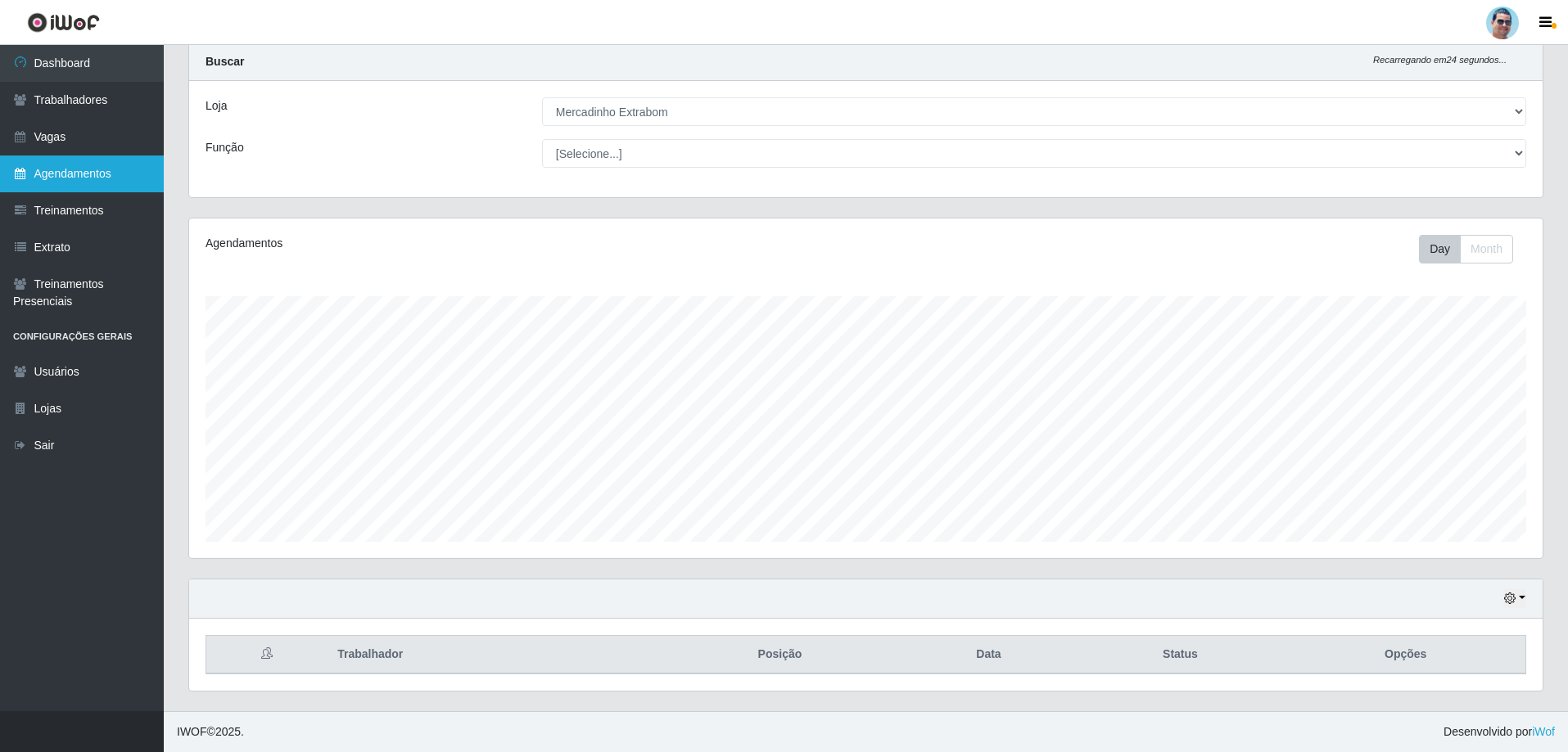
click at [95, 176] on link "Agendamentos" at bounding box center [81, 173] width 164 height 37
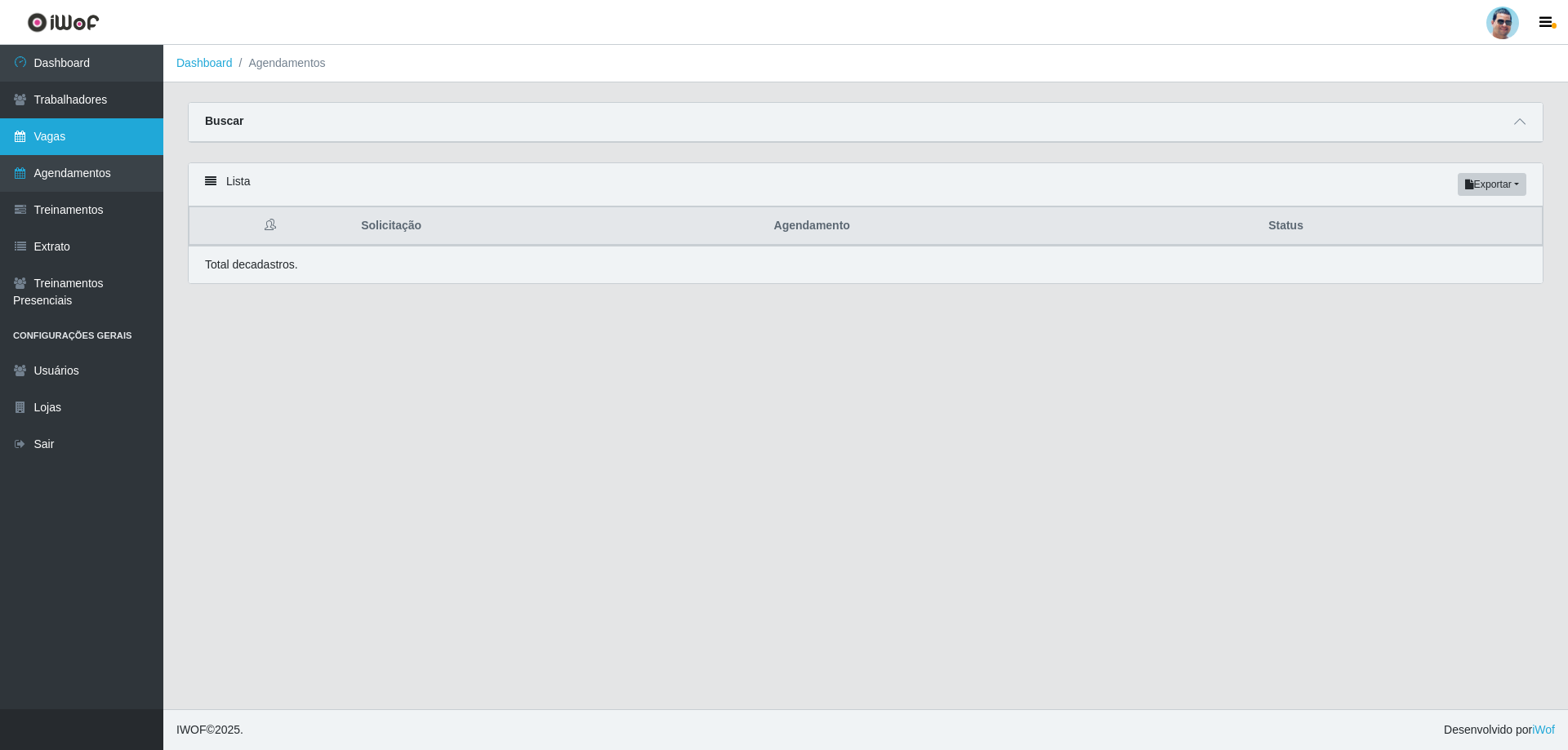
click at [81, 128] on link "Vagas" at bounding box center [81, 136] width 163 height 37
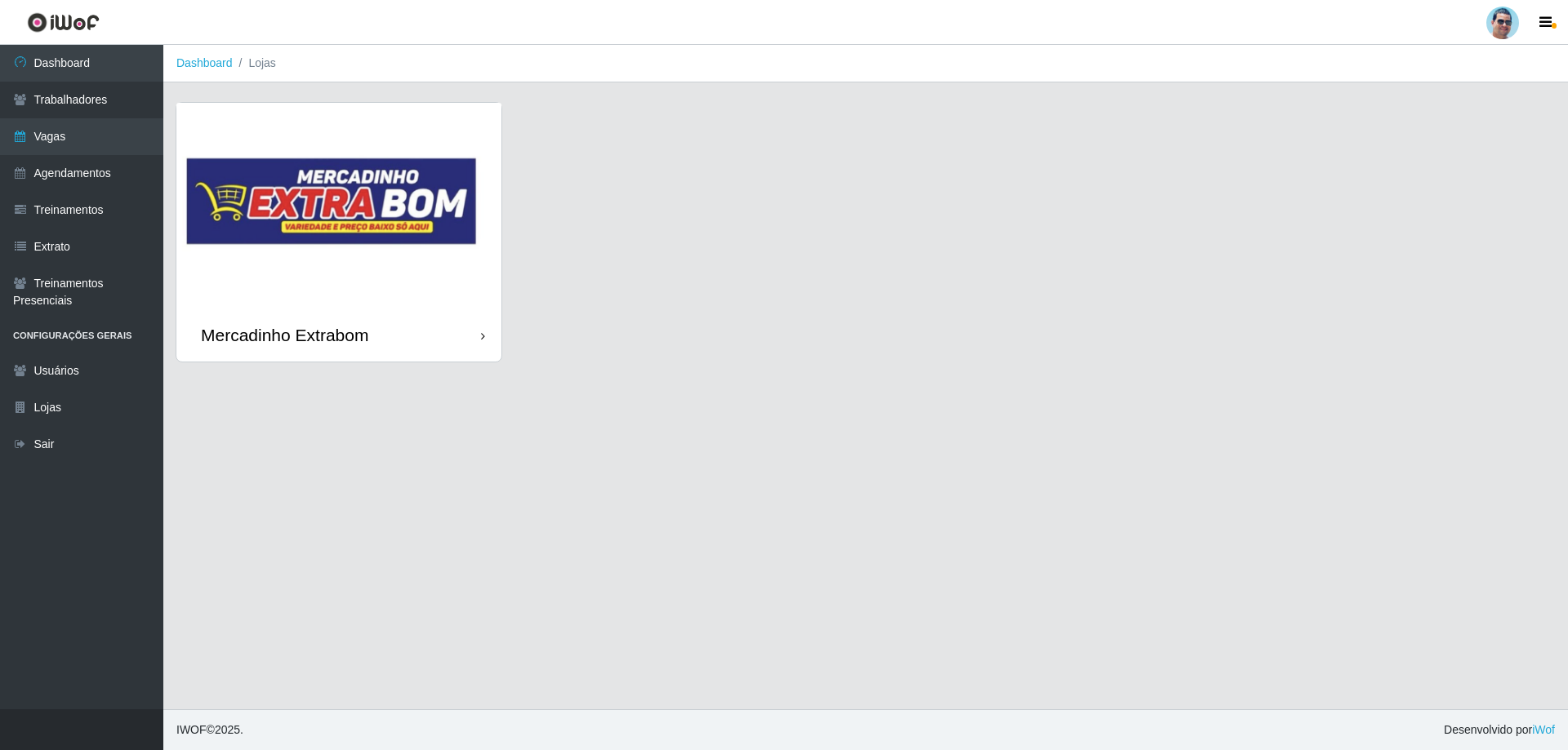
drag, startPoint x: 591, startPoint y: 190, endPoint x: 564, endPoint y: 196, distance: 27.7
click at [589, 191] on div "Mercadinho Extrabom" at bounding box center [865, 242] width 1380 height 280
click at [456, 198] on img at bounding box center [339, 205] width 325 height 206
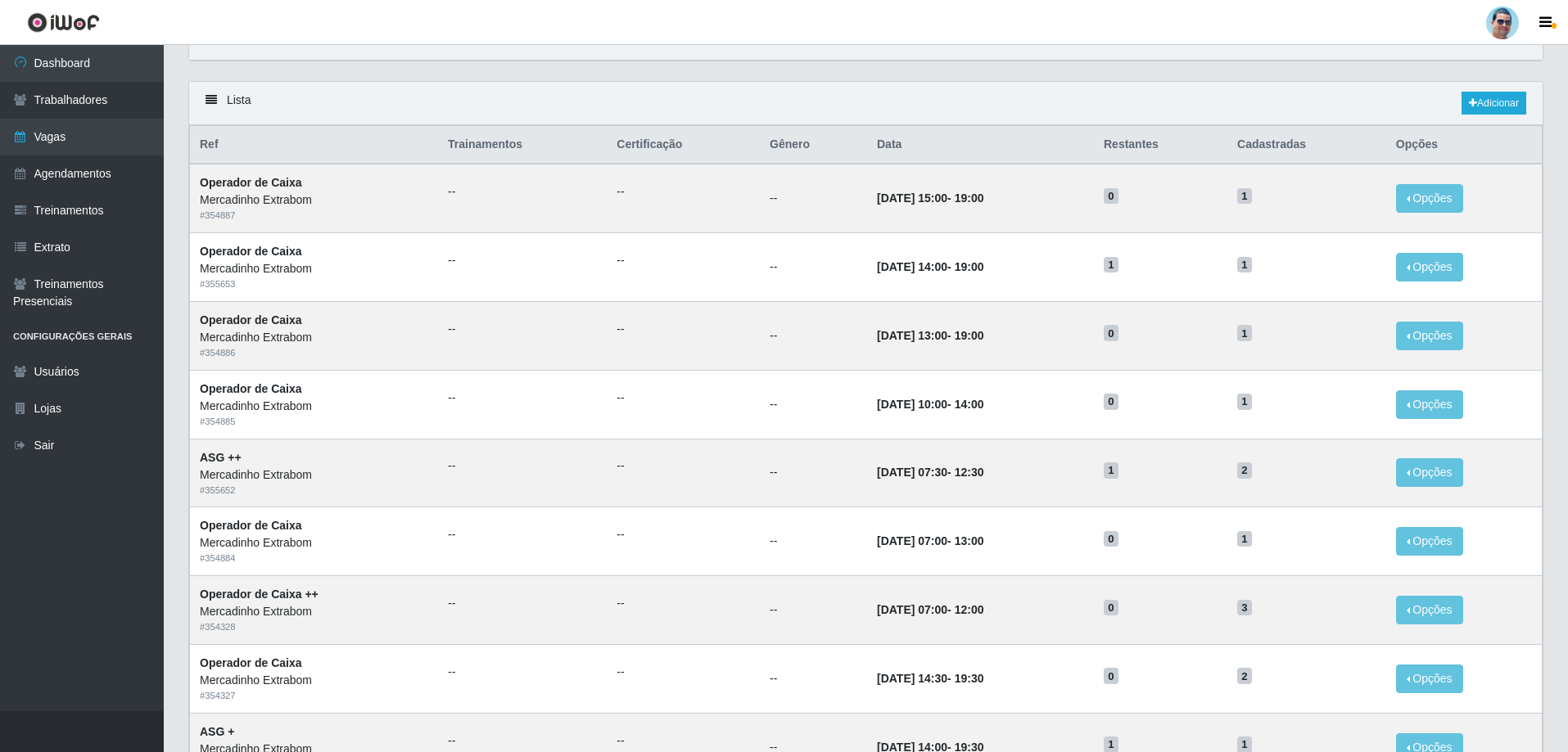
scroll to position [164, 0]
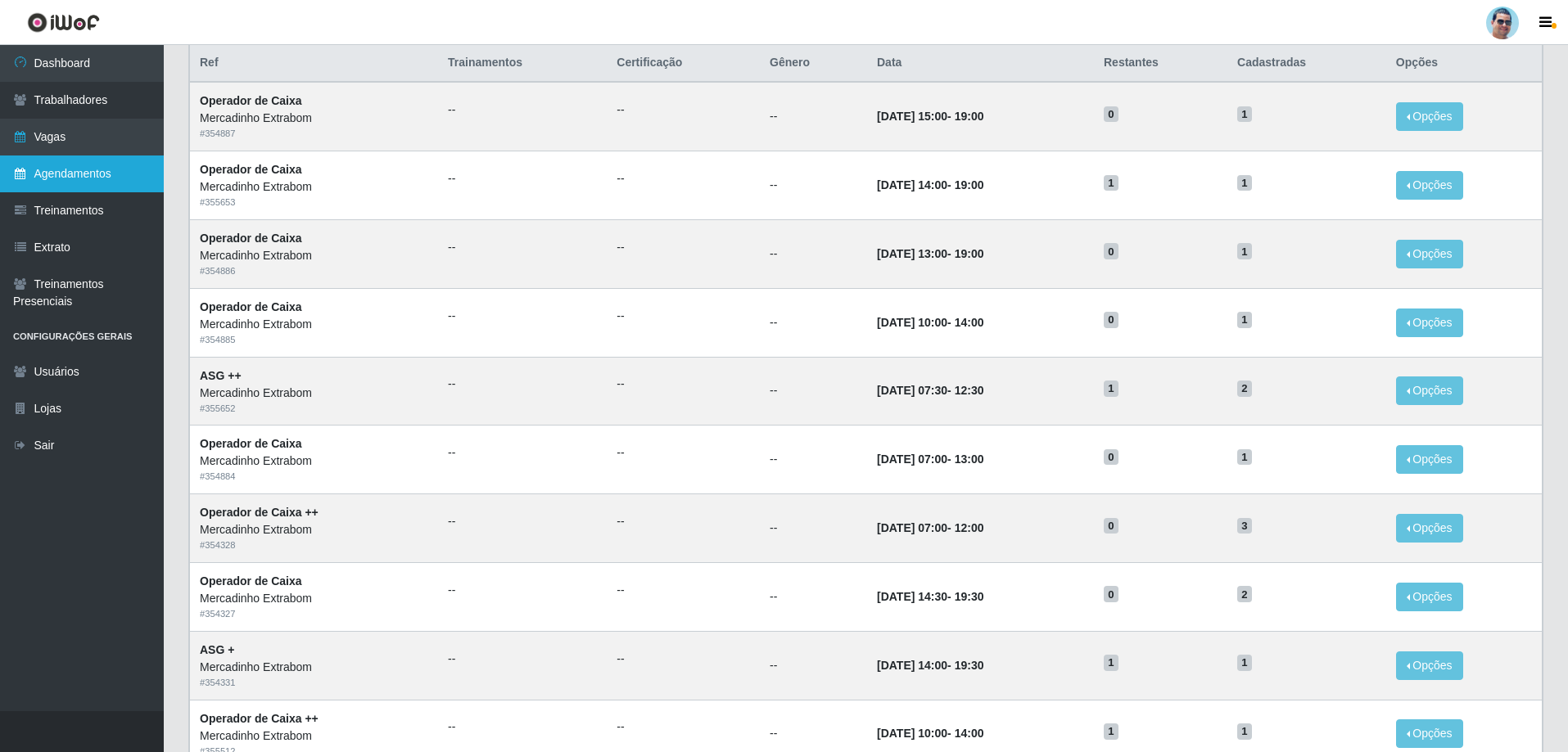
click at [124, 176] on link "Agendamentos" at bounding box center [81, 173] width 164 height 37
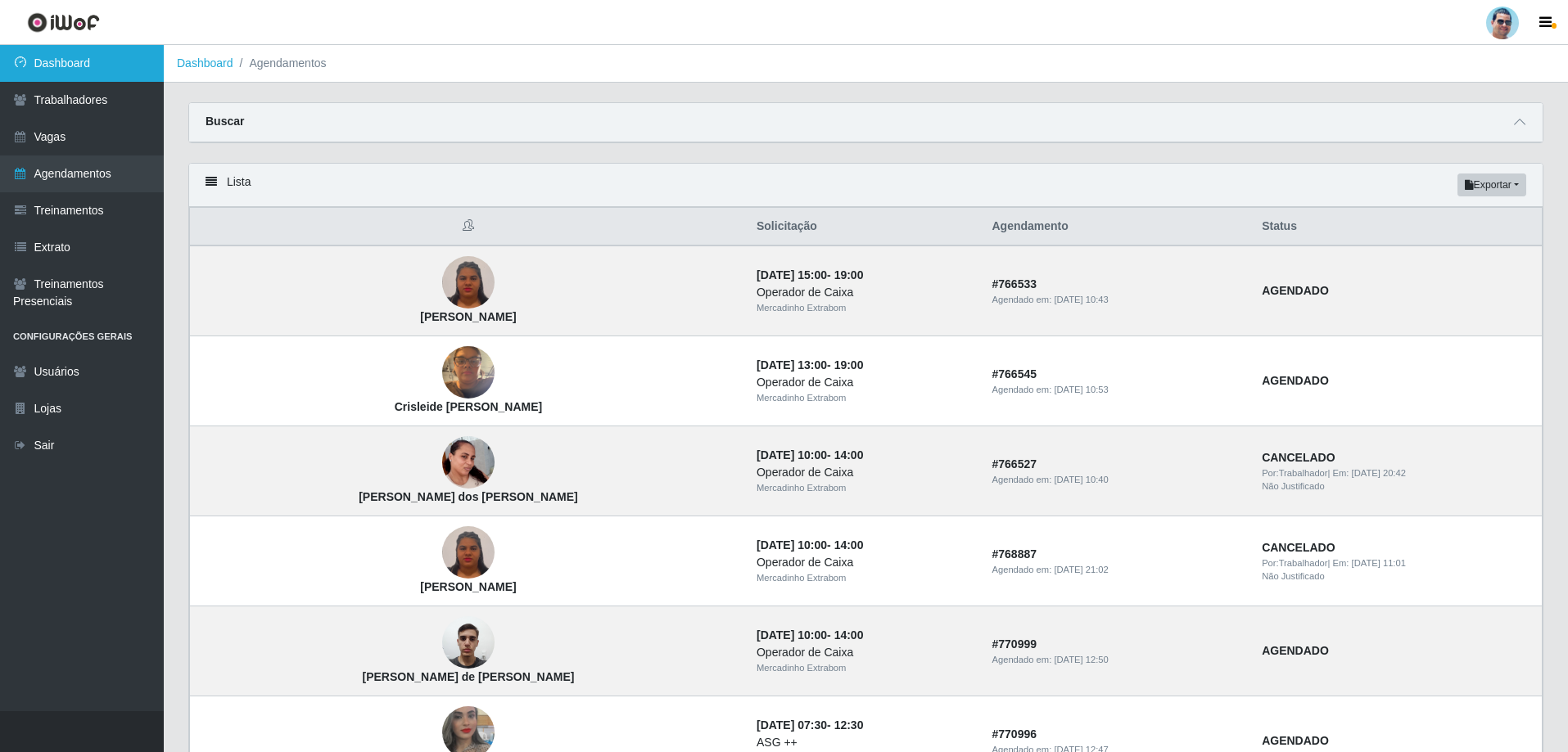
click at [115, 61] on link "Dashboard" at bounding box center [81, 63] width 164 height 37
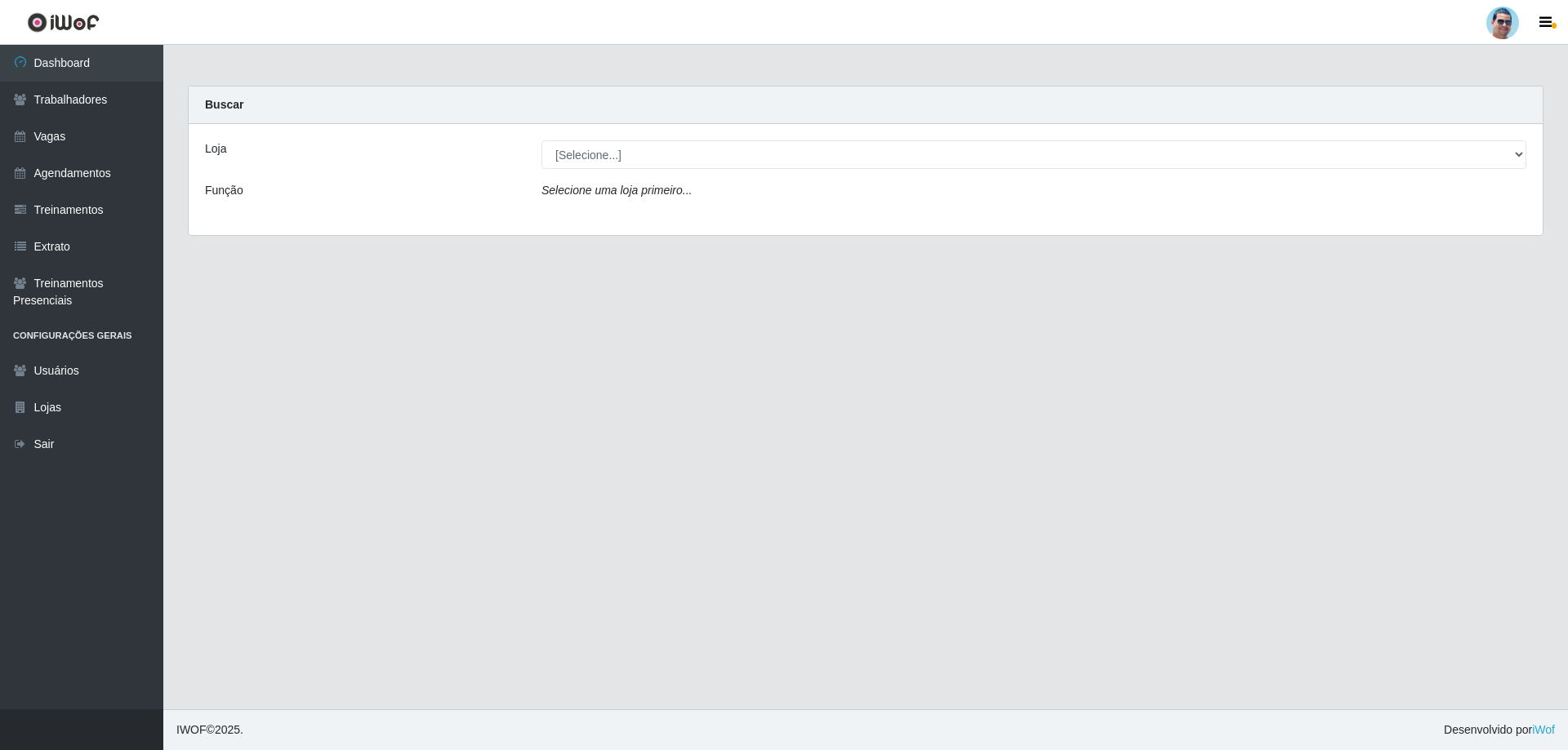
click at [901, 170] on div "Loja [Selecione...] Mercadinho Extrabom Função Selecione uma loja primeiro..." at bounding box center [865, 179] width 1354 height 111
click at [925, 132] on div "Loja [Selecione...] Mercadinho Extrabom Função Selecione uma loja primeiro..." at bounding box center [865, 179] width 1354 height 111
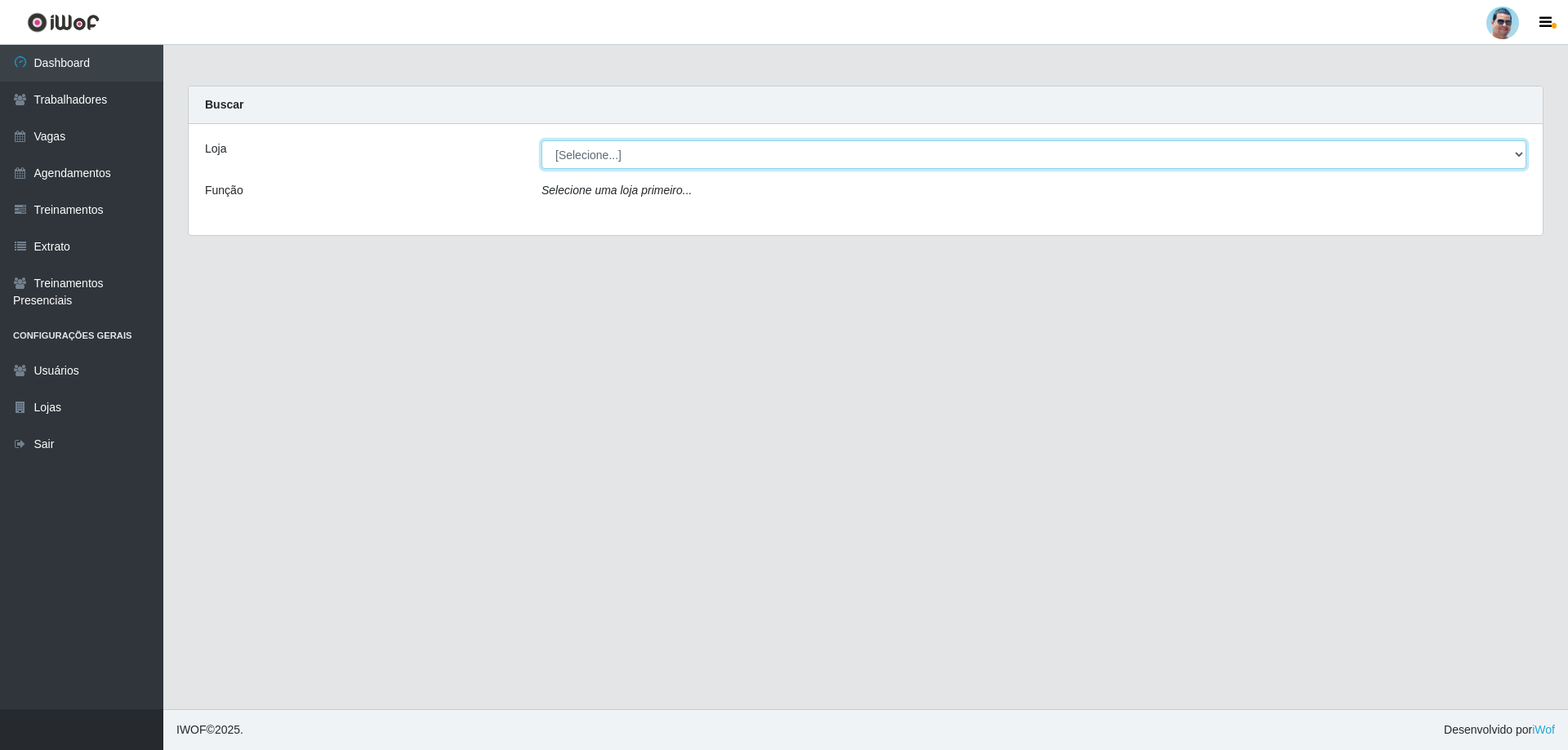
click at [896, 157] on select "[Selecione...] Mercadinho Extrabom" at bounding box center [1033, 154] width 985 height 29
select select "175"
click at [541, 140] on select "[Selecione...] Mercadinho Extrabom" at bounding box center [1033, 154] width 985 height 29
